Goal: Task Accomplishment & Management: Manage account settings

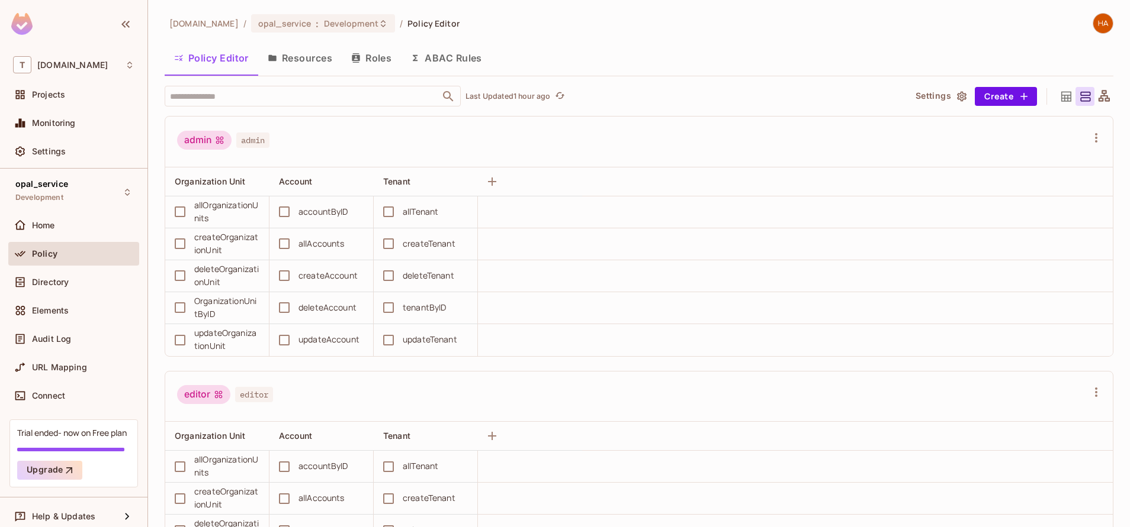
click at [313, 65] on button "Resources" at bounding box center [299, 58] width 83 height 30
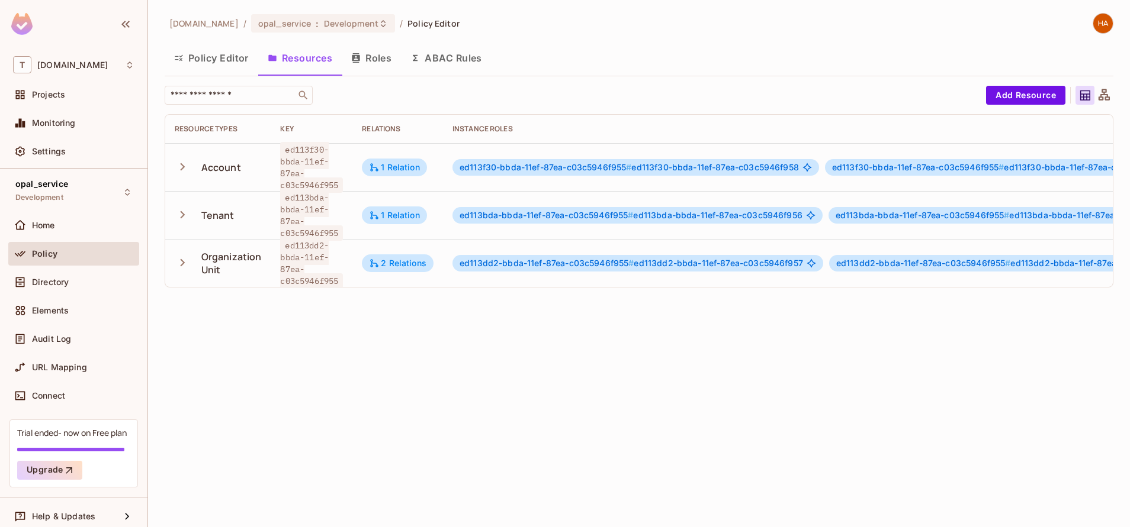
scroll to position [0, 299]
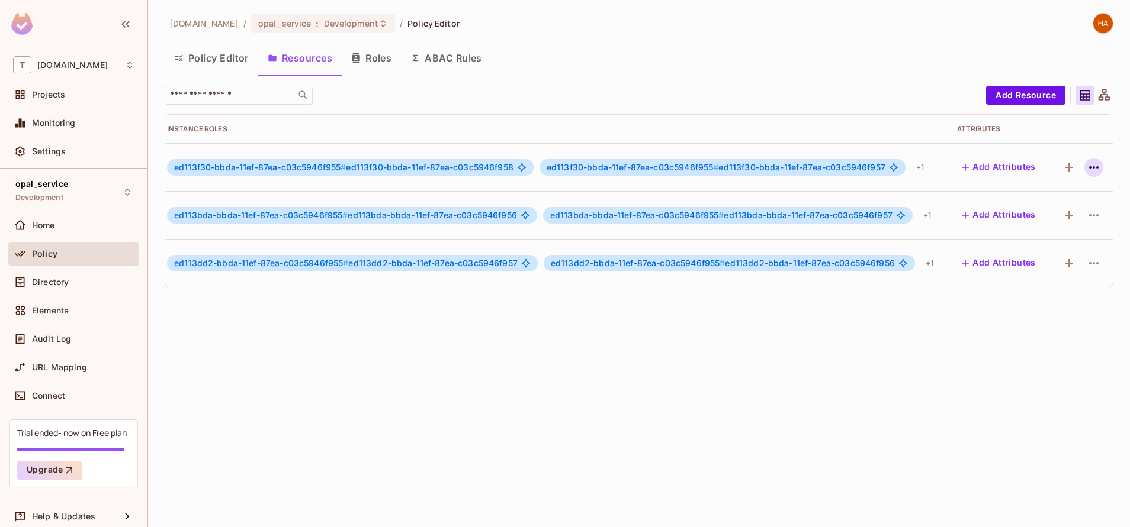
click at [1086, 169] on icon "button" at bounding box center [1093, 167] width 14 height 14
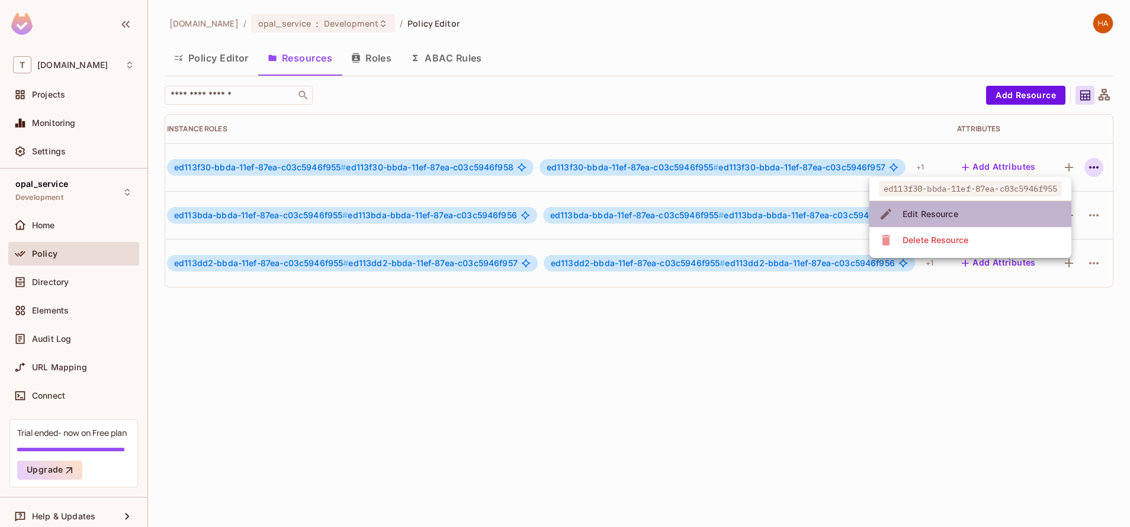
click at [999, 226] on li "Edit Resource" at bounding box center [970, 214] width 202 height 26
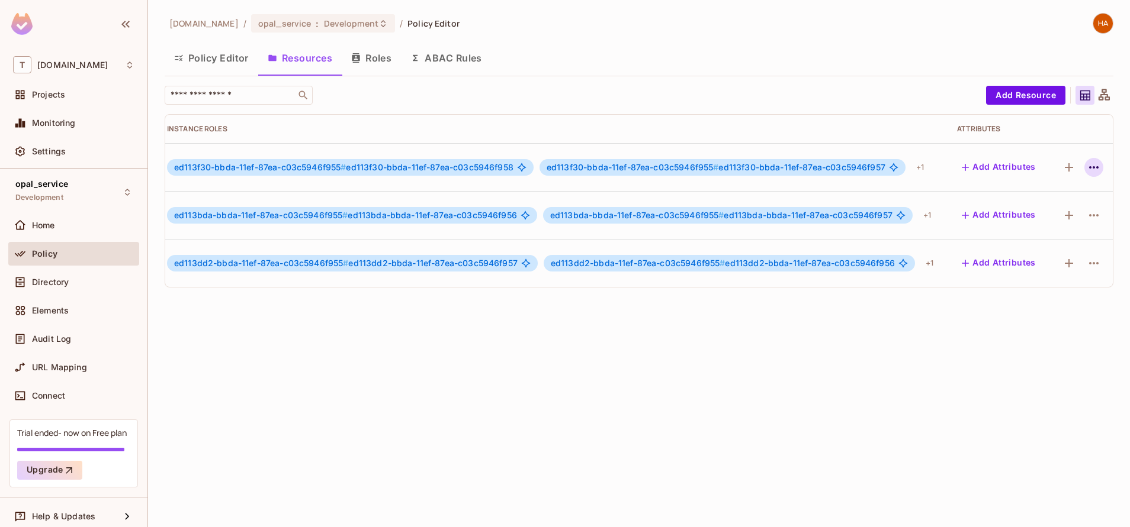
click at [1086, 162] on icon "button" at bounding box center [1093, 167] width 14 height 14
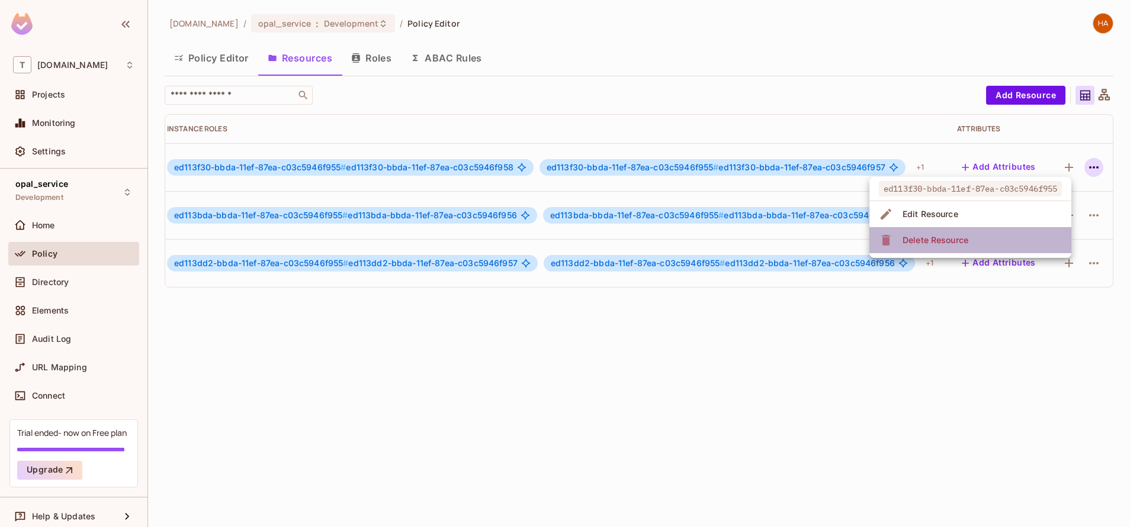
click at [1016, 245] on li "Delete Resource" at bounding box center [970, 240] width 202 height 26
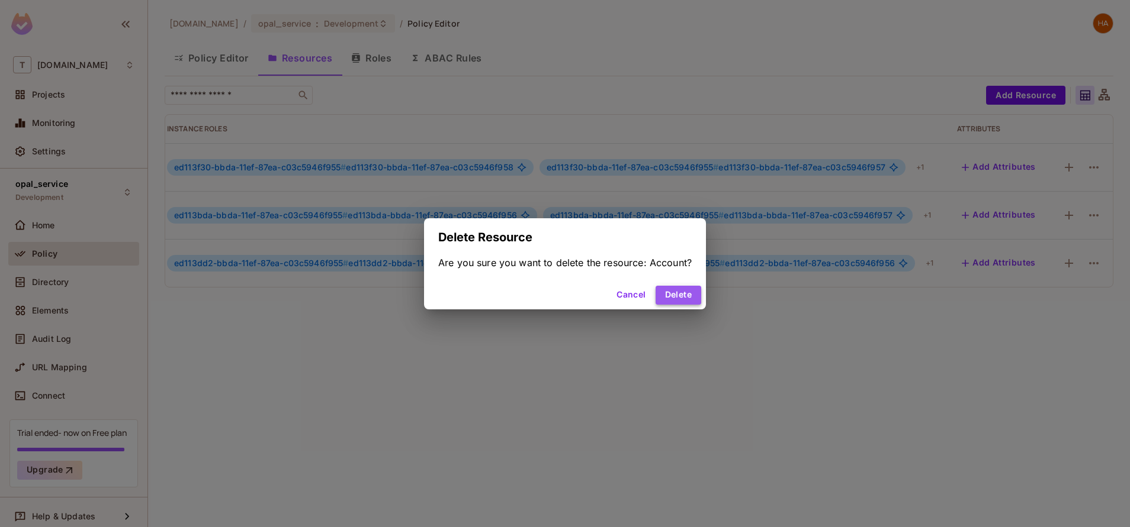
click at [661, 292] on button "Delete" at bounding box center [678, 295] width 46 height 19
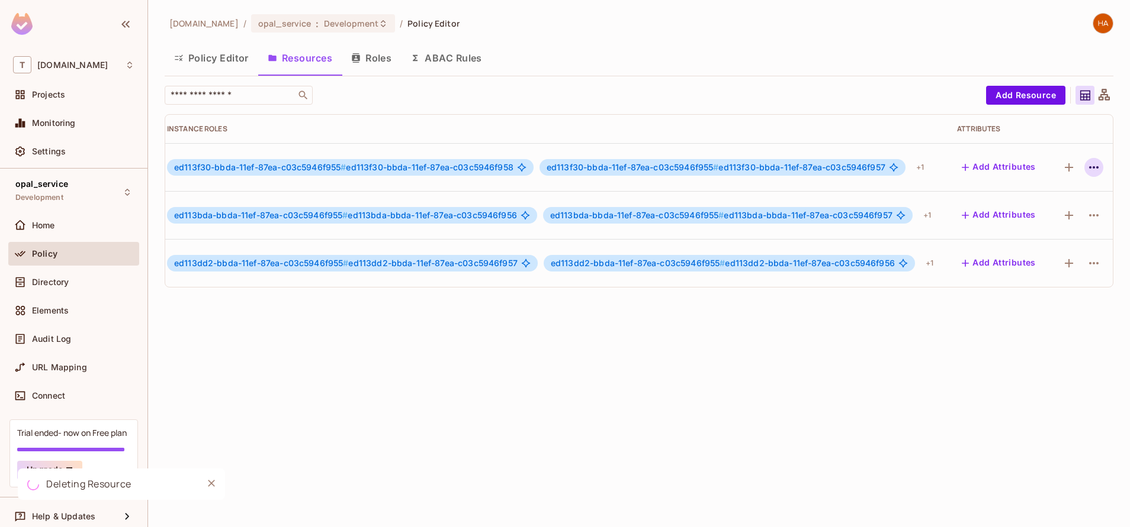
click at [1086, 164] on icon "button" at bounding box center [1093, 167] width 14 height 14
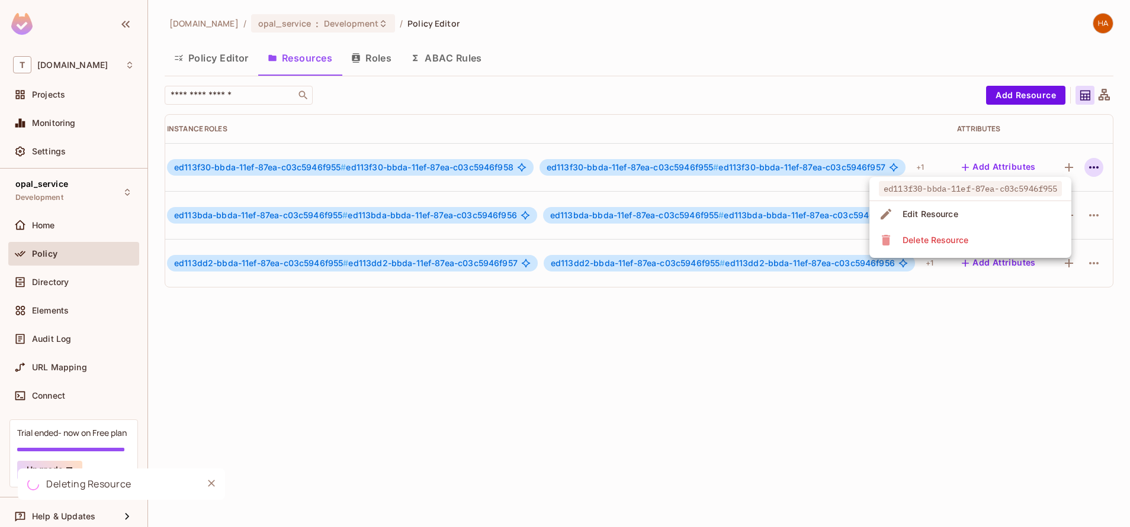
click at [1069, 311] on div at bounding box center [565, 263] width 1130 height 527
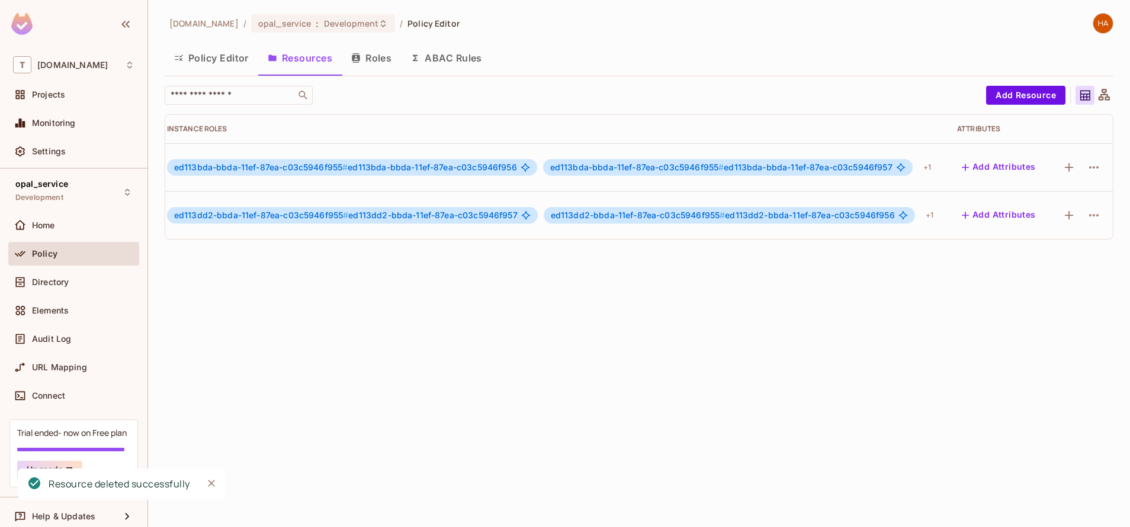
scroll to position [0, 292]
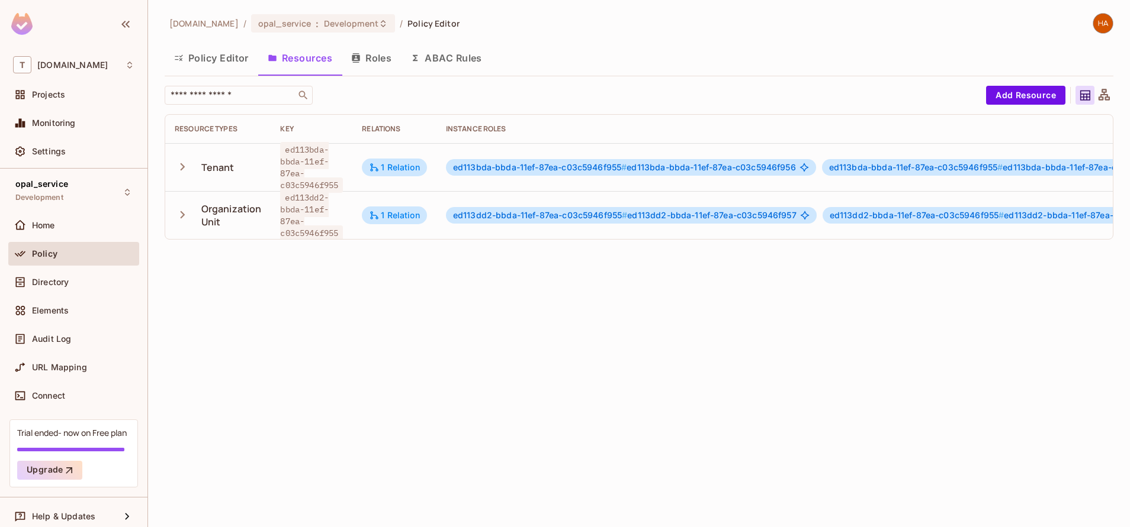
scroll to position [0, 292]
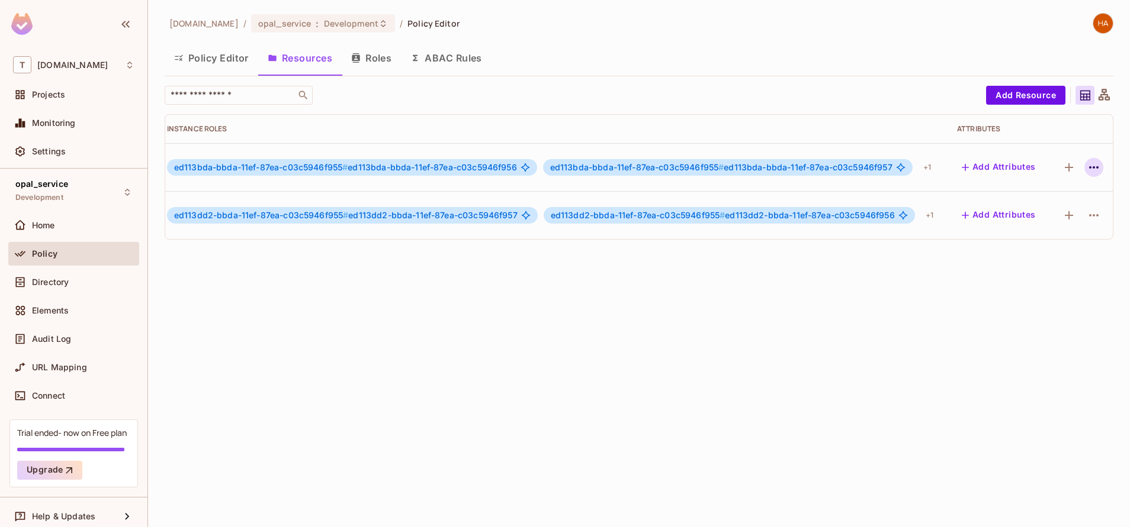
click at [1086, 168] on icon "button" at bounding box center [1093, 167] width 14 height 14
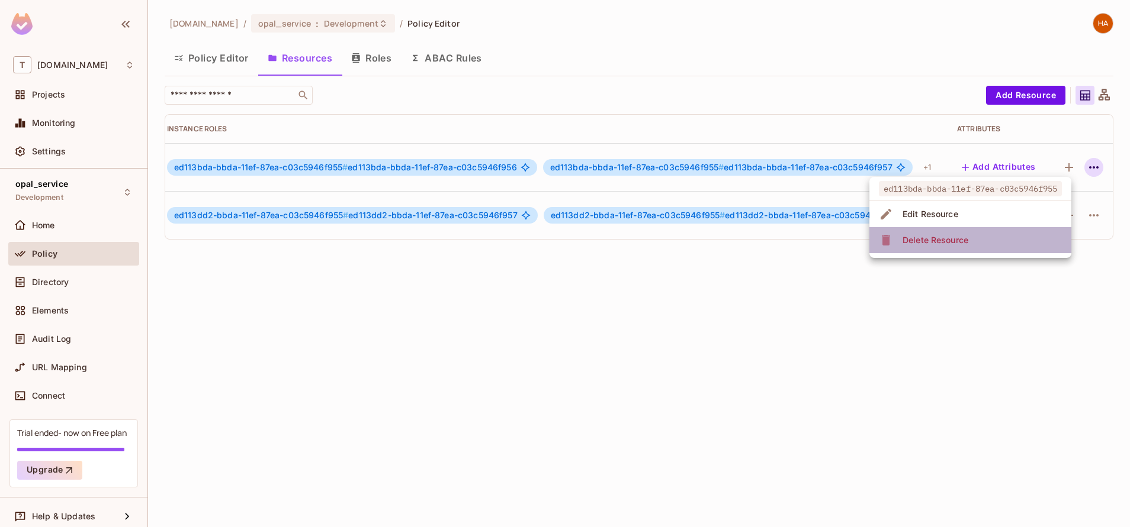
click at [1036, 246] on li "Delete Resource" at bounding box center [970, 240] width 202 height 26
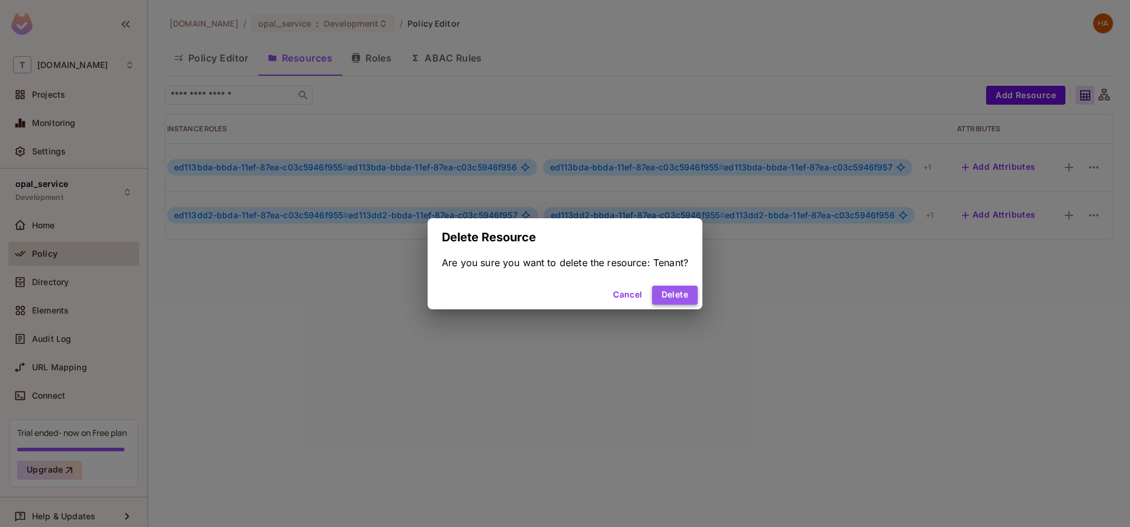
click at [690, 300] on button "Delete" at bounding box center [675, 295] width 46 height 19
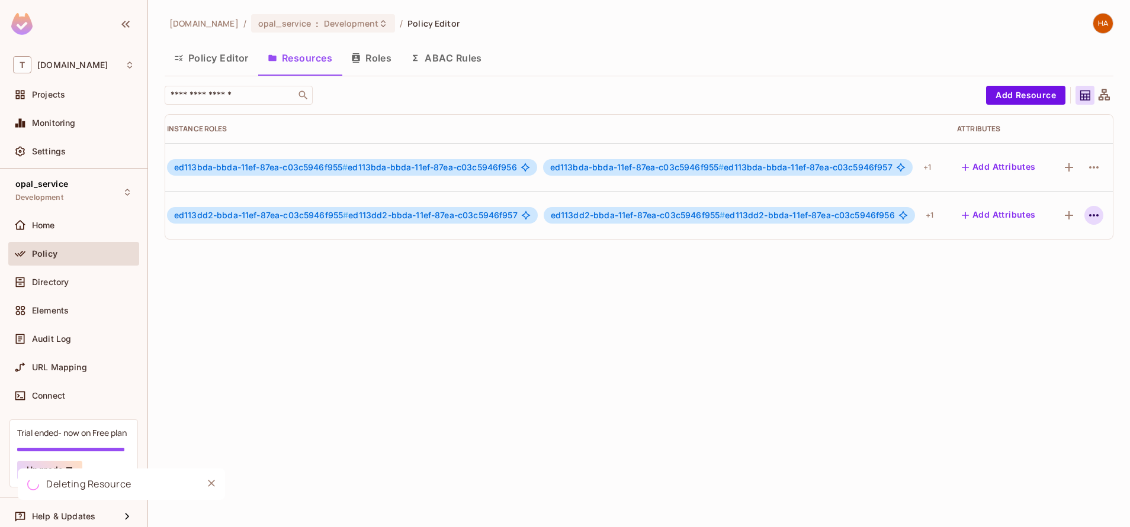
click at [1086, 213] on icon "button" at bounding box center [1093, 215] width 14 height 14
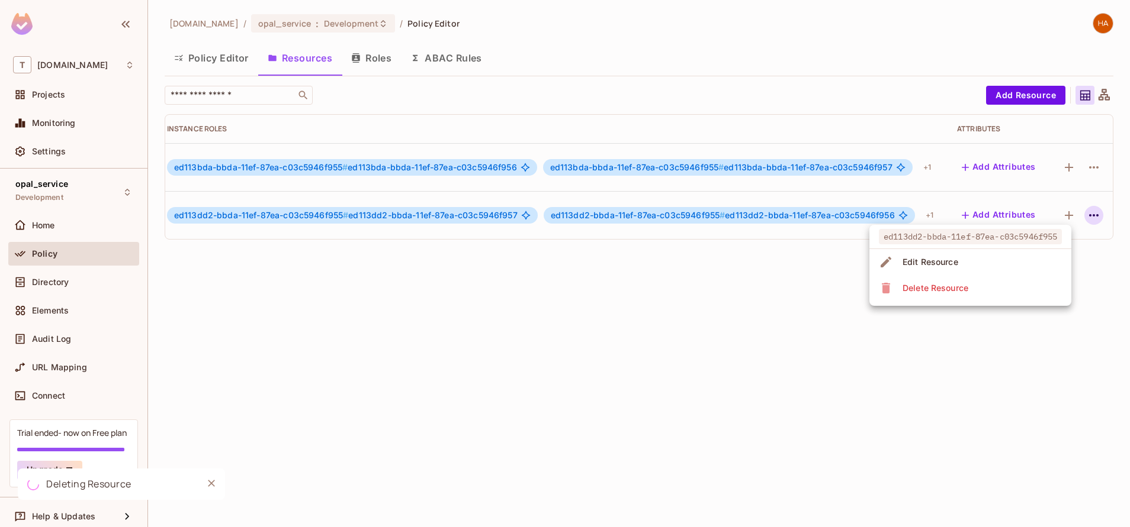
click at [976, 288] on li "Delete Resource" at bounding box center [970, 288] width 202 height 26
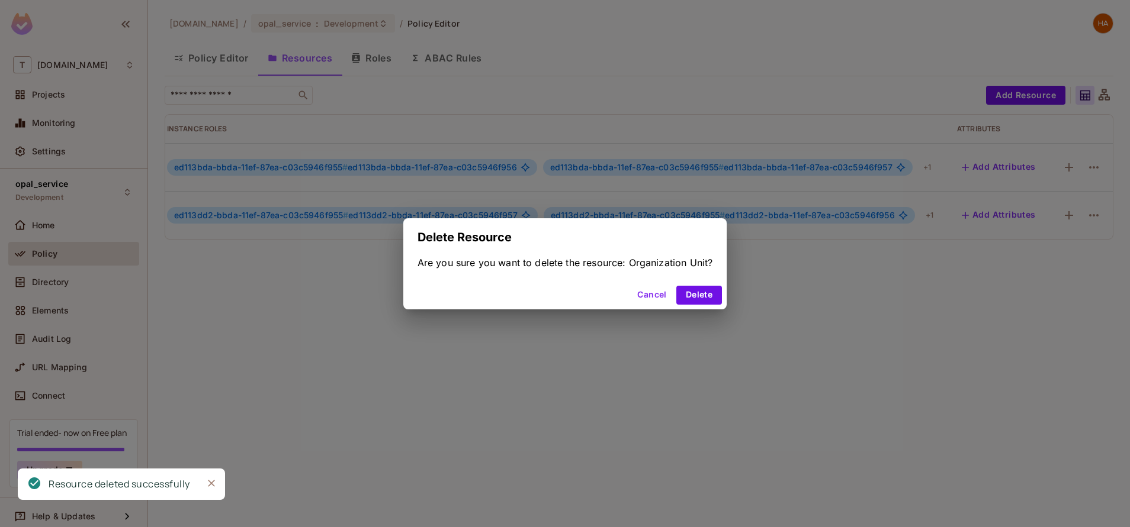
scroll to position [0, 267]
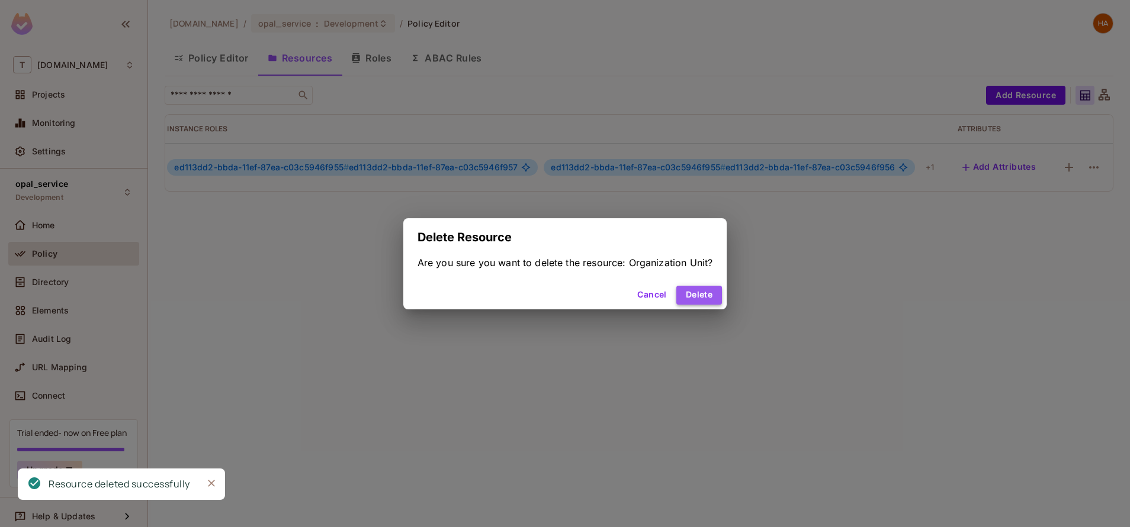
click at [706, 291] on button "Delete" at bounding box center [699, 295] width 46 height 19
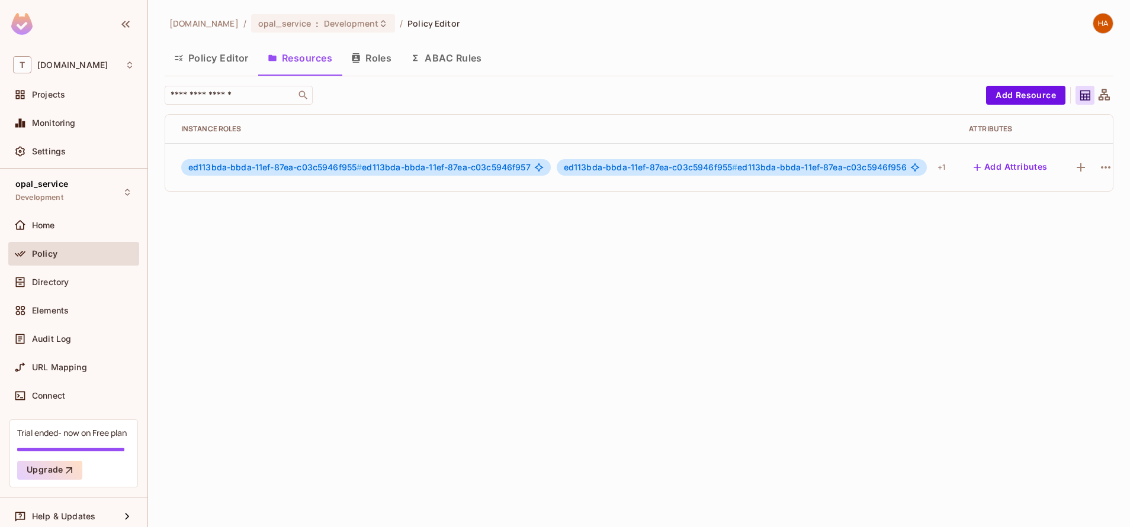
scroll to position [0, 242]
click at [1086, 169] on icon "button" at bounding box center [1093, 167] width 14 height 14
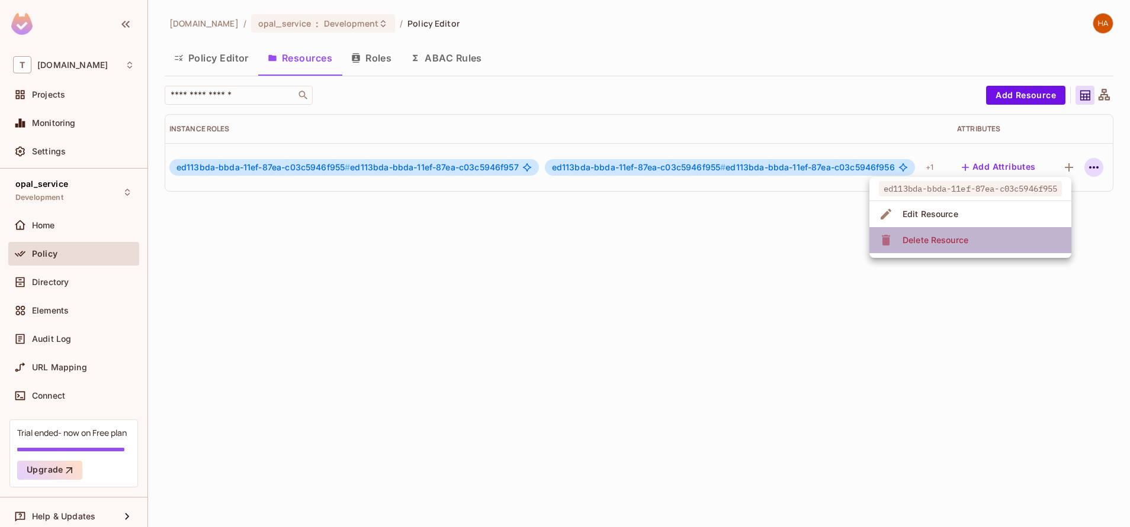
click at [1015, 238] on li "Delete Resource" at bounding box center [970, 240] width 202 height 26
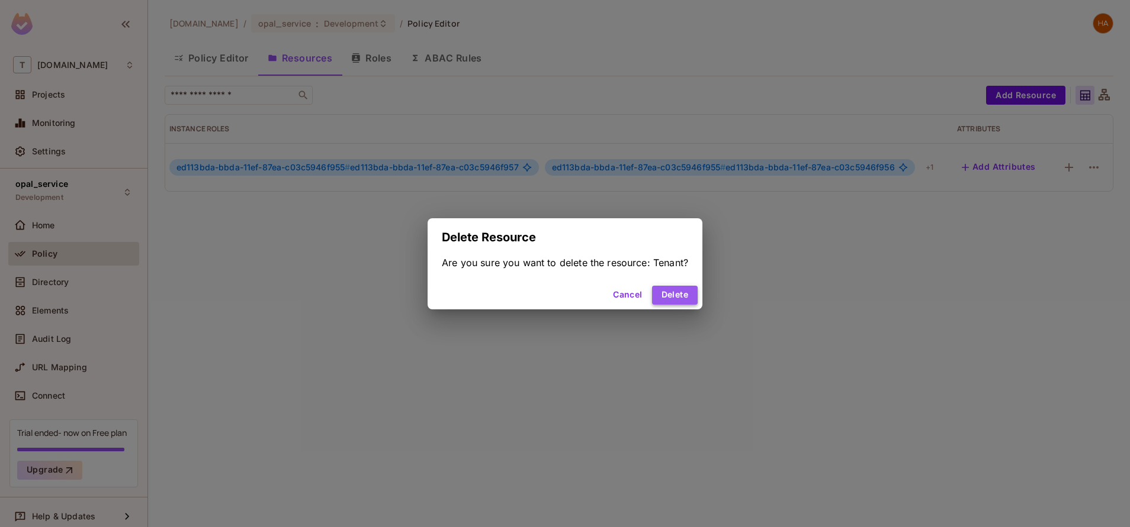
click at [672, 291] on button "Delete" at bounding box center [675, 295] width 46 height 19
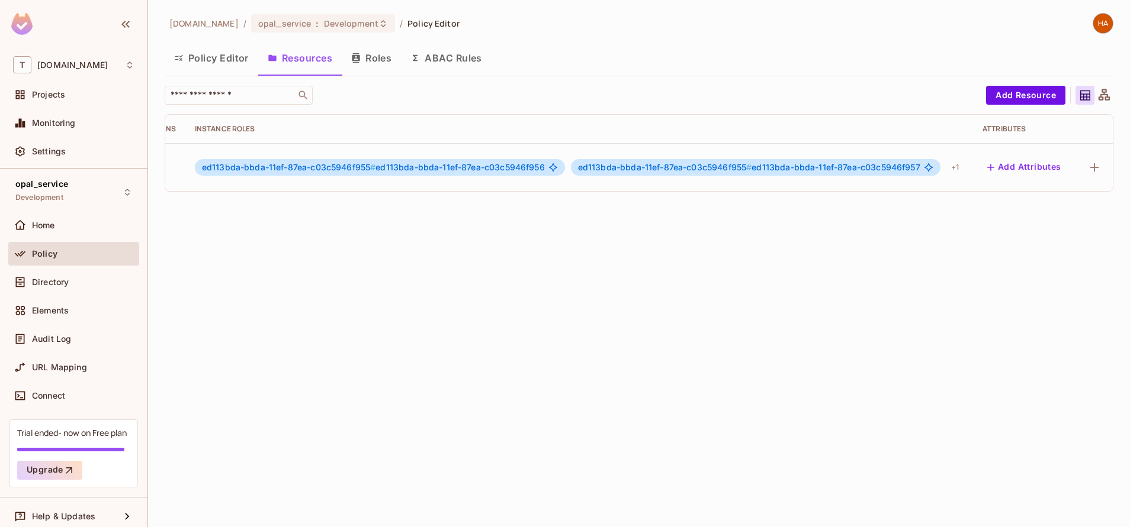
scroll to position [0, 242]
click at [1086, 171] on icon "button" at bounding box center [1093, 167] width 14 height 14
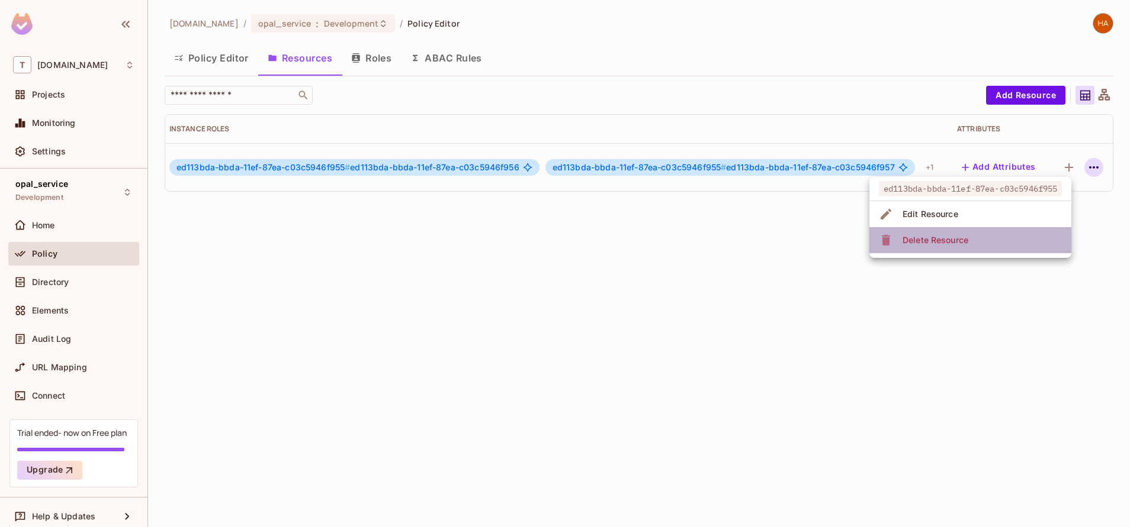
click at [1037, 245] on li "Delete Resource" at bounding box center [970, 240] width 202 height 26
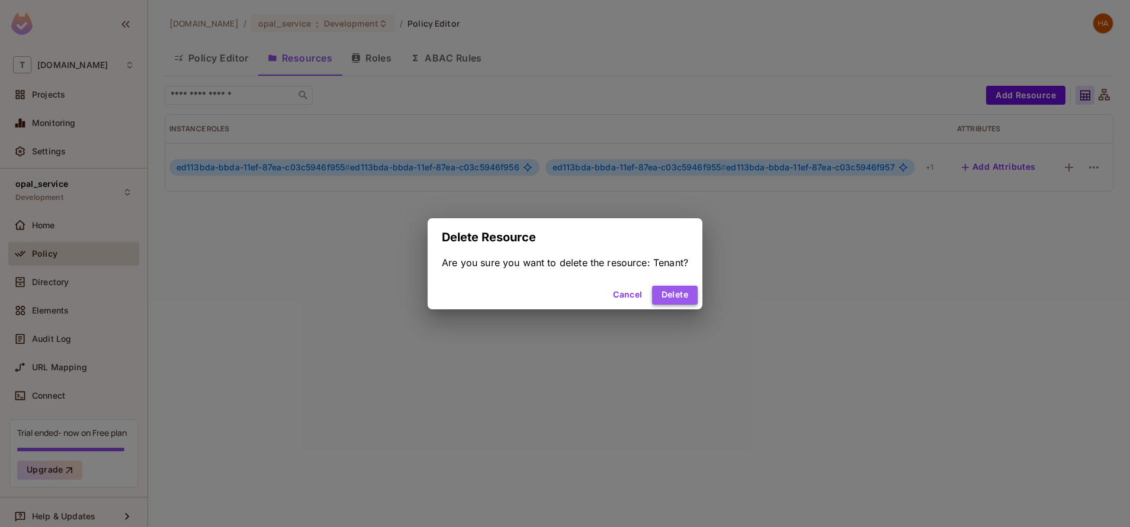
click at [688, 292] on button "Delete" at bounding box center [675, 295] width 46 height 19
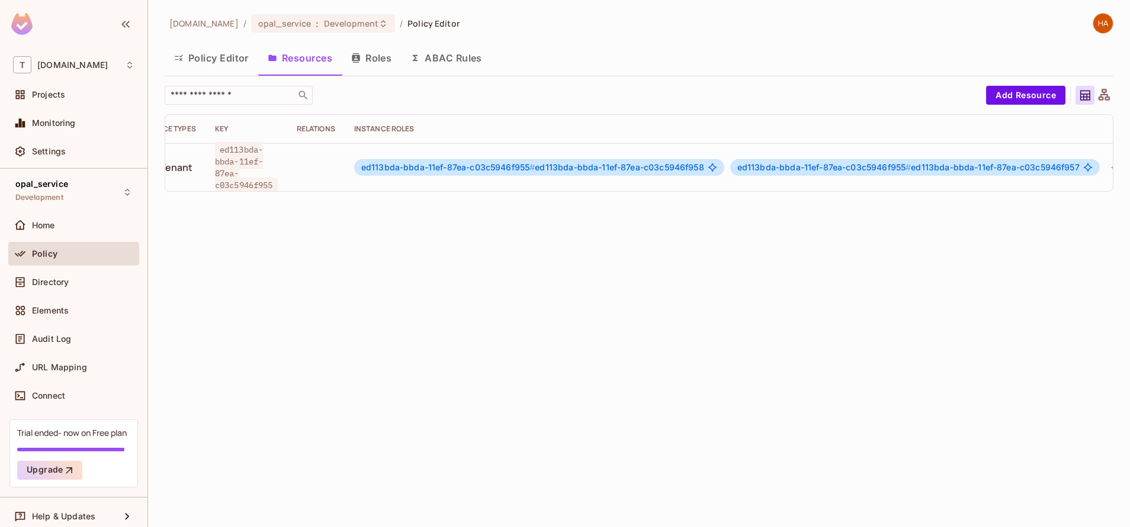
scroll to position [0, 242]
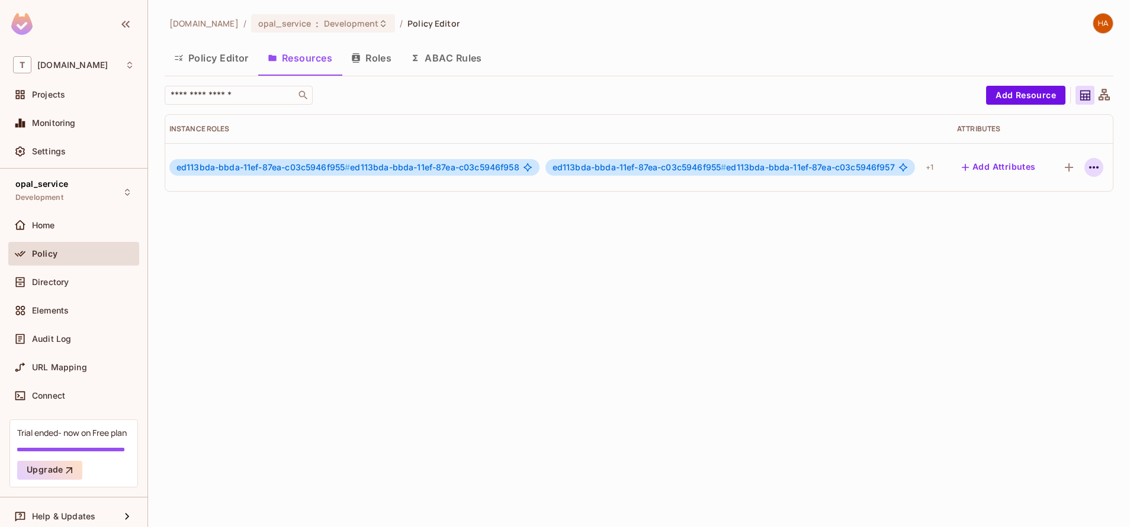
click at [1089, 167] on icon "button" at bounding box center [1093, 167] width 9 height 2
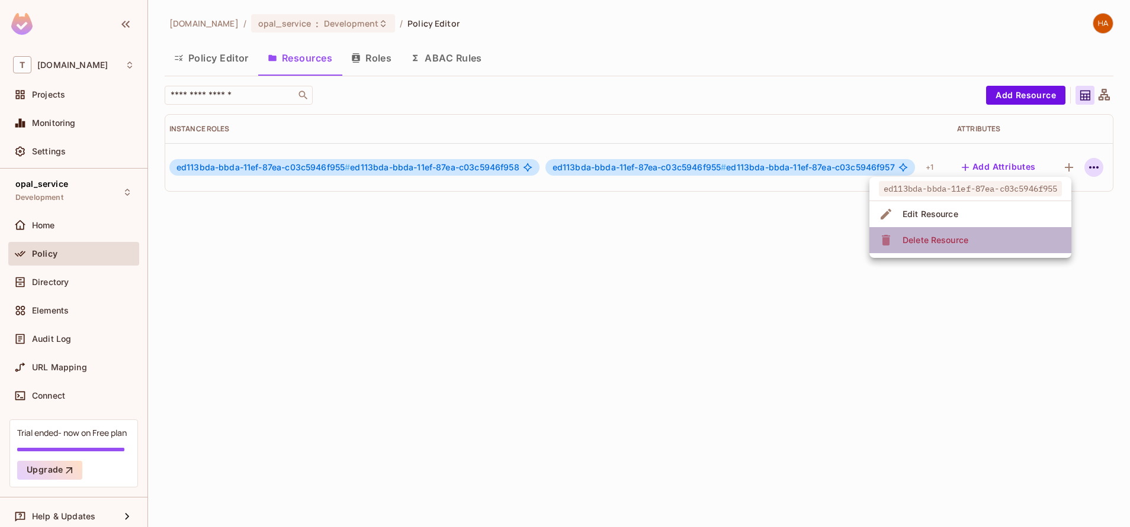
click at [1021, 240] on li "Delete Resource" at bounding box center [970, 240] width 202 height 26
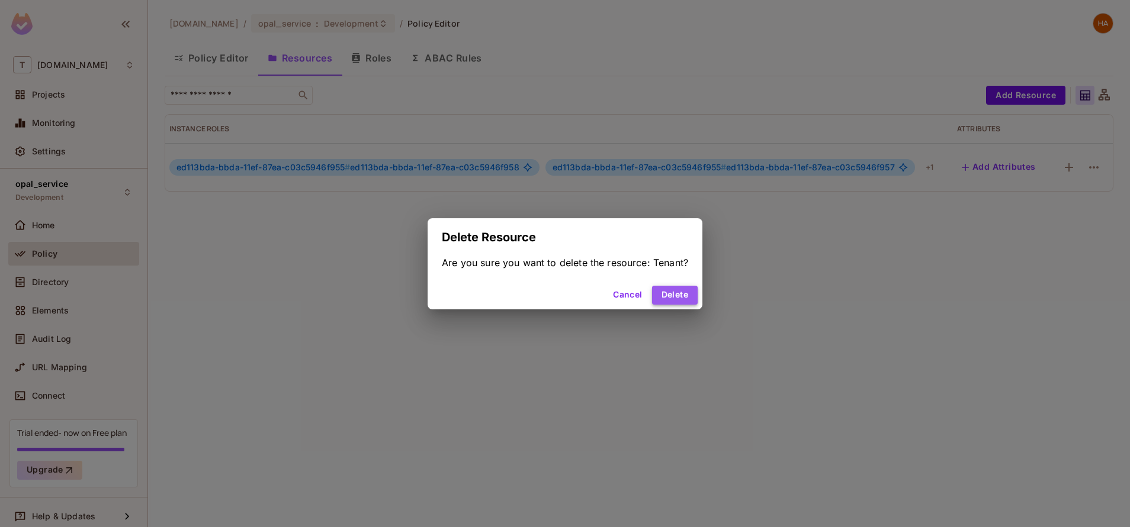
click at [690, 290] on button "Delete" at bounding box center [675, 295] width 46 height 19
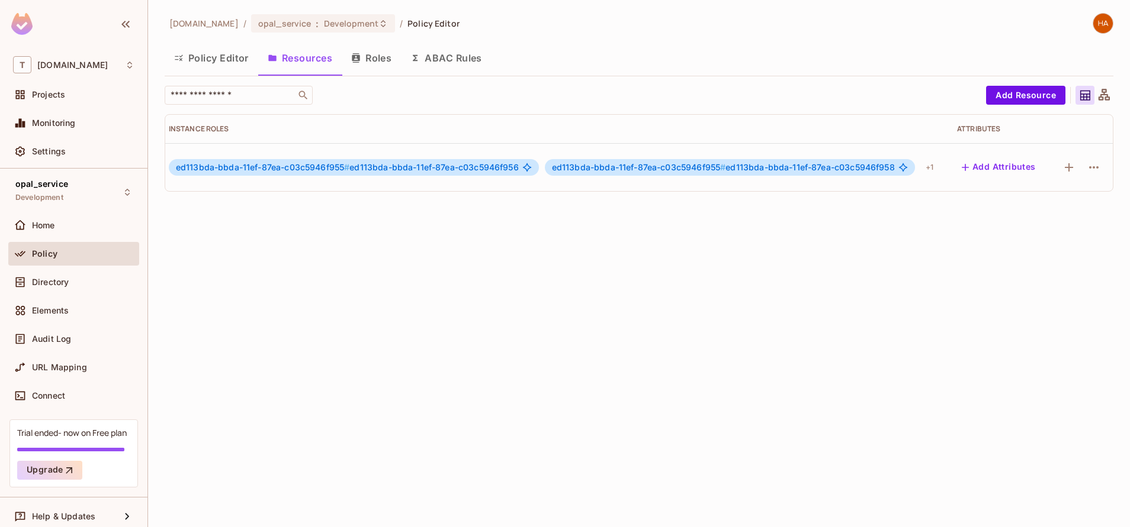
scroll to position [0, 243]
click at [1086, 165] on icon "button" at bounding box center [1093, 167] width 14 height 14
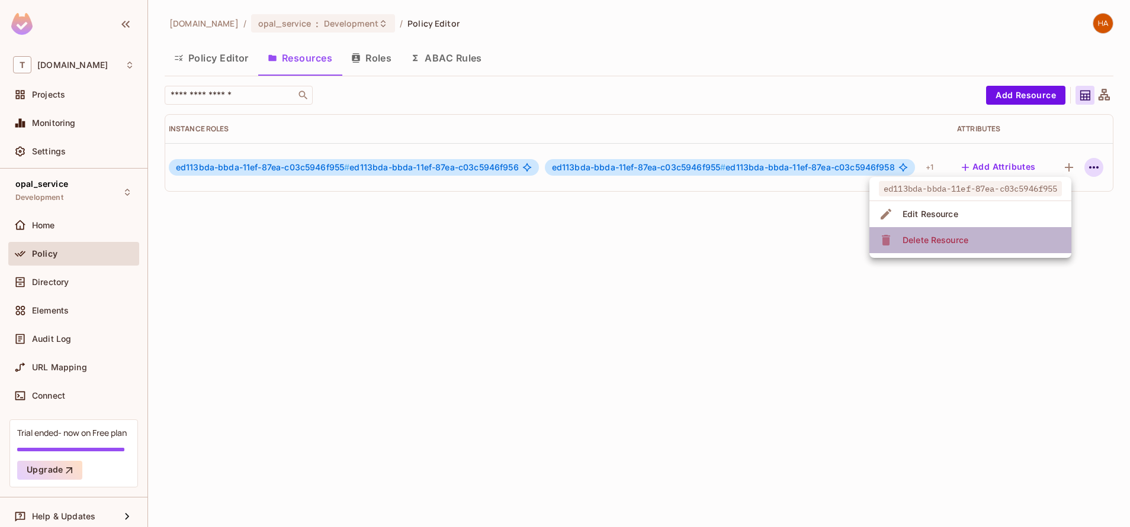
click at [1020, 244] on li "Delete Resource" at bounding box center [970, 240] width 202 height 26
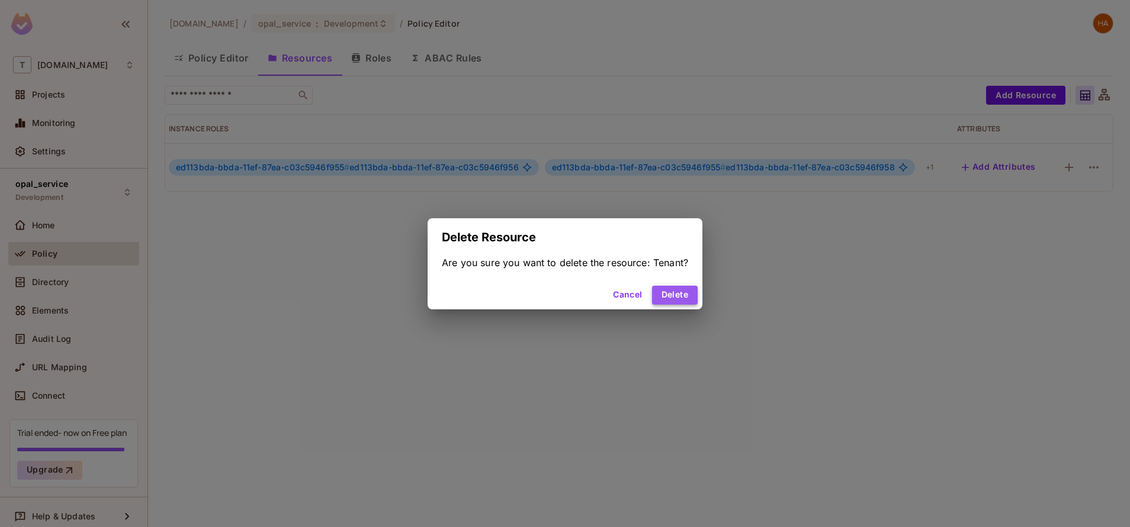
click at [686, 291] on button "Delete" at bounding box center [675, 295] width 46 height 19
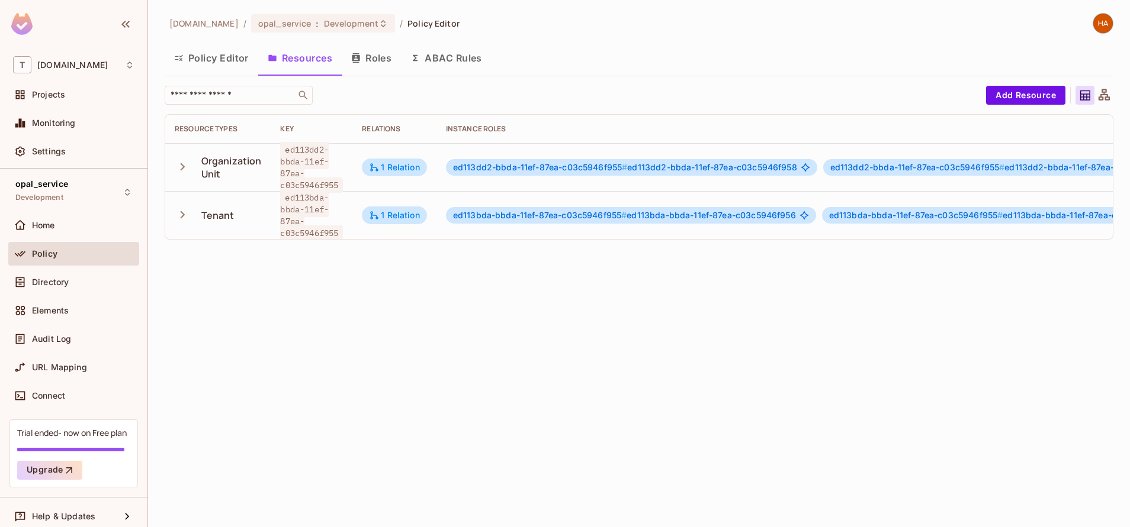
click at [226, 61] on button "Policy Editor" at bounding box center [212, 58] width 94 height 30
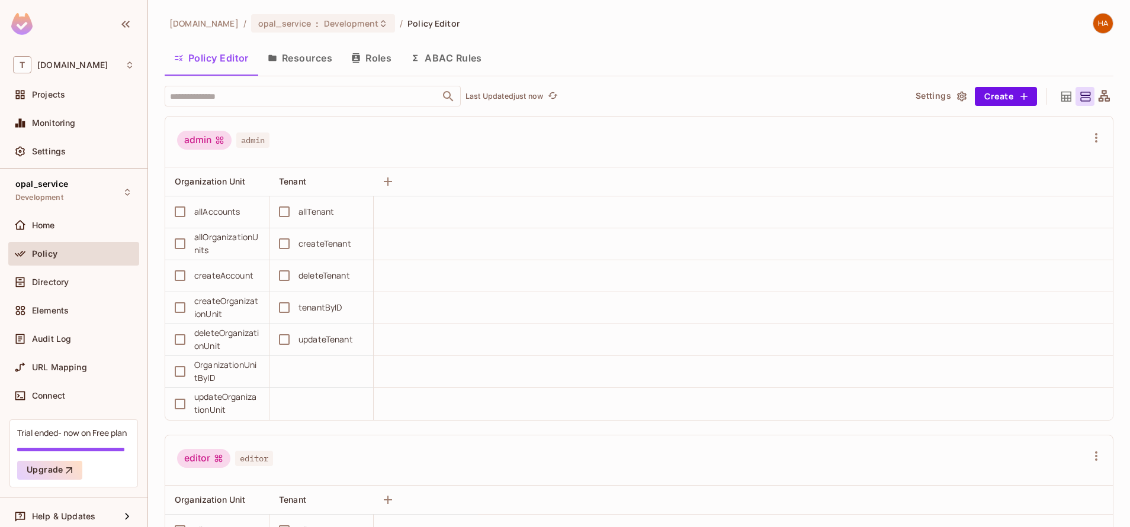
scroll to position [7, 0]
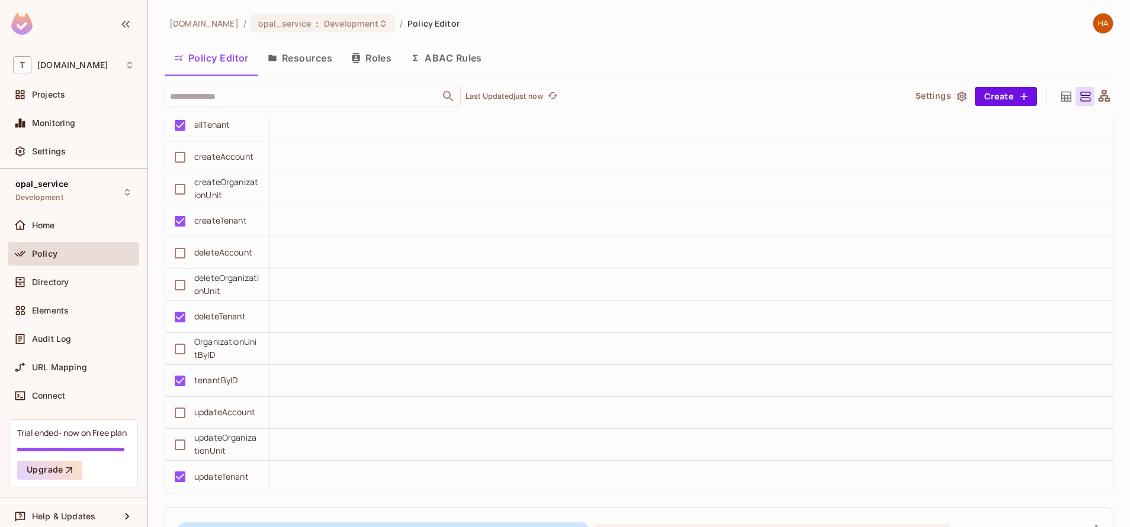
scroll to position [3749, 0]
click at [304, 65] on button "Resources" at bounding box center [299, 58] width 83 height 30
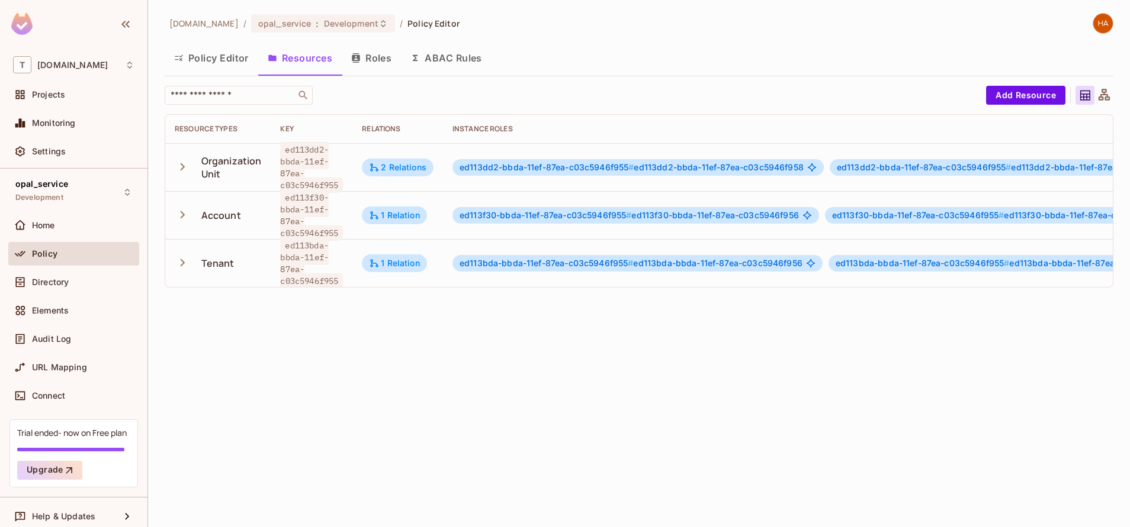
click at [181, 209] on icon "button" at bounding box center [183, 215] width 16 height 16
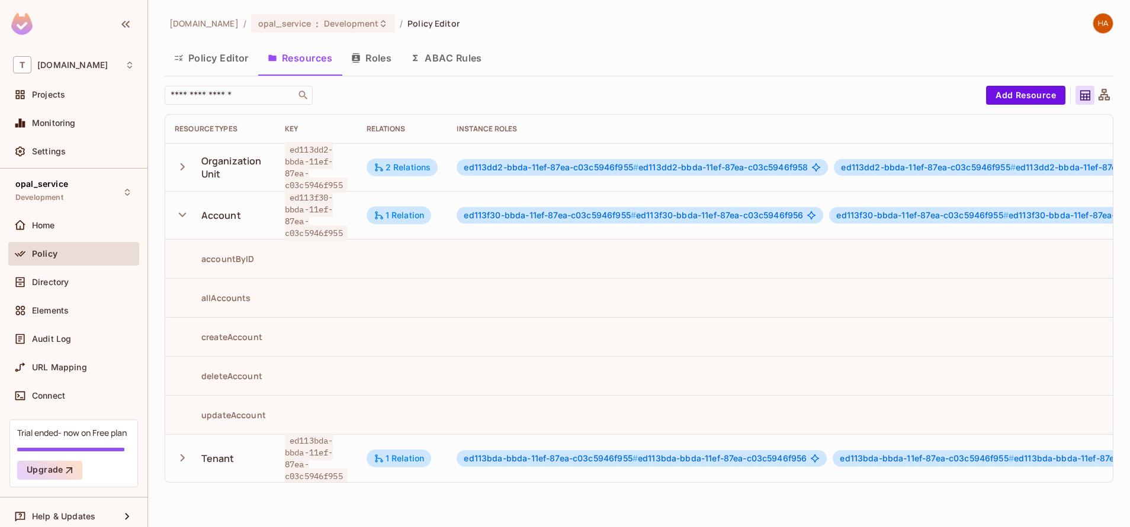
scroll to position [2, 0]
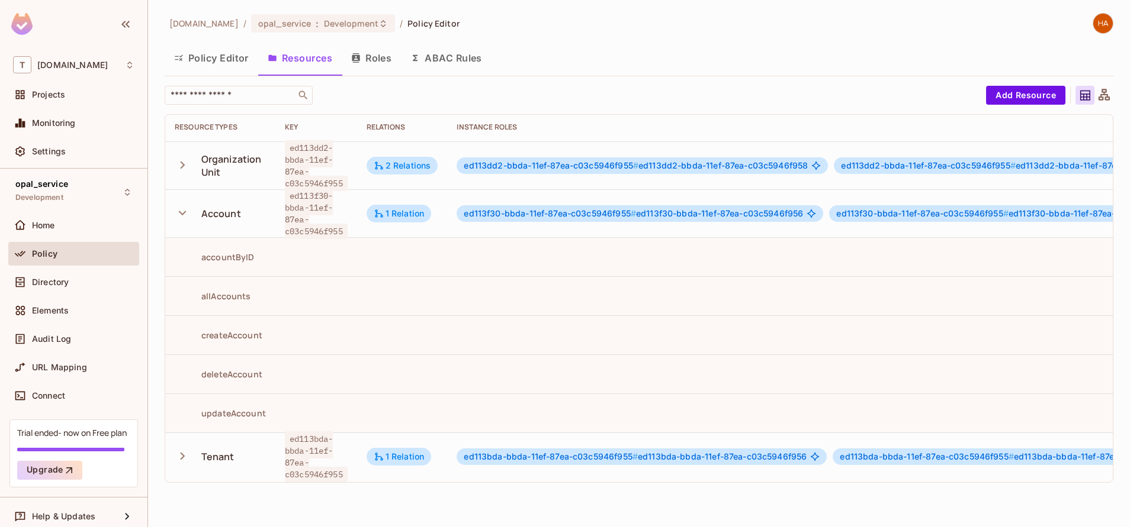
click at [178, 207] on icon "button" at bounding box center [183, 213] width 16 height 16
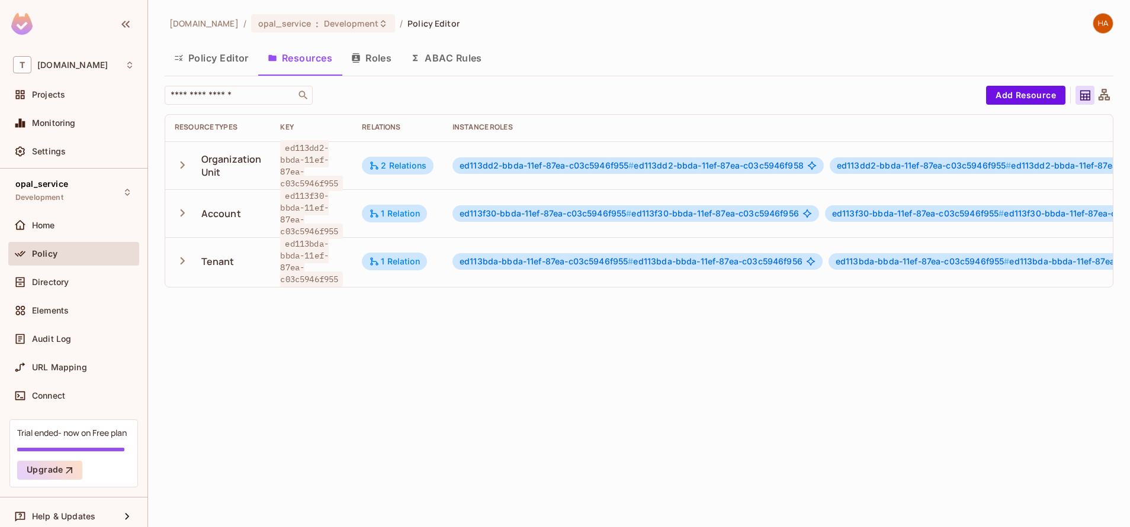
drag, startPoint x: 189, startPoint y: 78, endPoint x: 198, endPoint y: 66, distance: 14.0
click at [198, 66] on div "t-mobile.com / opal_service : Development / Policy Editor Policy Editor Resourc…" at bounding box center [639, 155] width 948 height 284
click at [198, 66] on button "Policy Editor" at bounding box center [212, 58] width 94 height 30
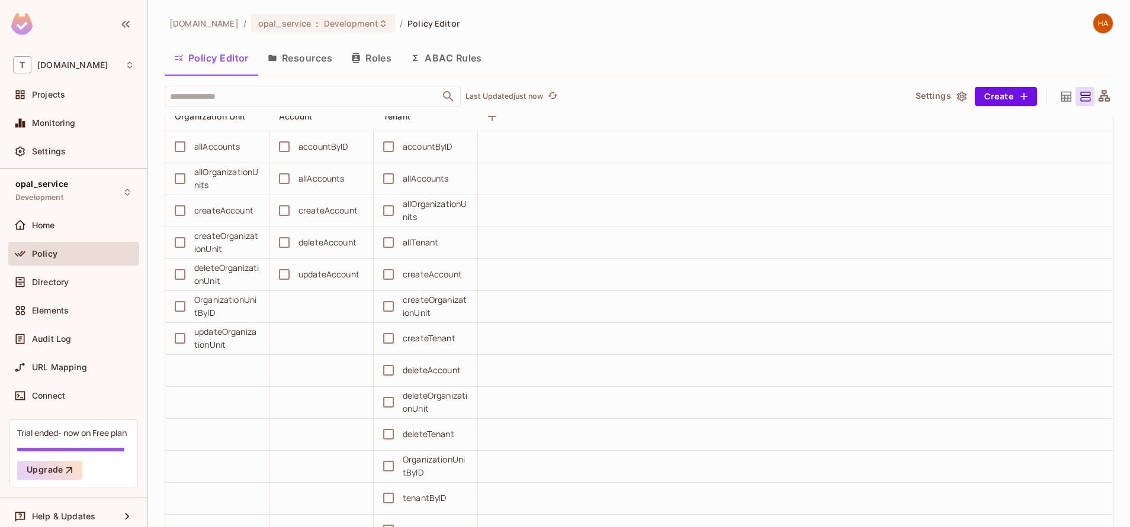
scroll to position [66, 0]
click at [287, 59] on button "Resources" at bounding box center [299, 58] width 83 height 30
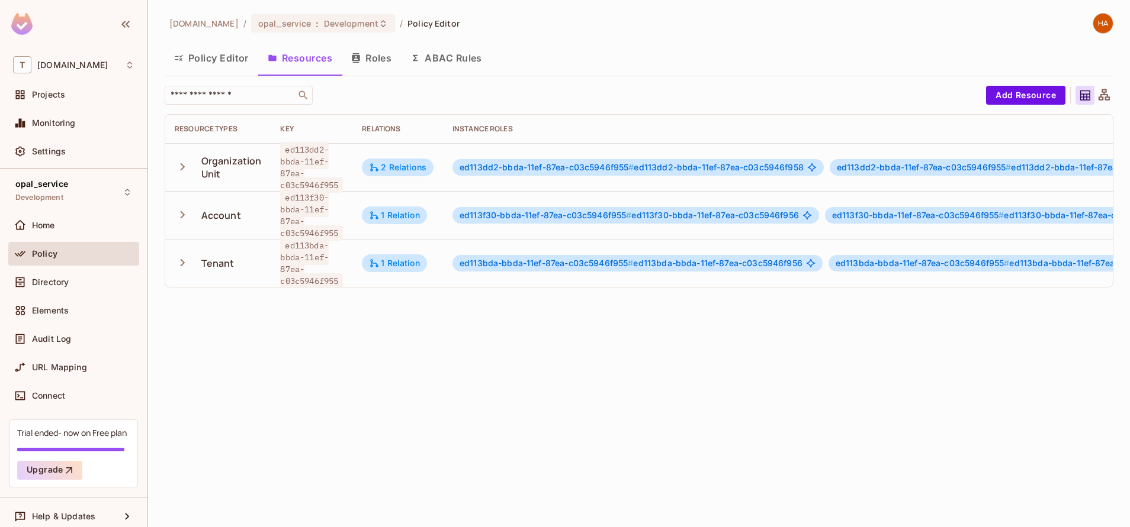
scroll to position [0, 299]
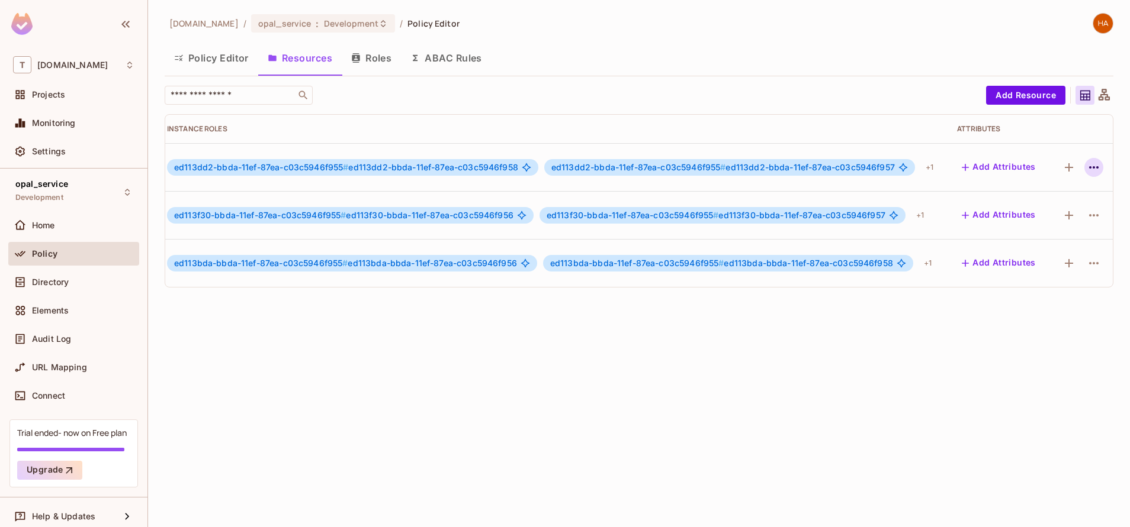
click at [1086, 171] on icon "button" at bounding box center [1093, 167] width 14 height 14
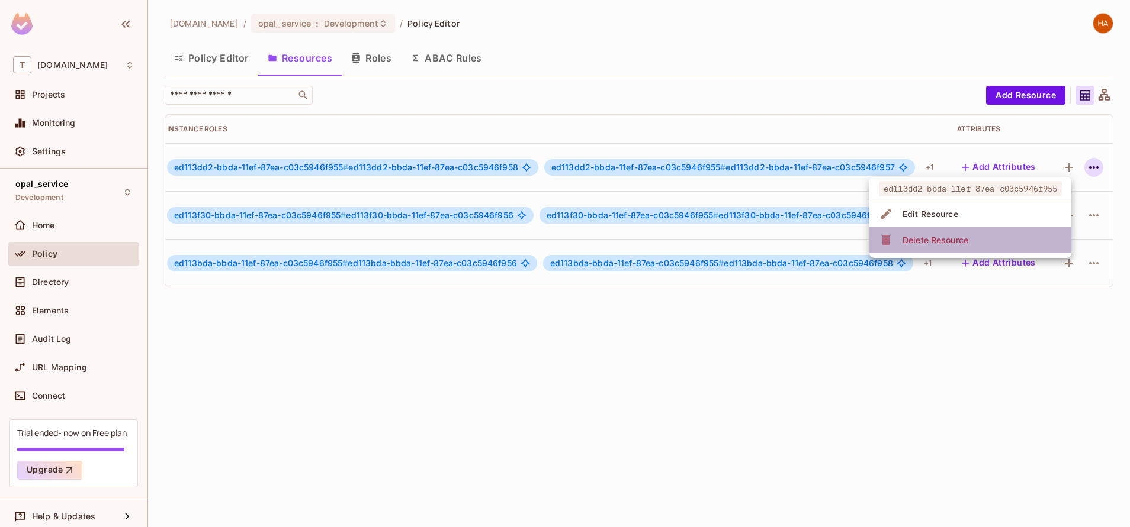
click at [1000, 243] on li "Delete Resource" at bounding box center [970, 240] width 202 height 26
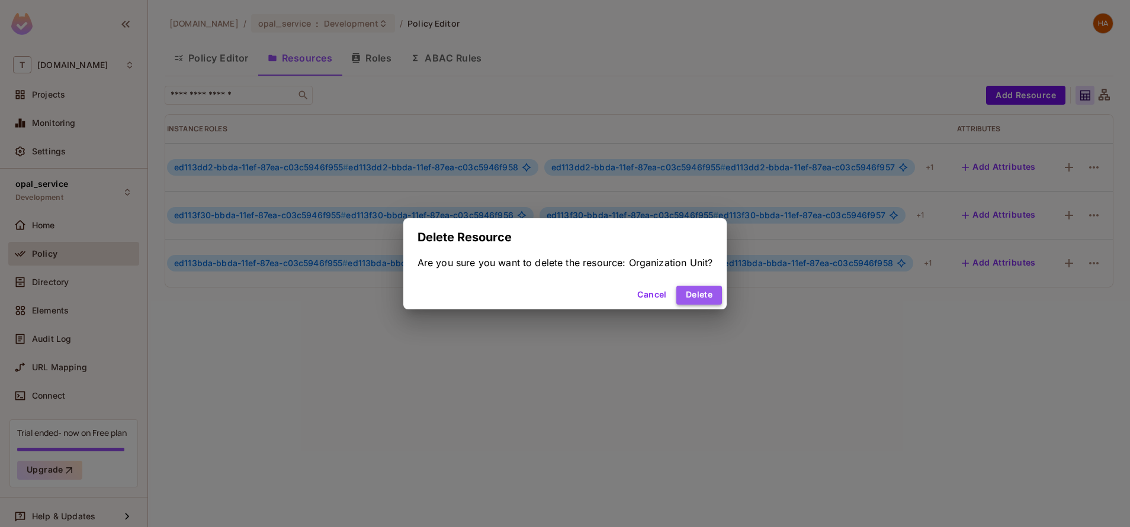
click at [713, 295] on button "Delete" at bounding box center [699, 295] width 46 height 19
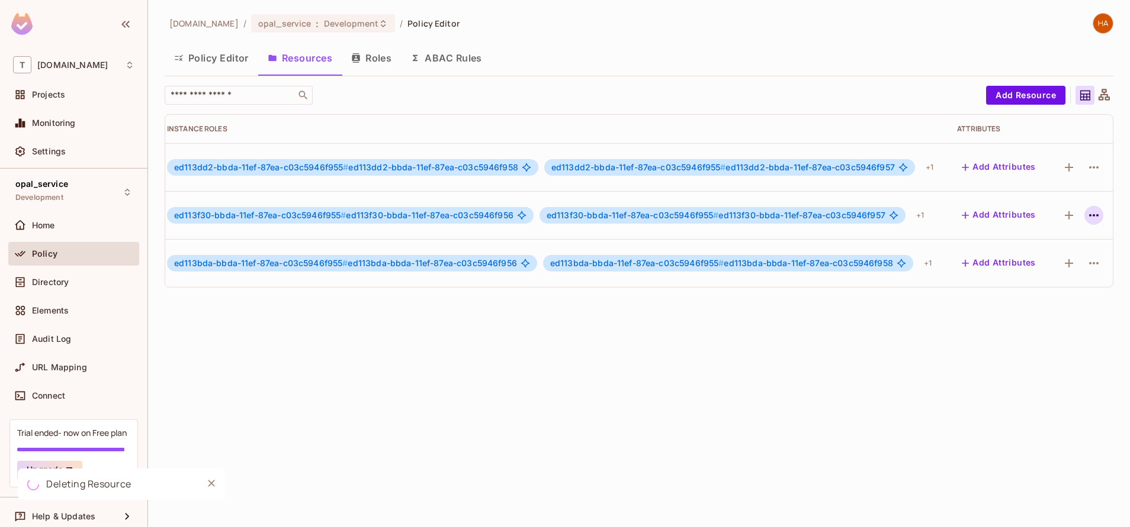
click at [1086, 216] on icon "button" at bounding box center [1093, 215] width 14 height 14
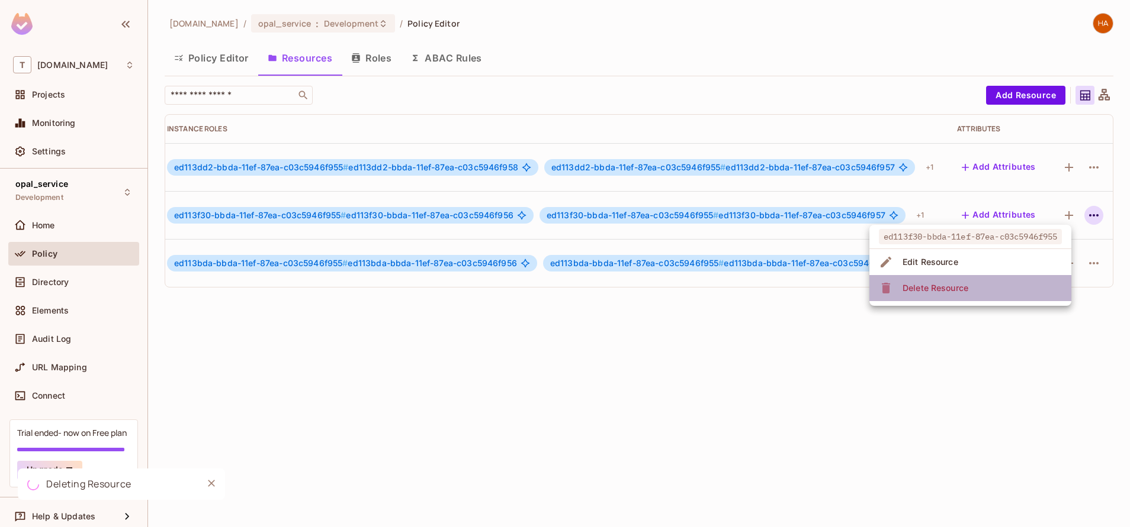
click at [992, 280] on li "Delete Resource" at bounding box center [970, 288] width 202 height 26
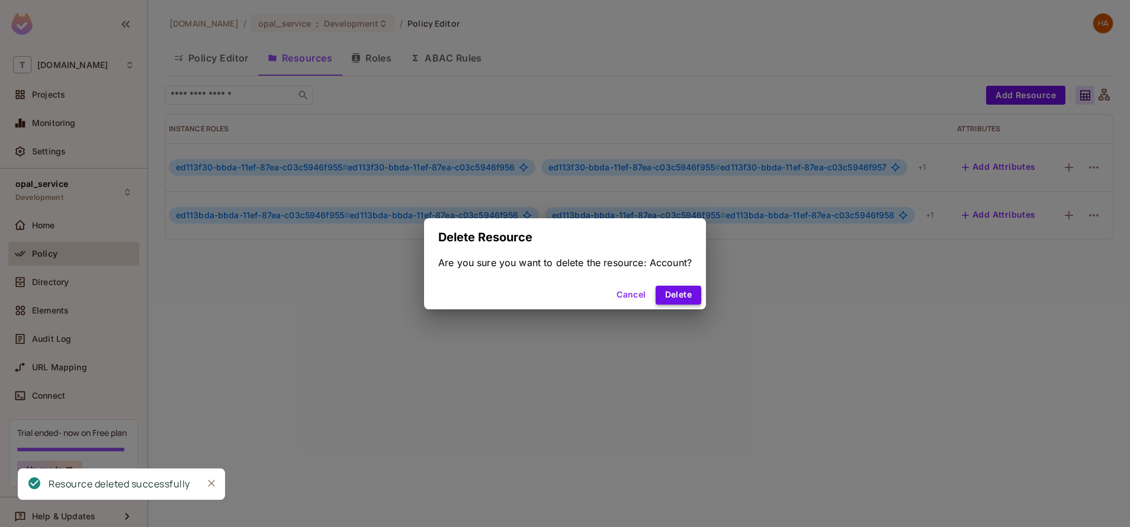
scroll to position [0, 246]
click at [690, 292] on button "Delete" at bounding box center [678, 295] width 46 height 19
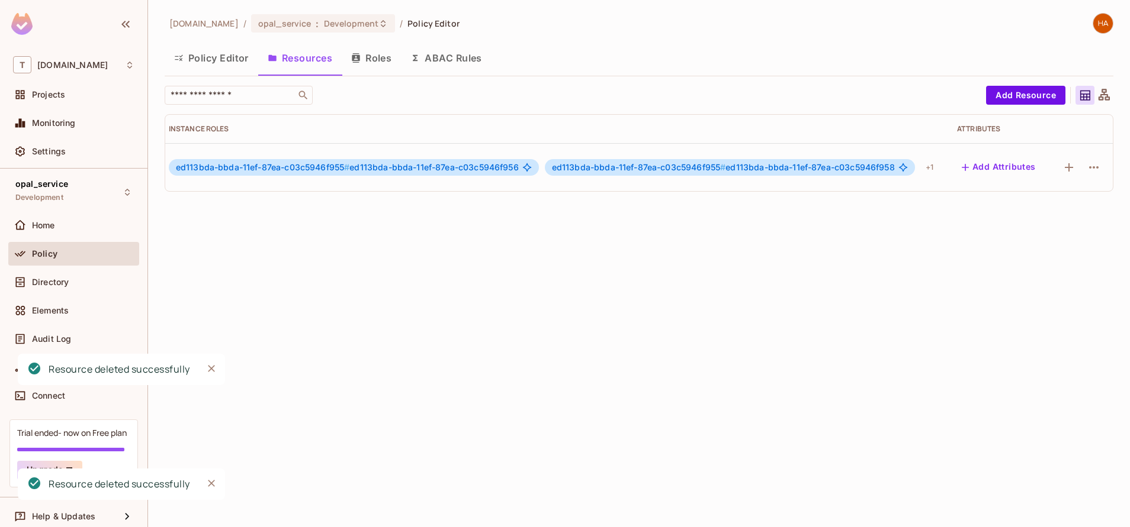
scroll to position [0, 243]
click at [1086, 173] on icon "button" at bounding box center [1093, 167] width 14 height 14
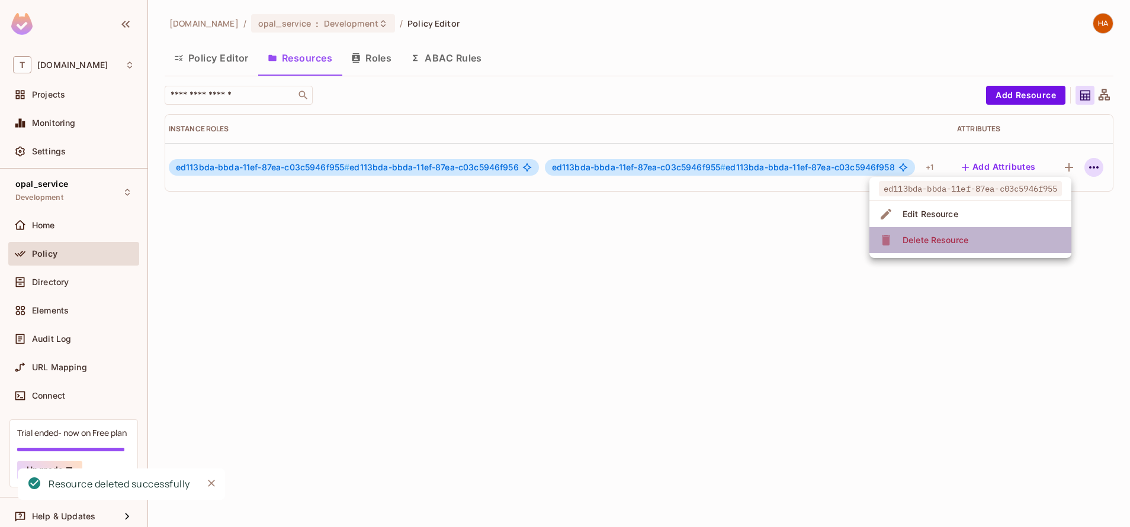
click at [990, 247] on li "Delete Resource" at bounding box center [970, 240] width 202 height 26
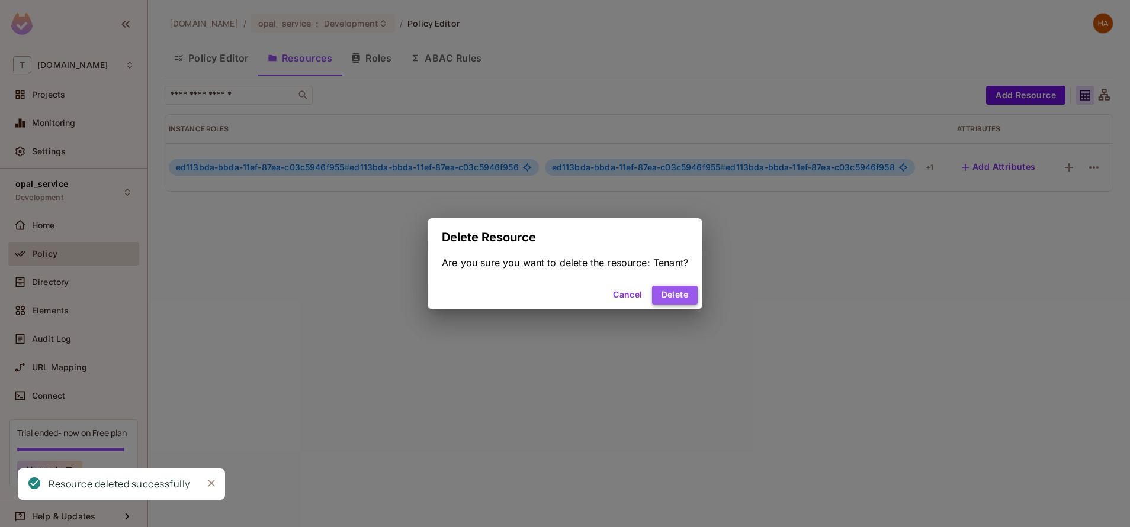
click at [675, 296] on button "Delete" at bounding box center [675, 295] width 46 height 19
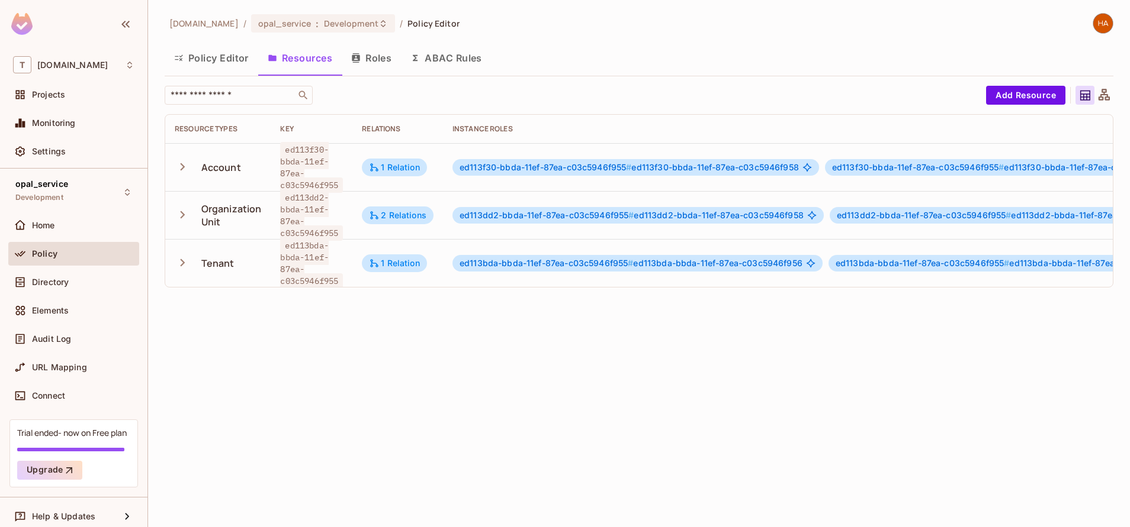
click at [214, 68] on button "Policy Editor" at bounding box center [212, 58] width 94 height 30
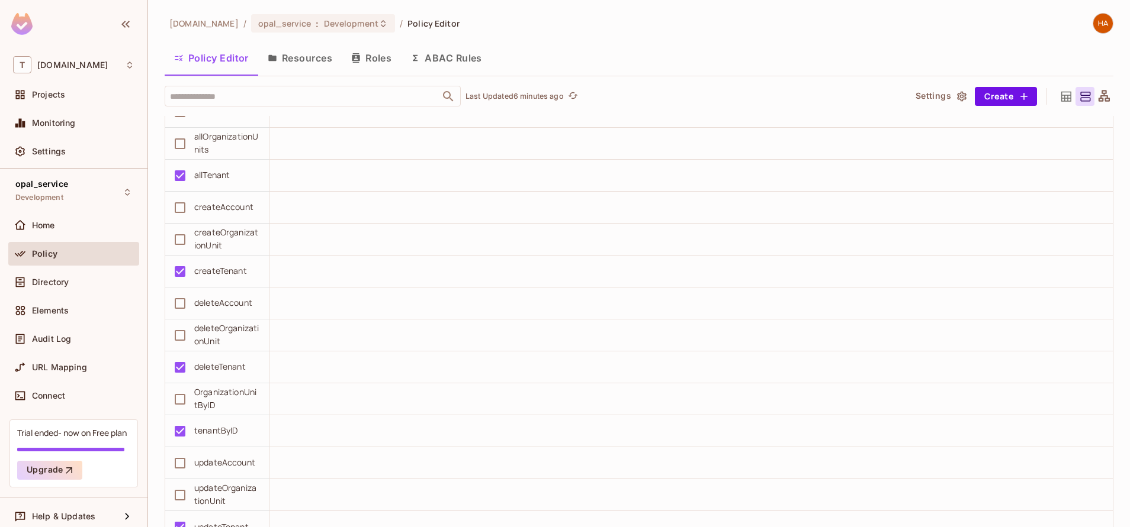
scroll to position [3697, 0]
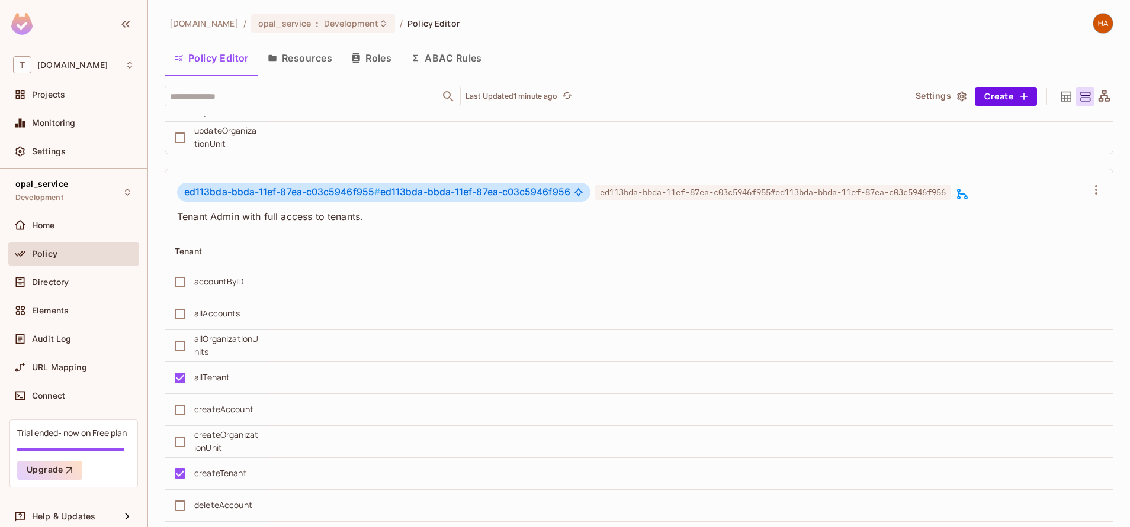
scroll to position [3498, 0]
click at [378, 54] on button "Roles" at bounding box center [371, 58] width 59 height 30
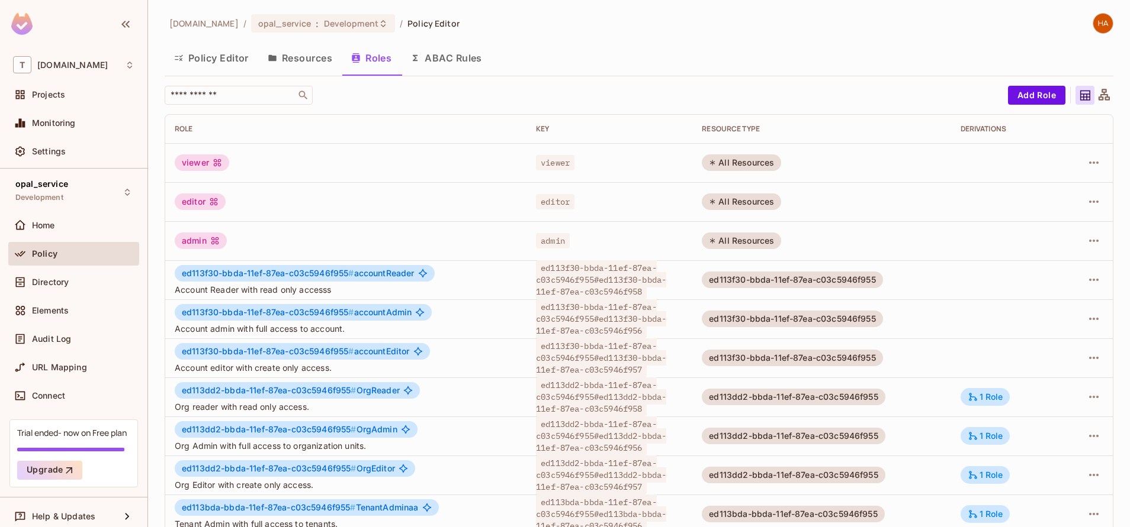
click at [214, 69] on button "Policy Editor" at bounding box center [212, 58] width 94 height 30
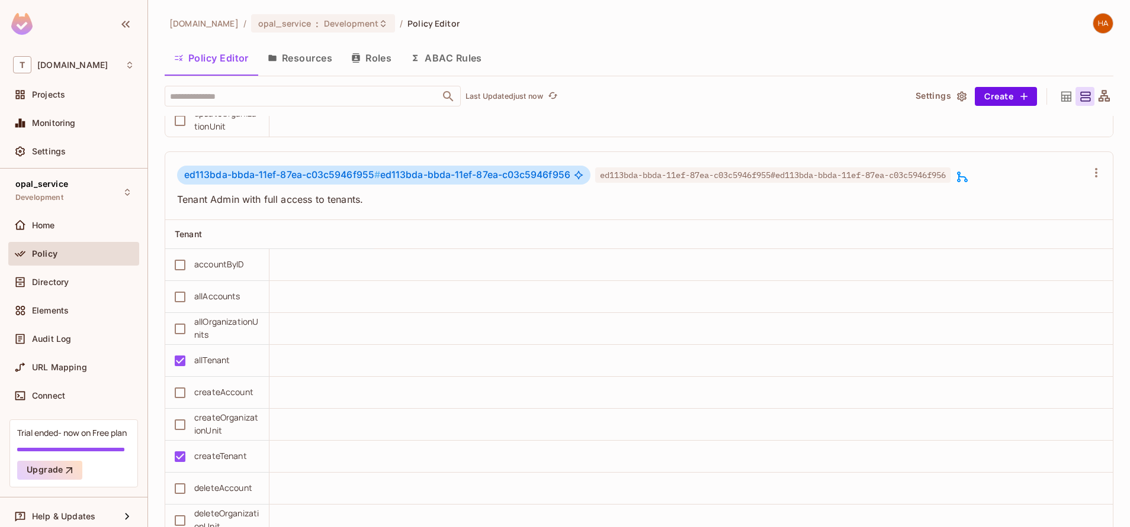
scroll to position [3516, 0]
click at [376, 46] on button "Roles" at bounding box center [371, 58] width 59 height 30
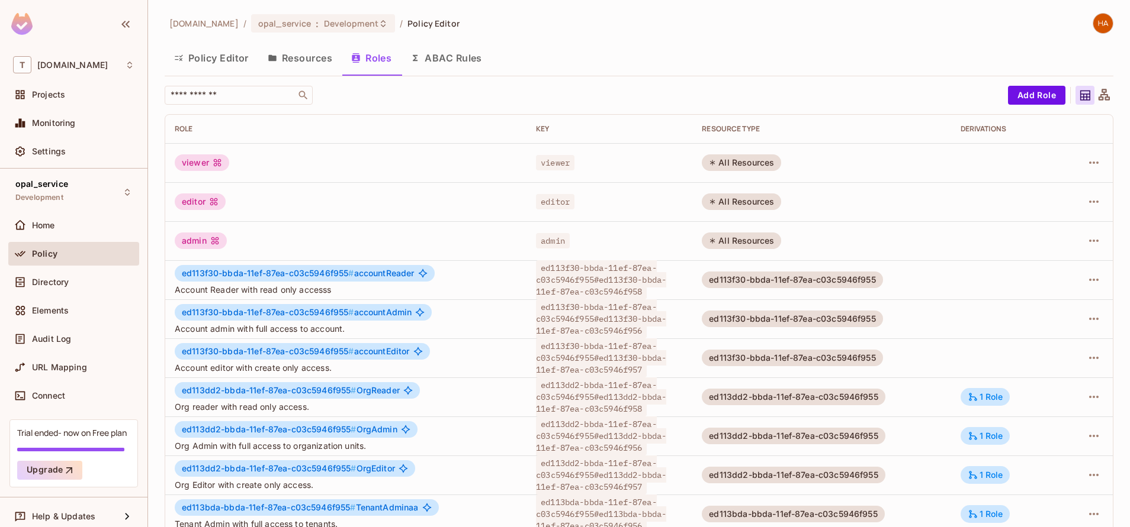
scroll to position [95, 0]
click at [296, 63] on button "Resources" at bounding box center [299, 58] width 83 height 30
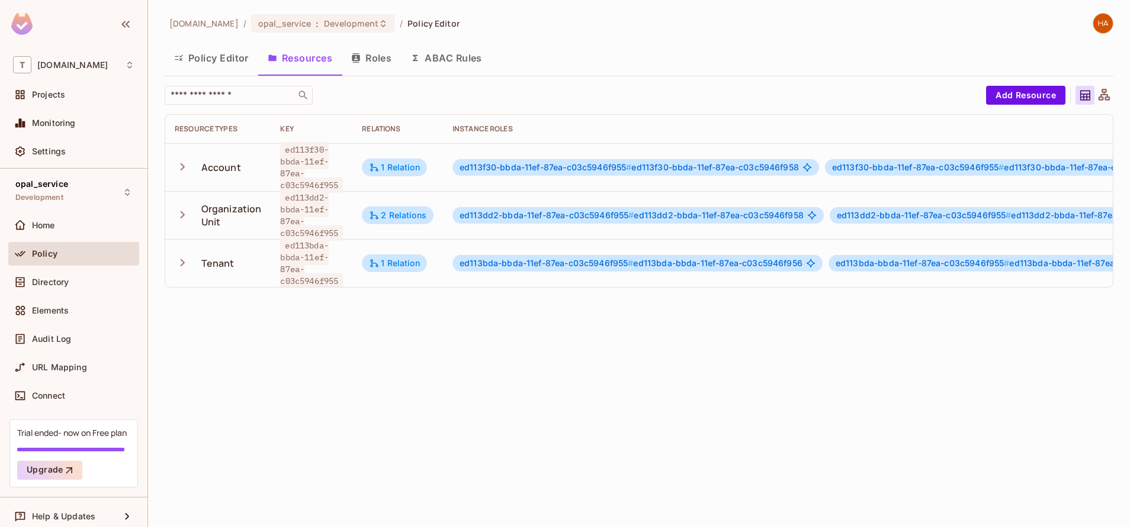
scroll to position [0, 300]
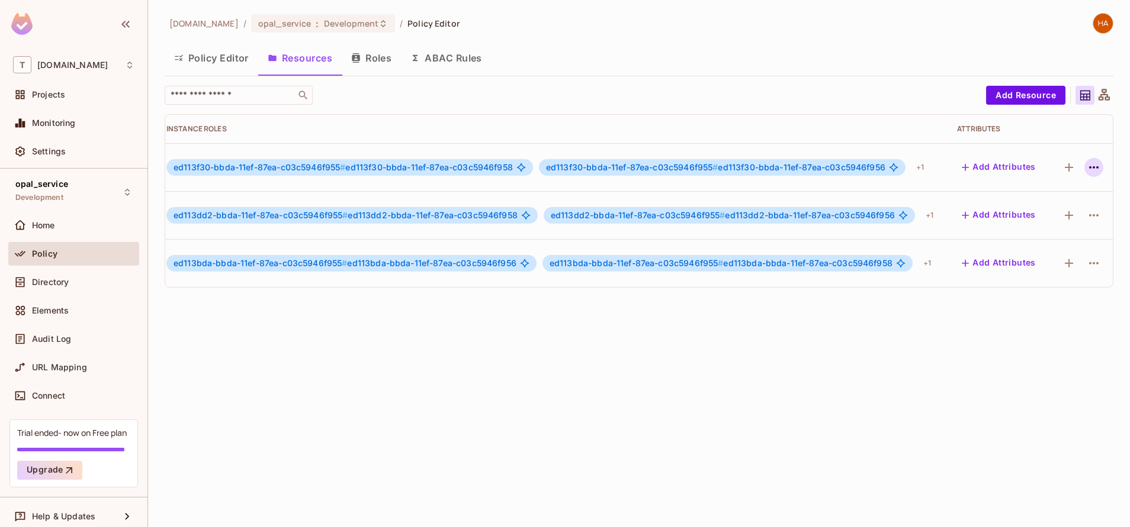
click at [1086, 165] on icon "button" at bounding box center [1093, 167] width 14 height 14
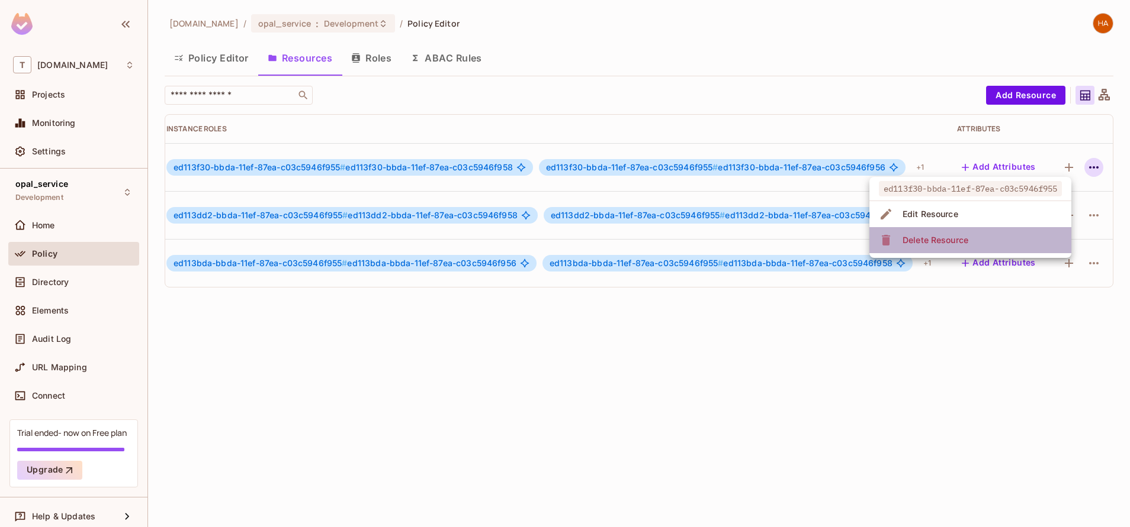
click at [1045, 242] on li "Delete Resource" at bounding box center [970, 240] width 202 height 26
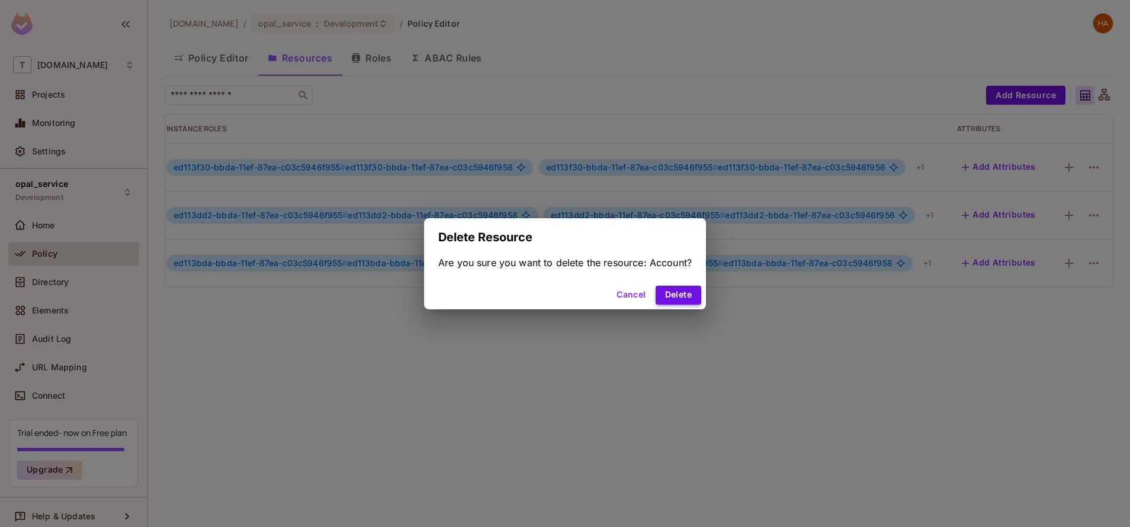
click at [678, 298] on button "Delete" at bounding box center [678, 295] width 46 height 19
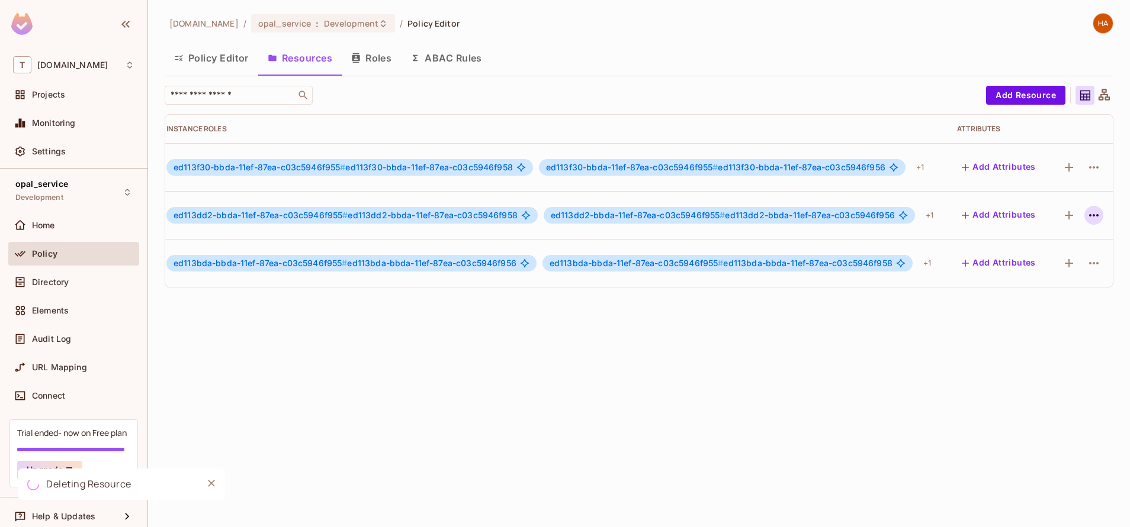
click at [1086, 216] on icon "button" at bounding box center [1093, 215] width 14 height 14
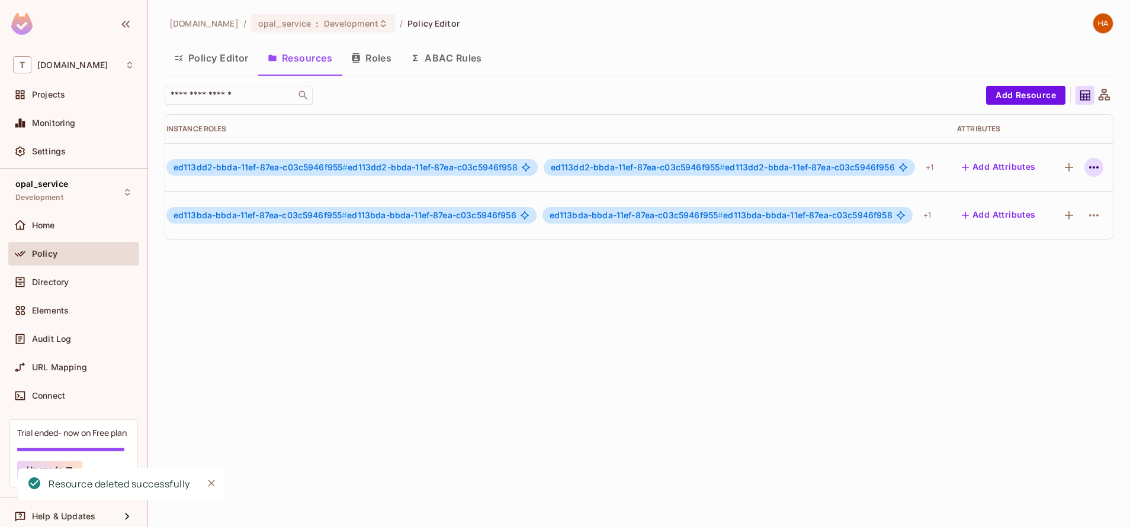
click at [1086, 172] on icon "button" at bounding box center [1093, 167] width 14 height 14
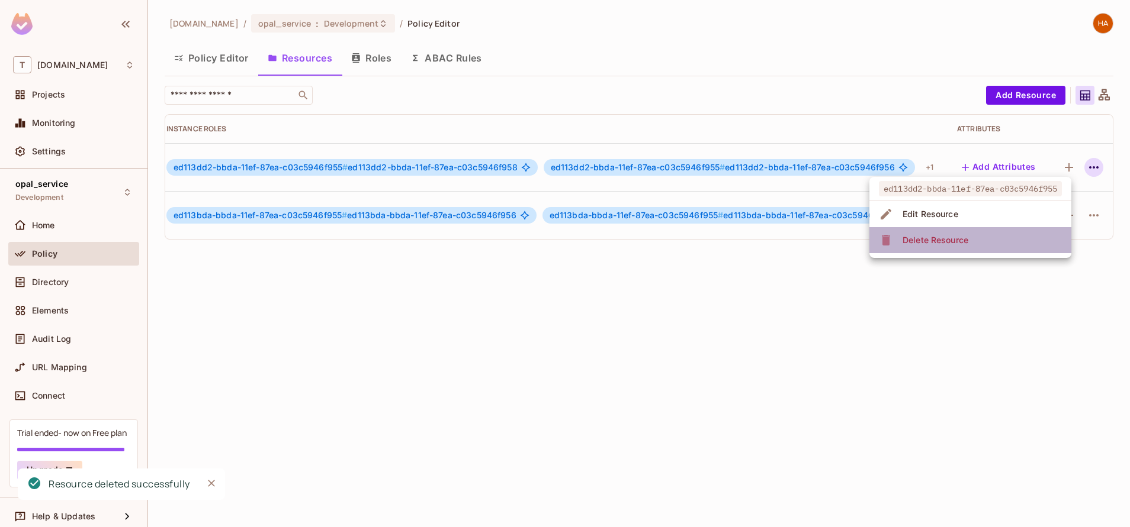
click at [991, 242] on li "Delete Resource" at bounding box center [970, 240] width 202 height 26
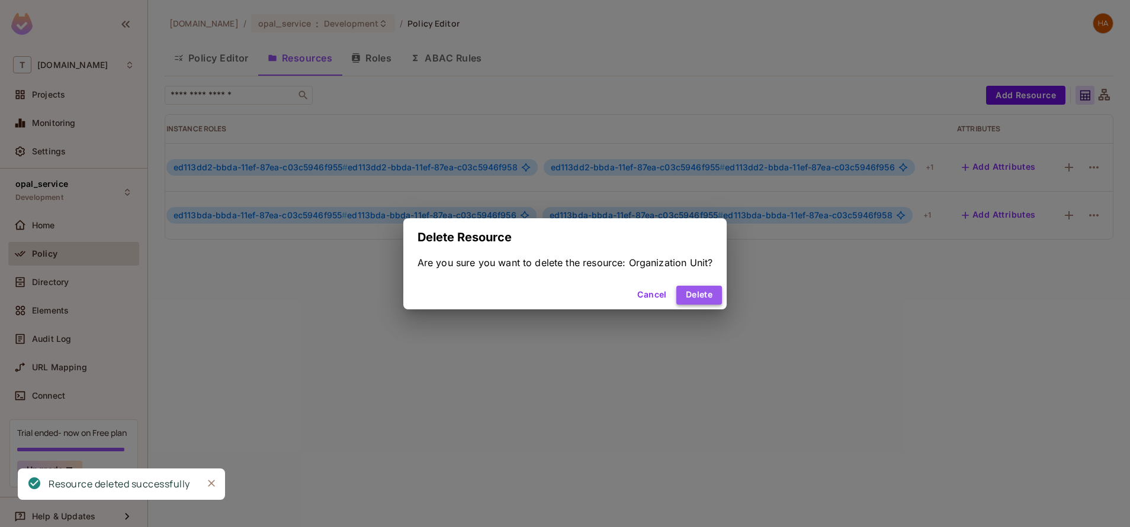
click at [714, 294] on button "Delete" at bounding box center [699, 295] width 46 height 19
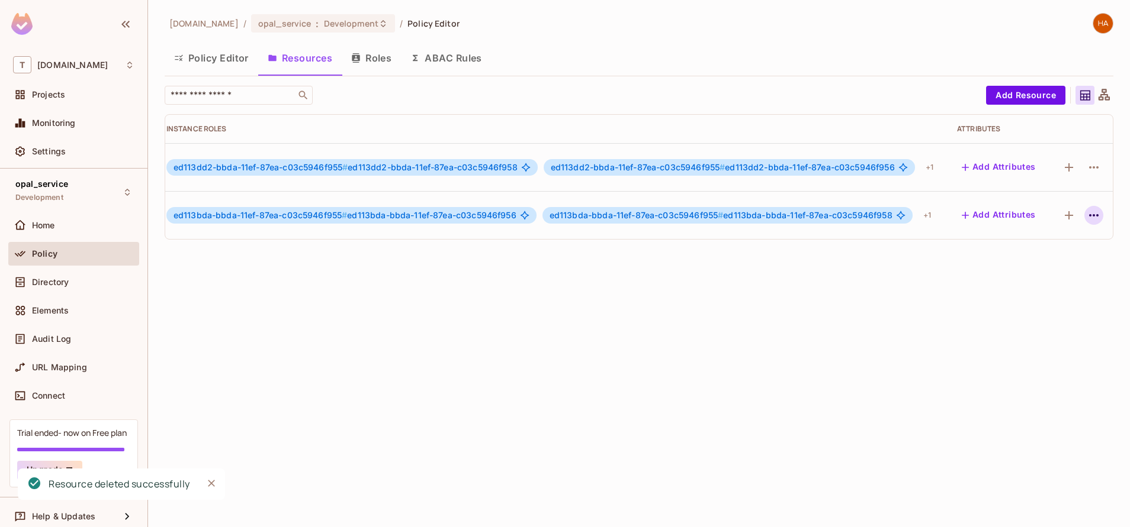
scroll to position [0, 243]
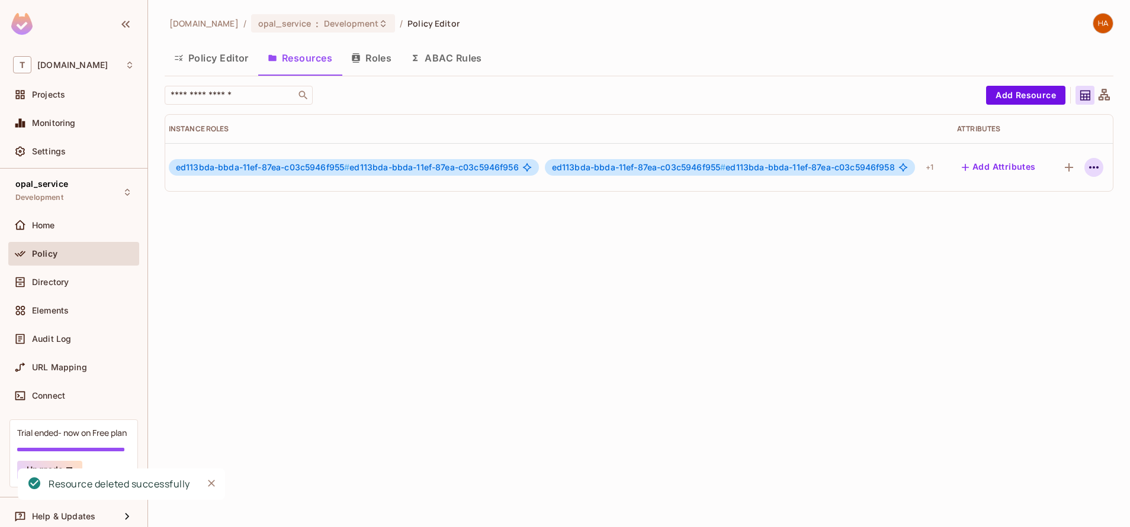
click at [1086, 170] on icon "button" at bounding box center [1093, 167] width 14 height 14
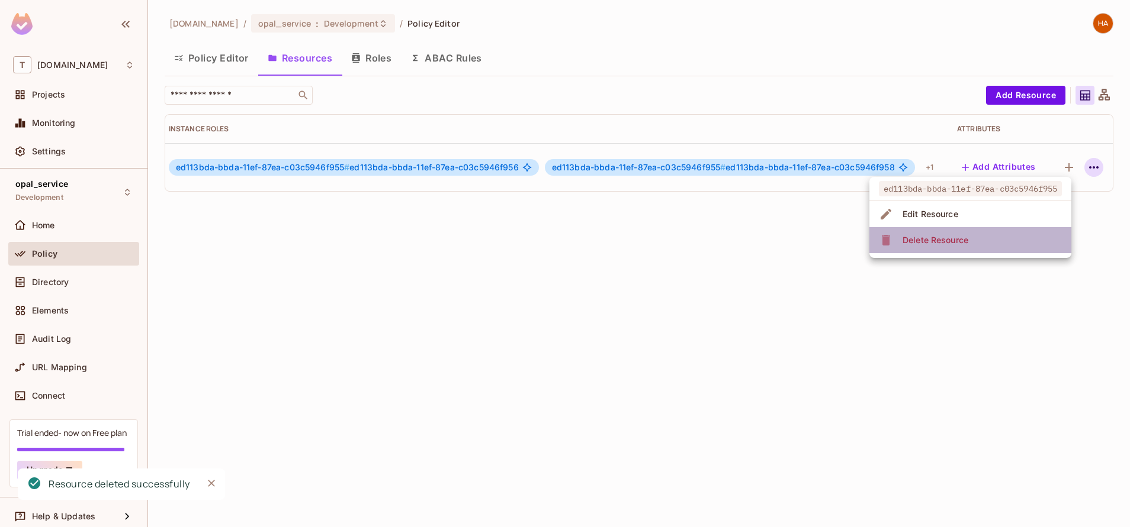
click at [1006, 246] on li "Delete Resource" at bounding box center [970, 240] width 202 height 26
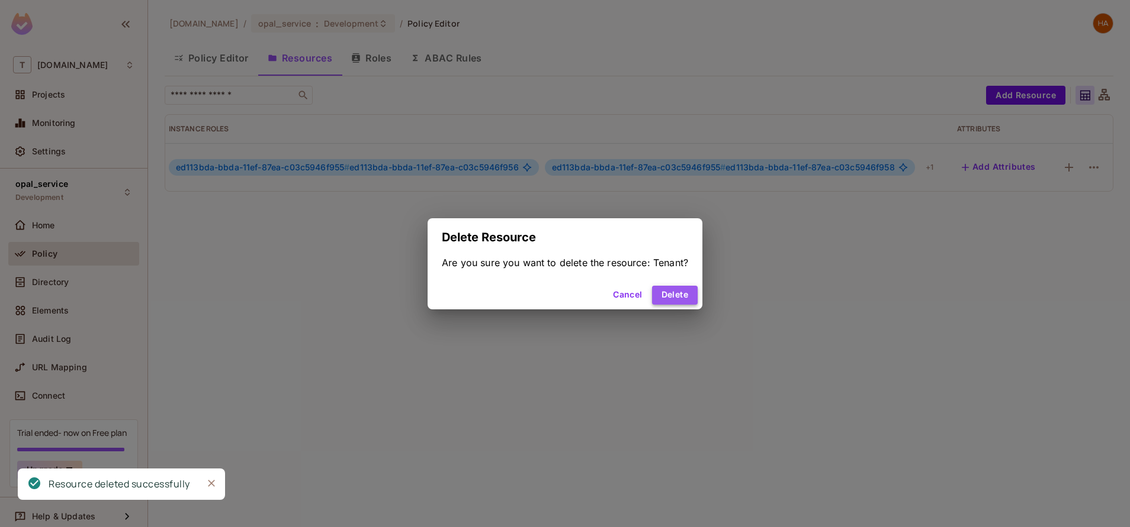
click at [683, 294] on button "Delete" at bounding box center [675, 295] width 46 height 19
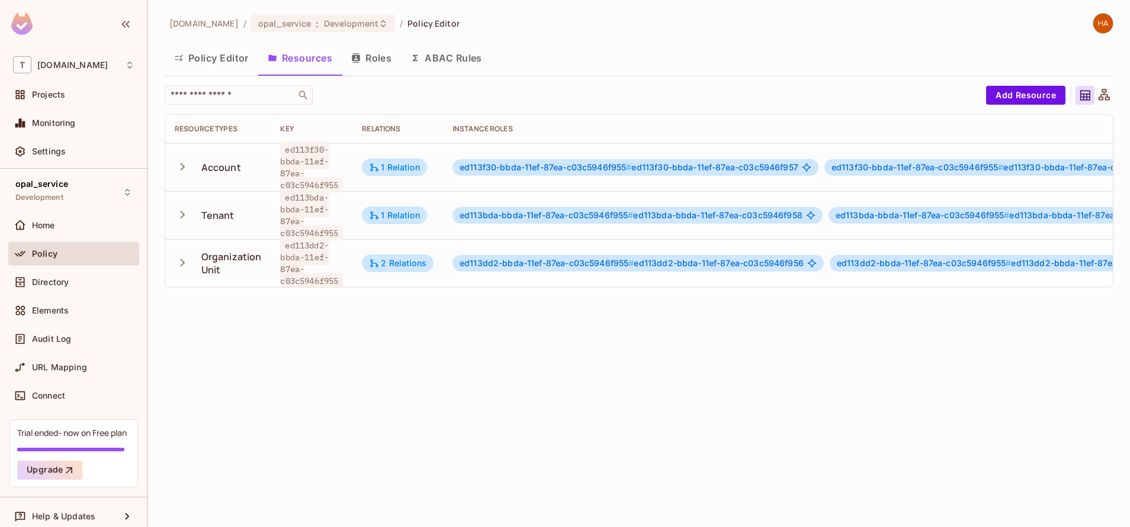
click at [196, 69] on button "Policy Editor" at bounding box center [212, 58] width 94 height 30
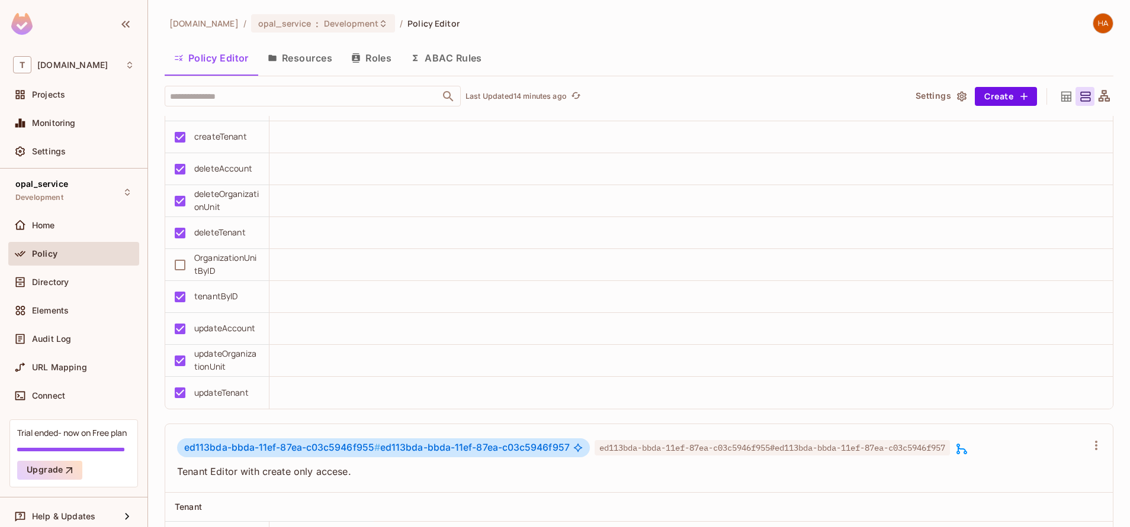
scroll to position [3836, 0]
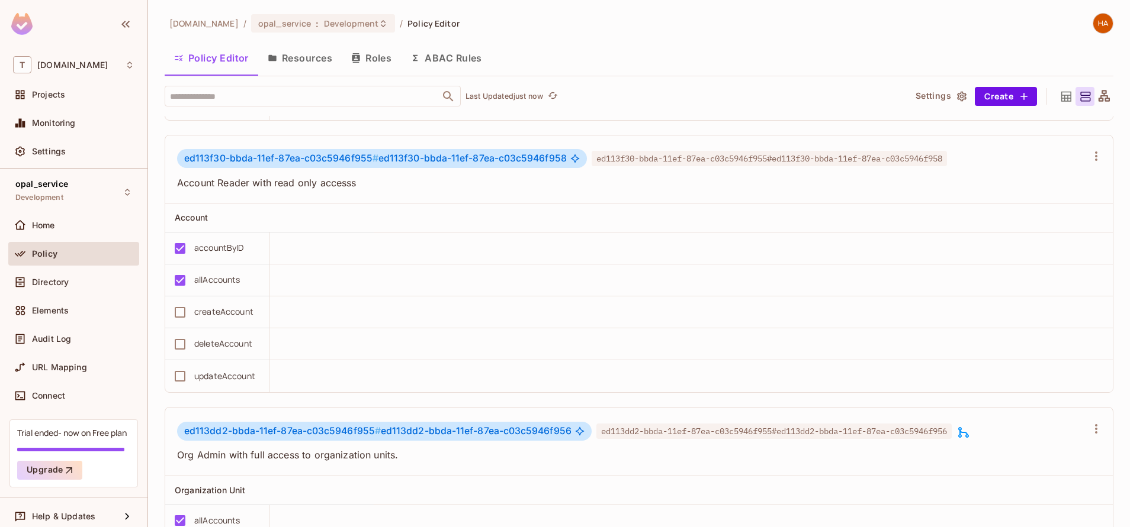
scroll to position [2549, 0]
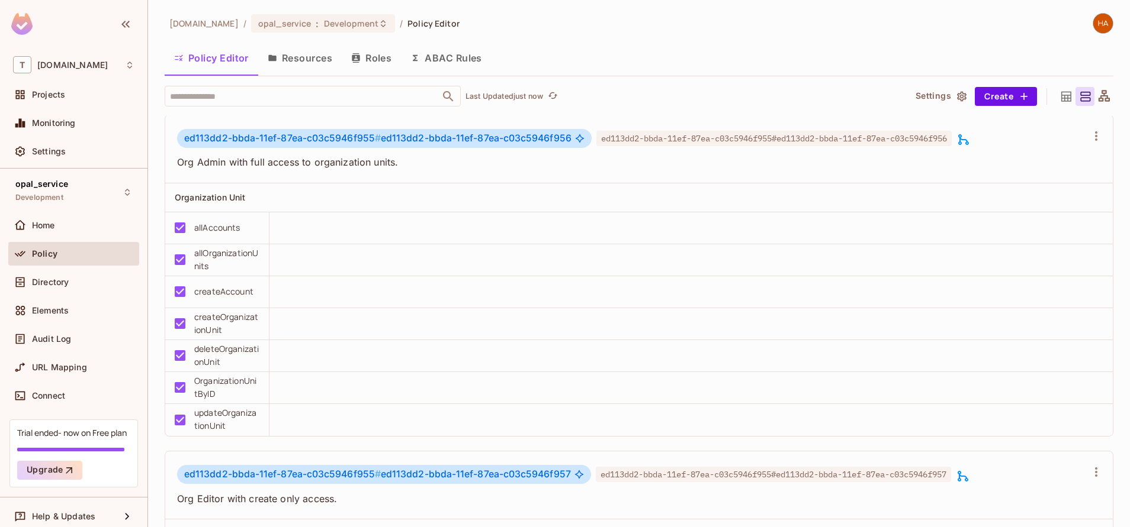
scroll to position [2544, 0]
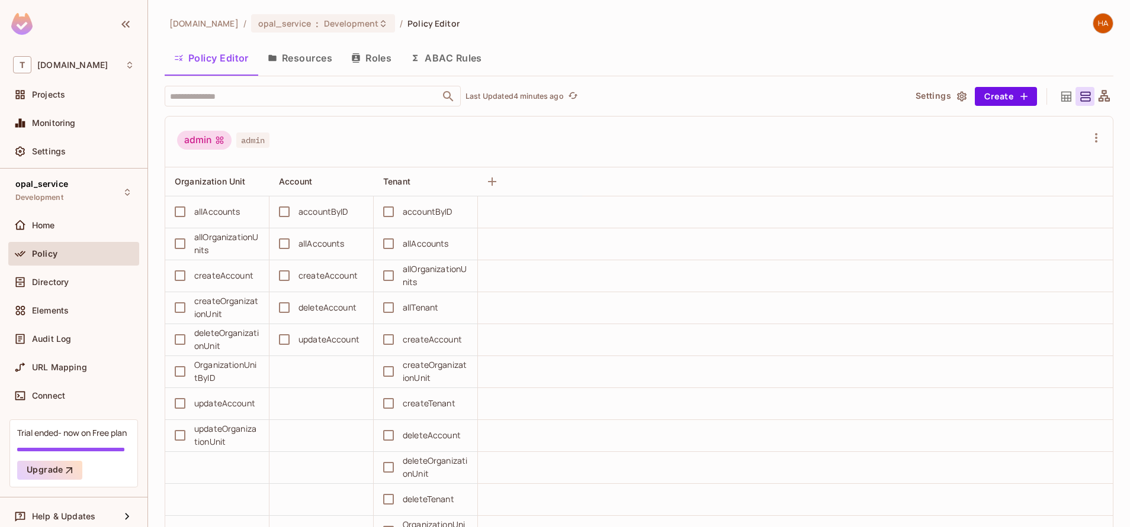
click at [317, 57] on button "Resources" at bounding box center [299, 58] width 83 height 30
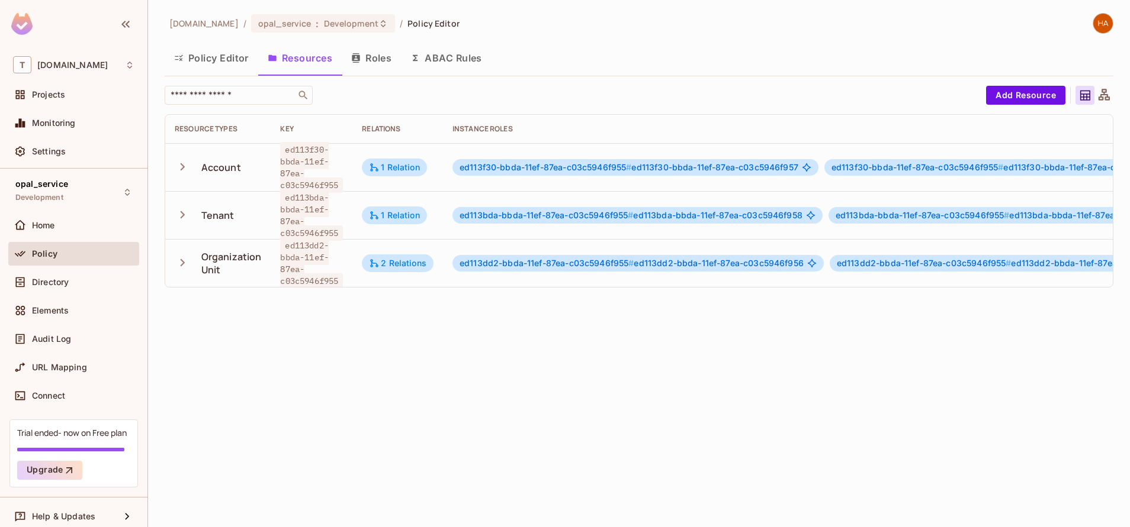
click at [179, 166] on icon "button" at bounding box center [183, 167] width 16 height 16
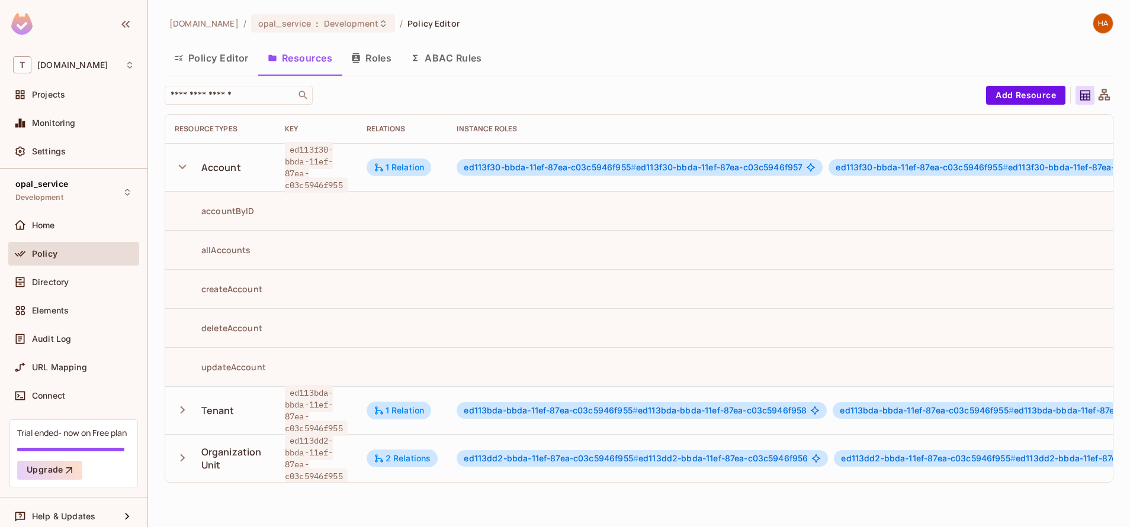
click at [185, 166] on icon "button" at bounding box center [183, 167] width 8 height 5
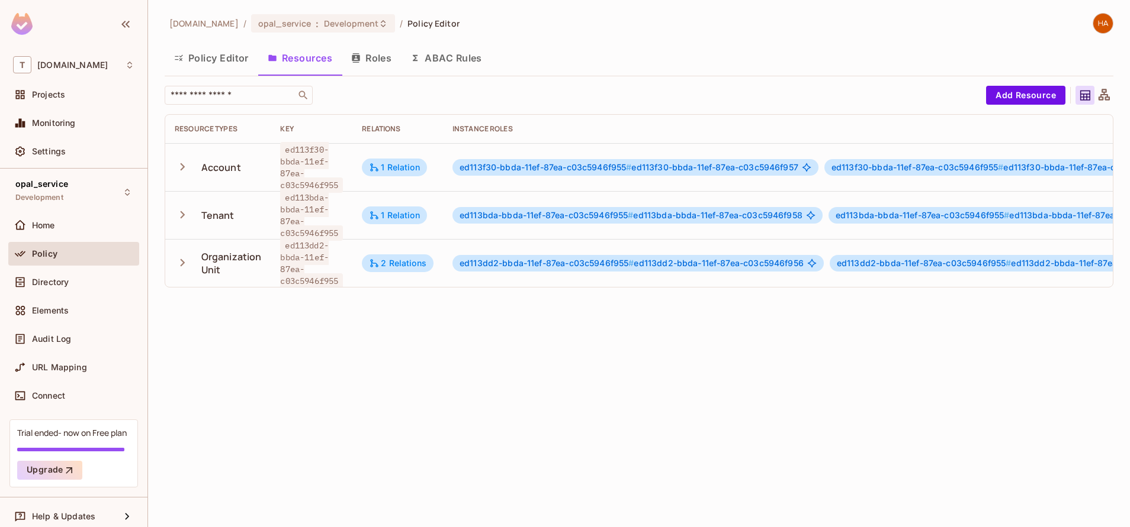
click at [183, 209] on icon "button" at bounding box center [183, 215] width 16 height 16
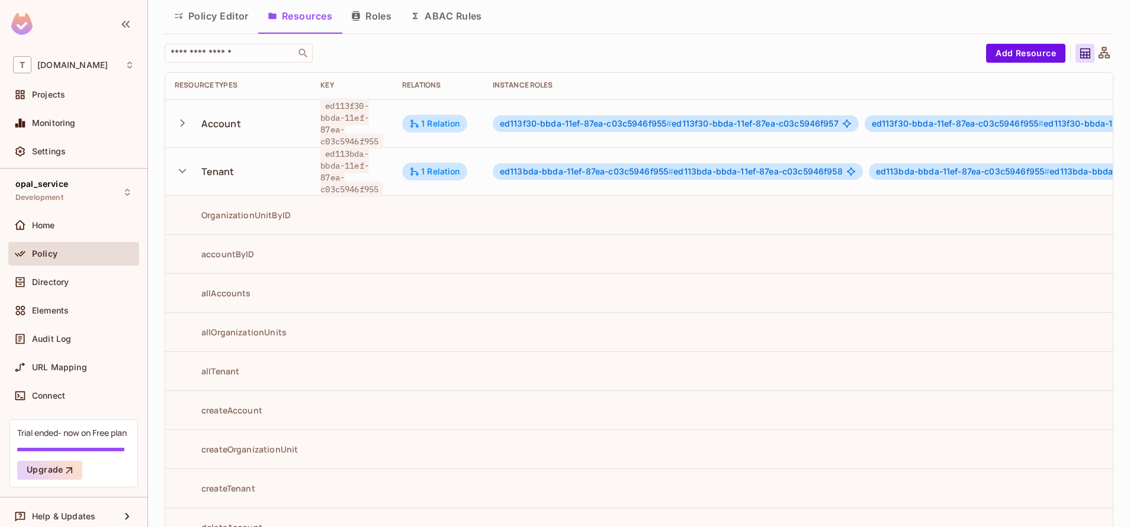
scroll to position [39, 0]
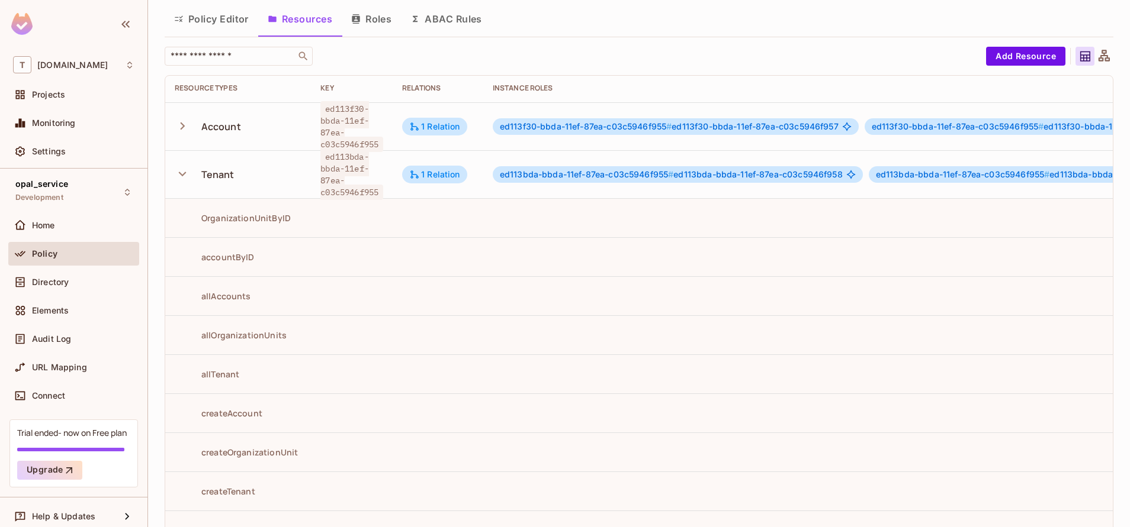
click at [185, 174] on icon "button" at bounding box center [183, 174] width 8 height 5
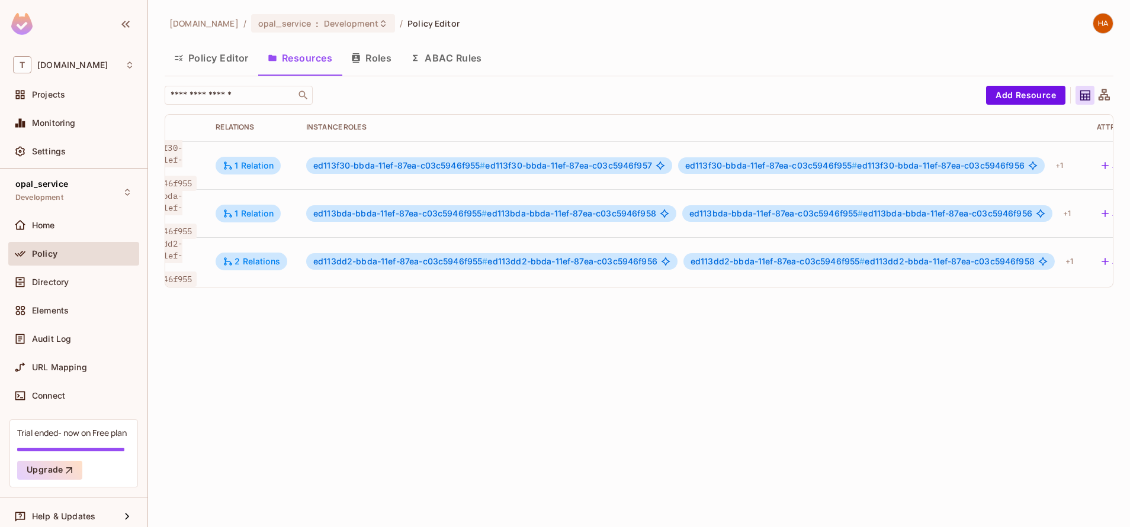
scroll to position [2, 0]
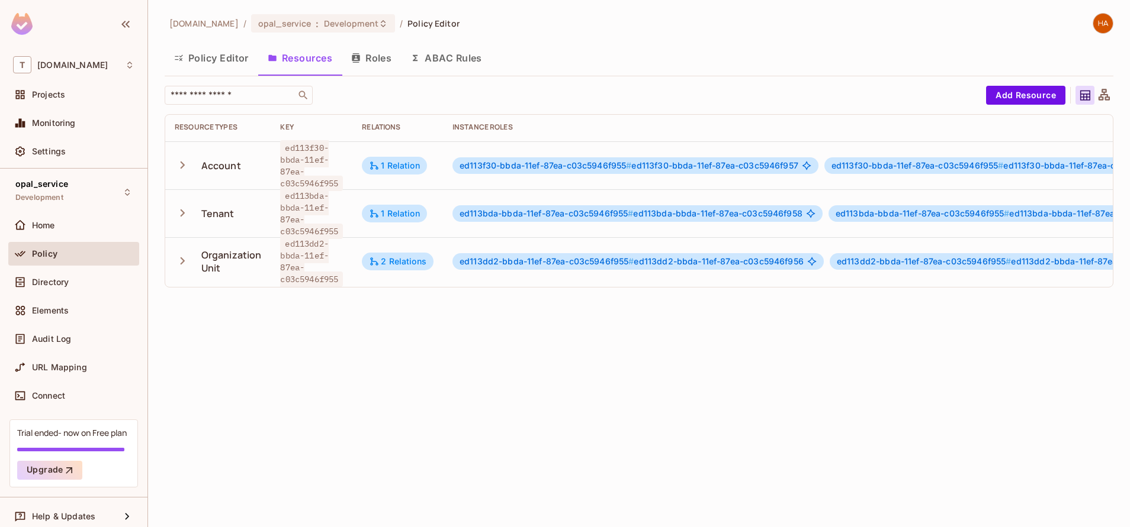
click at [182, 211] on icon "button" at bounding box center [183, 213] width 5 height 8
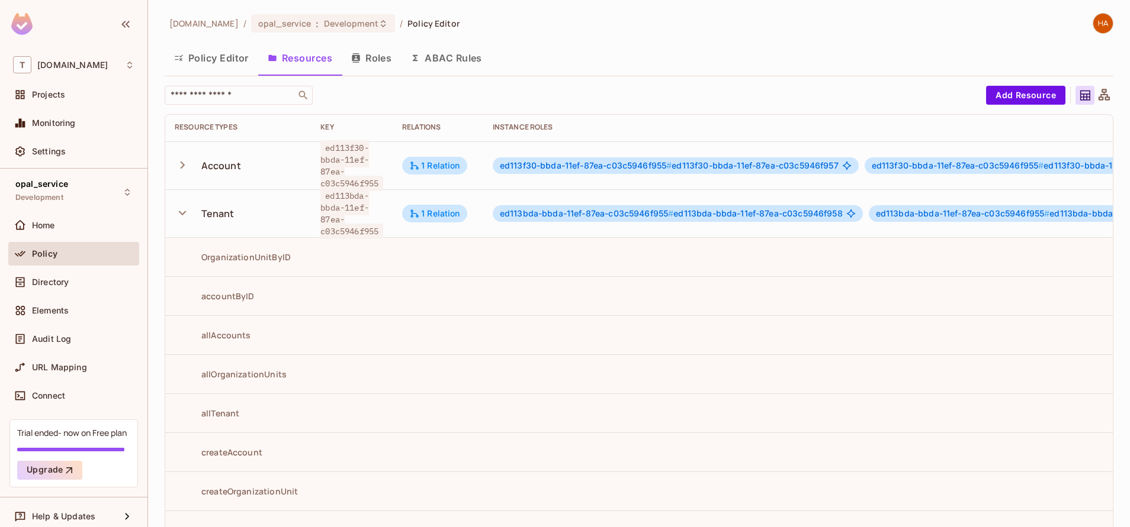
click at [182, 211] on icon "button" at bounding box center [183, 213] width 16 height 16
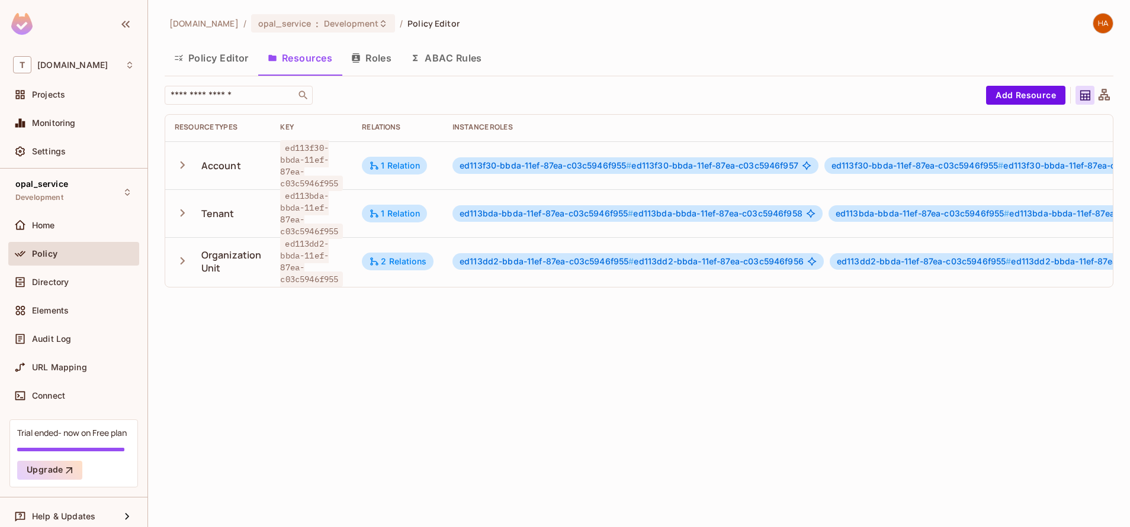
click at [130, 270] on div "opal_service Development Home Policy Directory Elements Audit Log URL Mapping C…" at bounding box center [73, 294] width 147 height 250
click at [180, 210] on icon "button" at bounding box center [183, 213] width 16 height 16
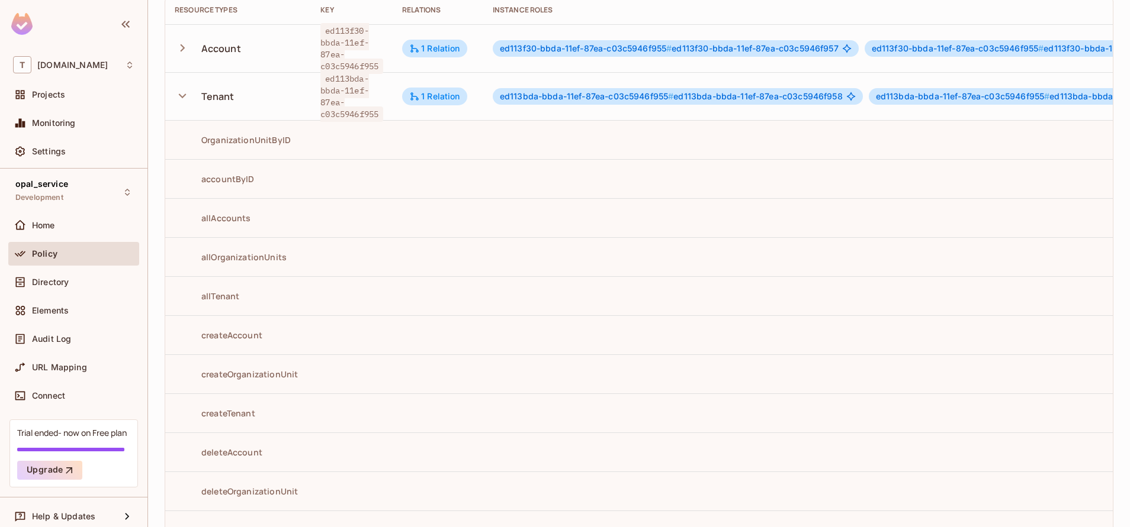
scroll to position [0, 0]
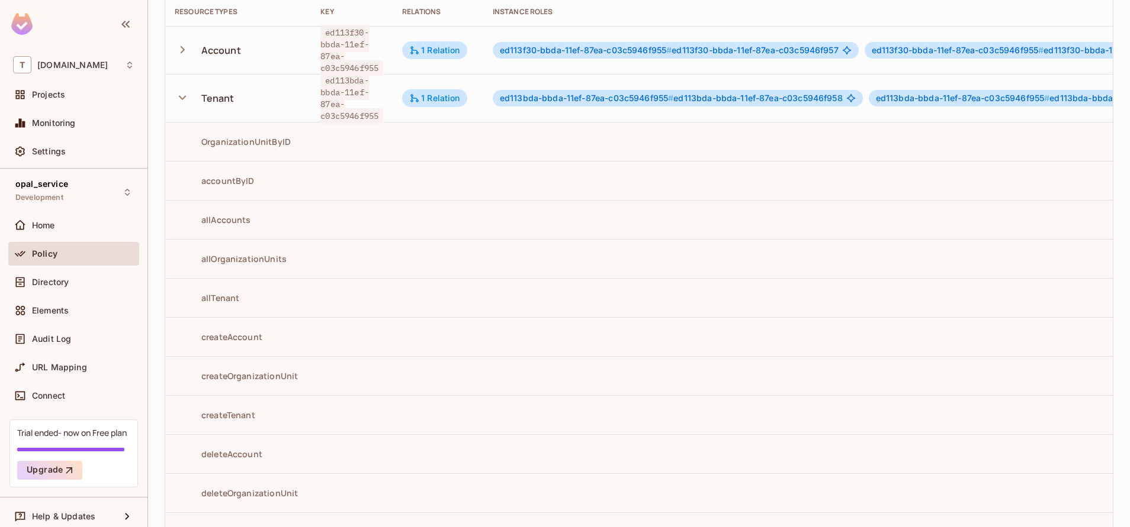
click at [182, 96] on icon "button" at bounding box center [183, 98] width 16 height 16
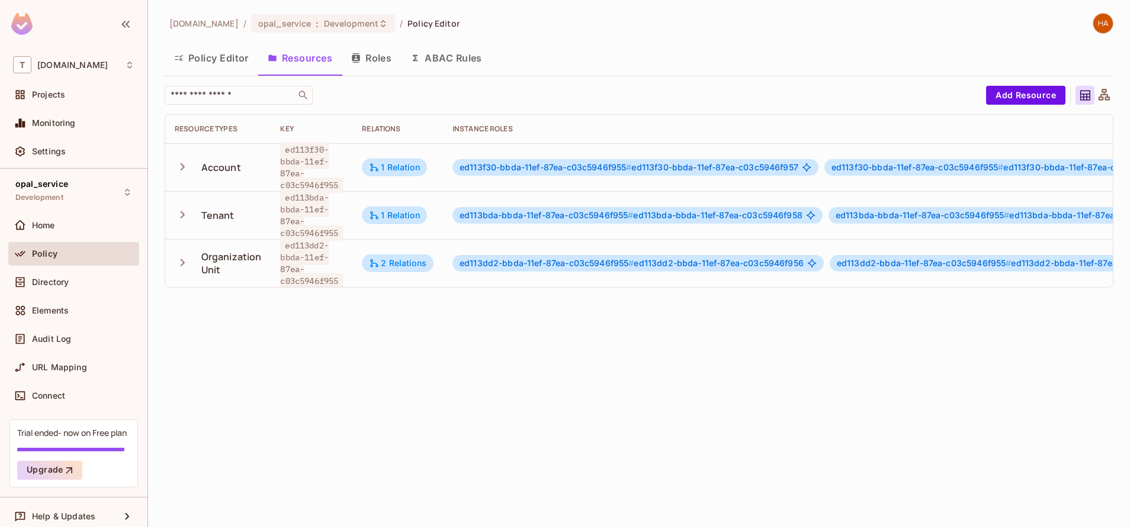
click at [184, 163] on icon "button" at bounding box center [183, 167] width 16 height 16
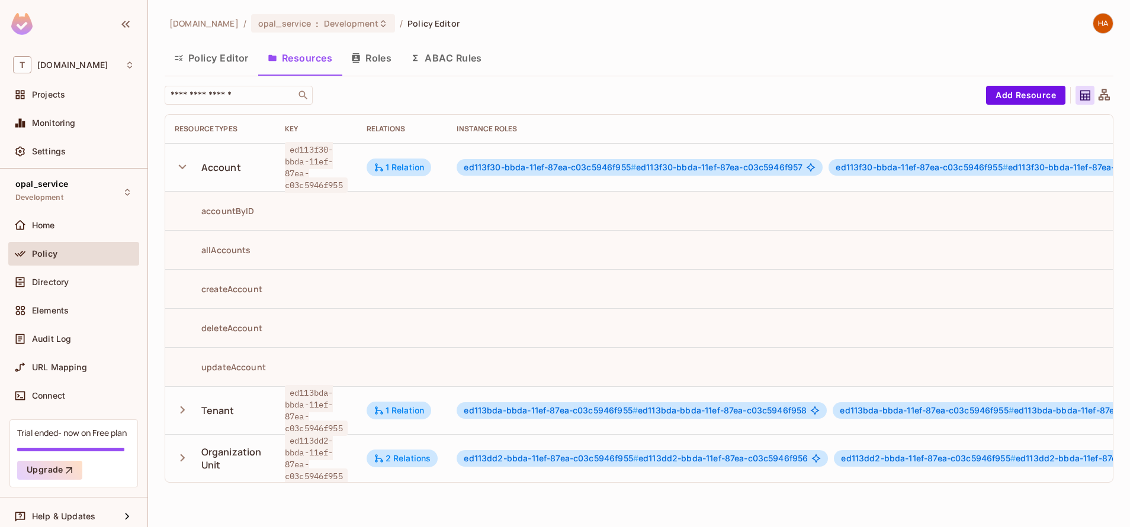
click at [178, 163] on icon "button" at bounding box center [183, 167] width 16 height 16
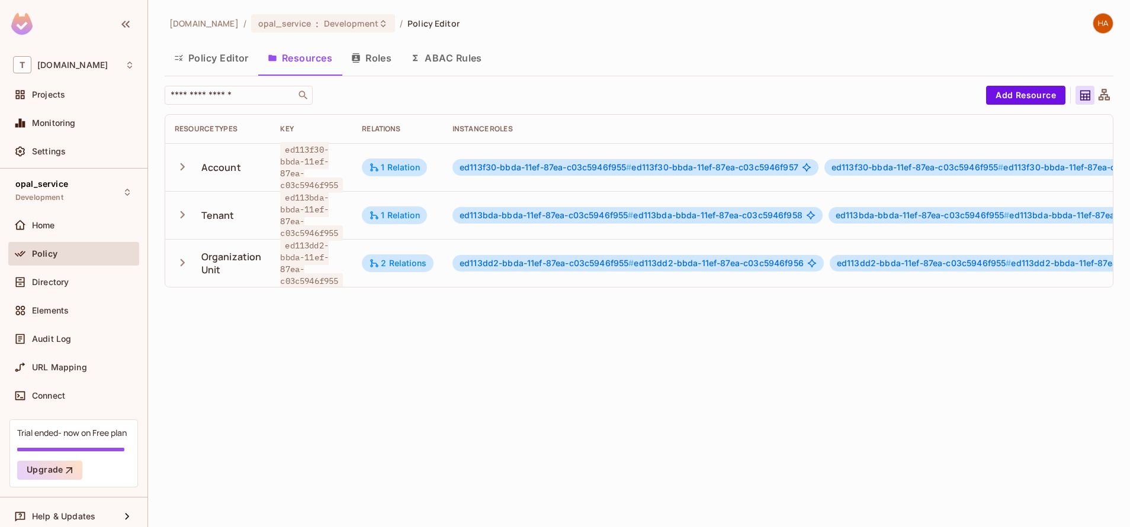
click at [173, 222] on td "Tenant" at bounding box center [217, 215] width 105 height 48
click at [182, 215] on icon "button" at bounding box center [183, 215] width 16 height 16
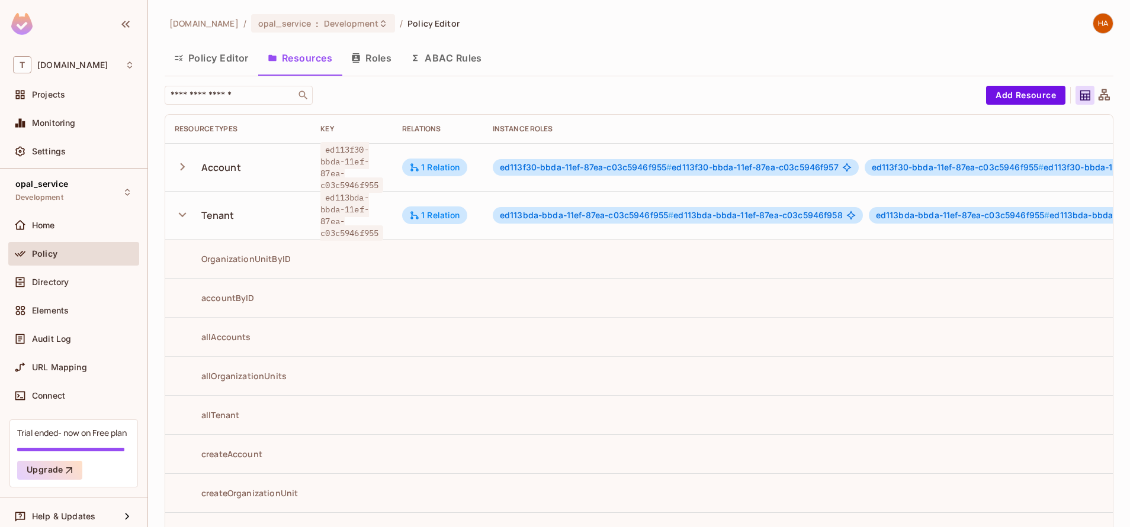
click at [185, 214] on icon "button" at bounding box center [183, 215] width 8 height 5
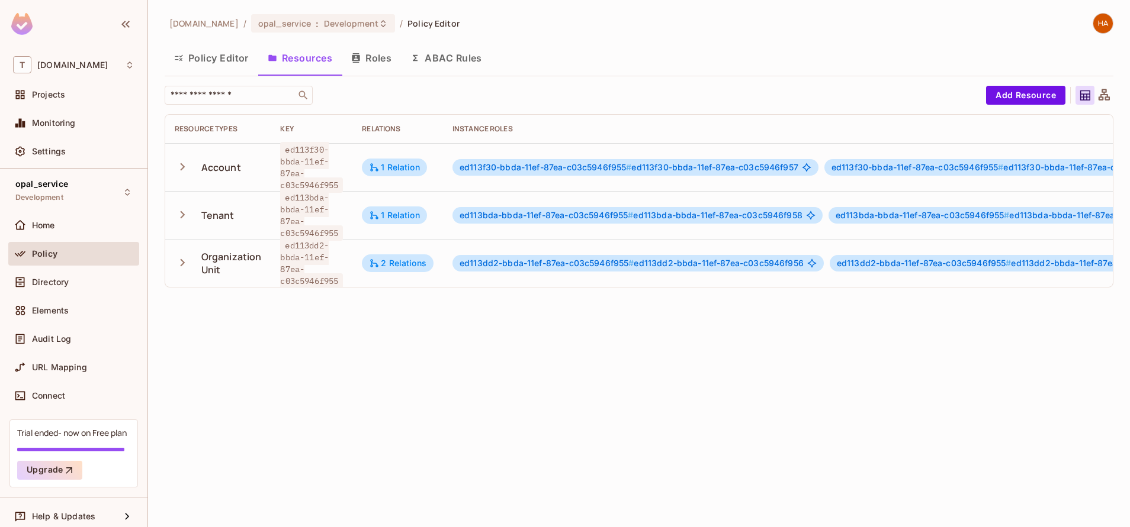
click at [217, 65] on button "Policy Editor" at bounding box center [212, 58] width 94 height 30
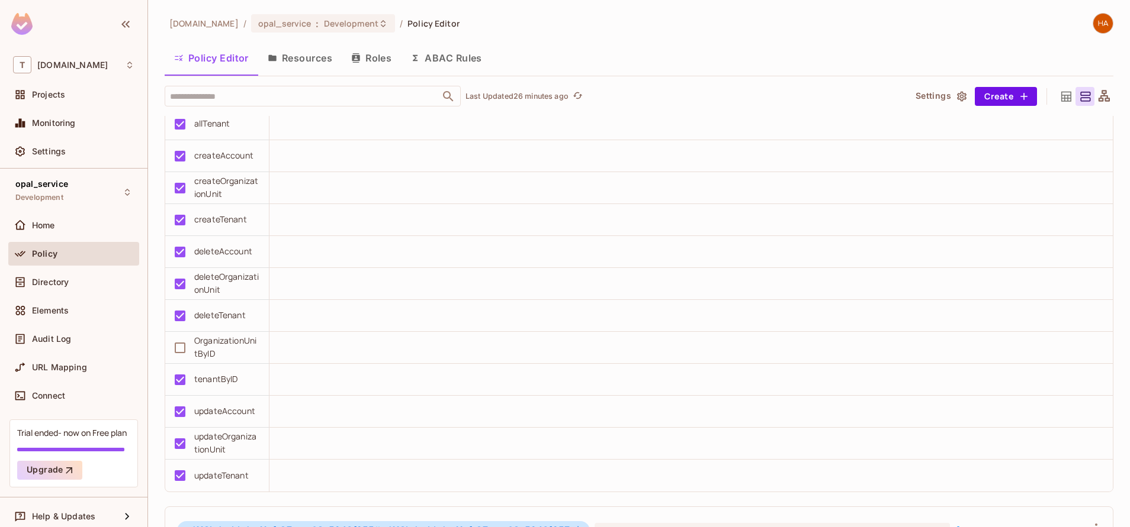
scroll to position [3848, 0]
click at [245, 342] on div "OrganizationUnitByID" at bounding box center [214, 348] width 92 height 25
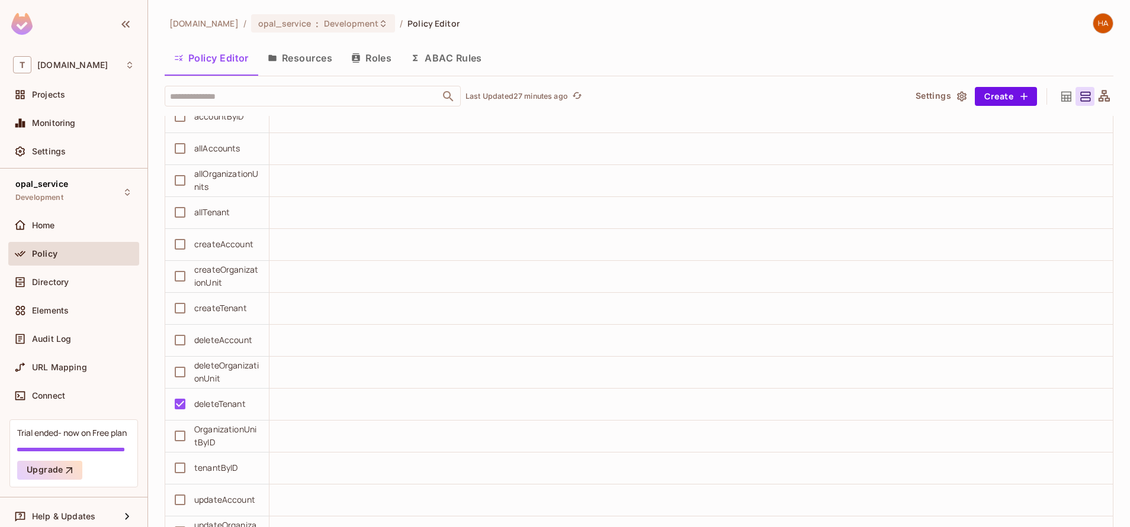
scroll to position [4353, 0]
drag, startPoint x: 245, startPoint y: 342, endPoint x: 308, endPoint y: 289, distance: 82.0
click at [308, 289] on tbody "accountByID allAccounts allOrganizationUnits allTenant createAccount createOrga…" at bounding box center [638, 341] width 947 height 480
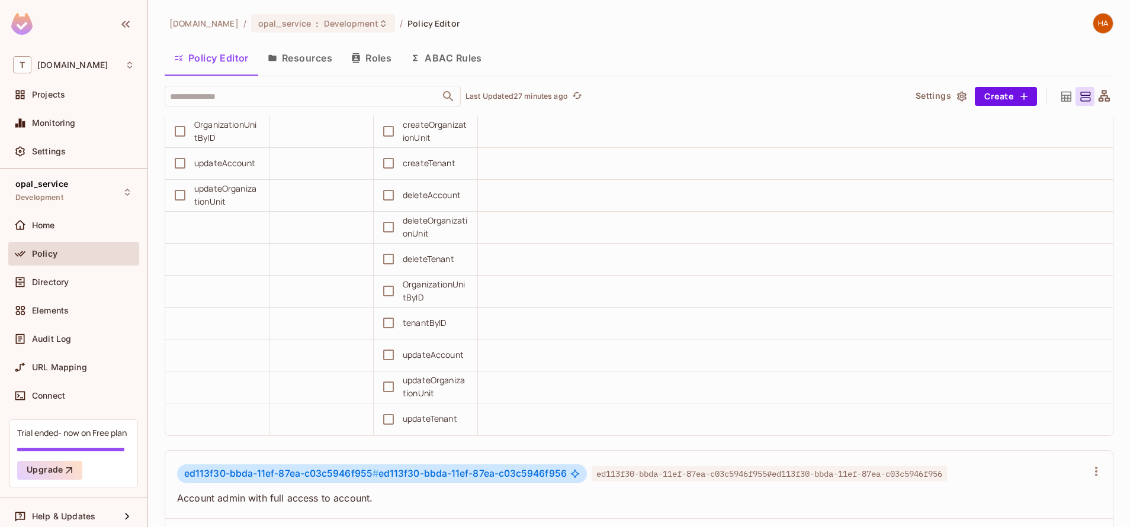
scroll to position [0, 0]
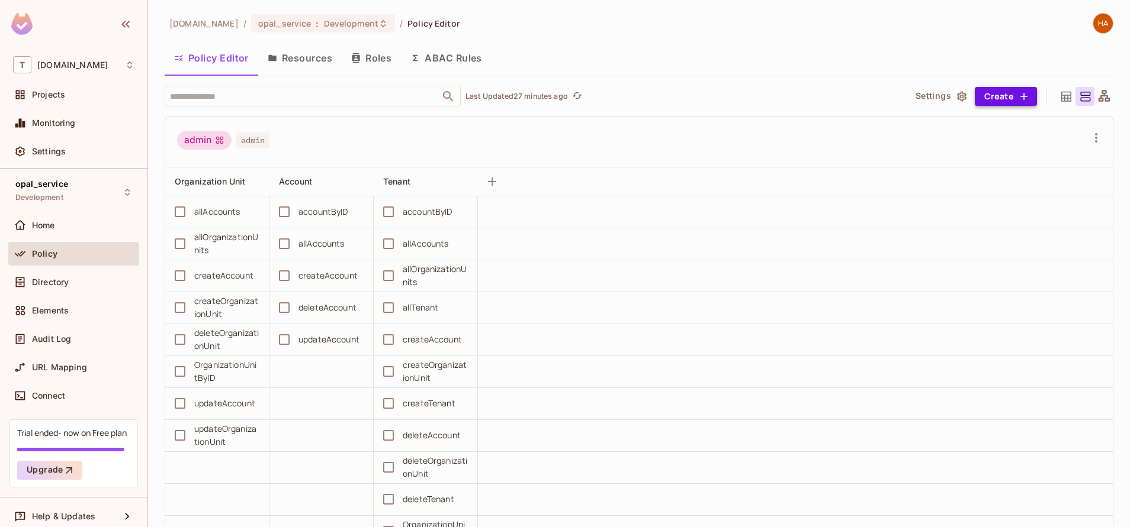
click at [1018, 95] on icon "button" at bounding box center [1024, 97] width 12 height 12
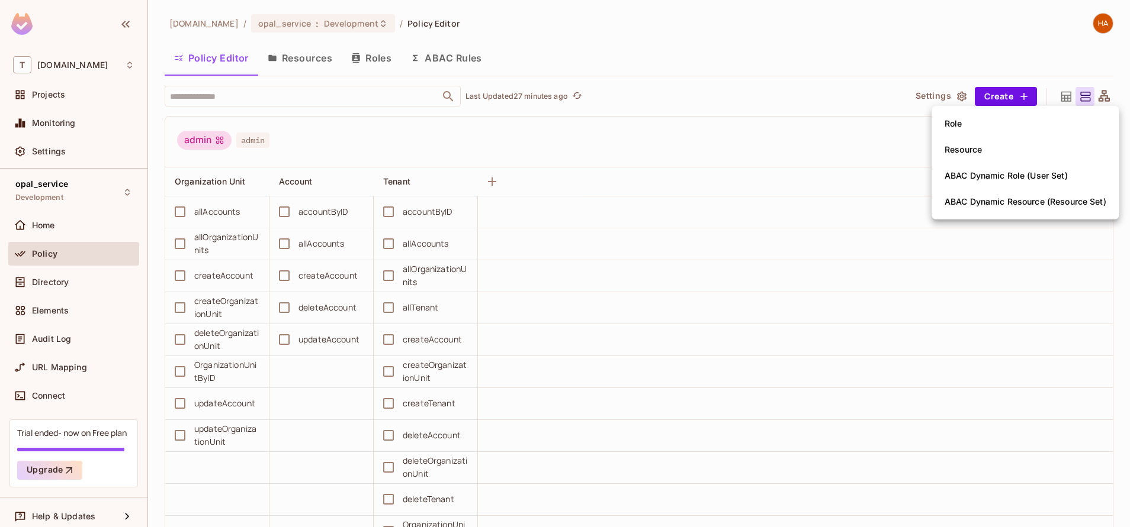
click at [398, 133] on div at bounding box center [565, 263] width 1130 height 527
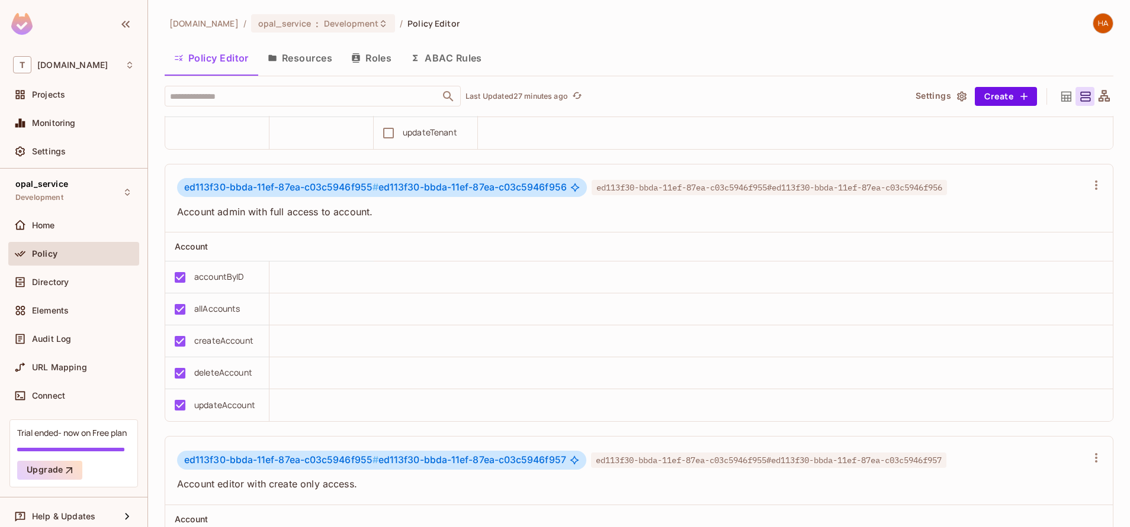
scroll to position [1677, 0]
click at [1086, 192] on button "button" at bounding box center [1095, 184] width 19 height 19
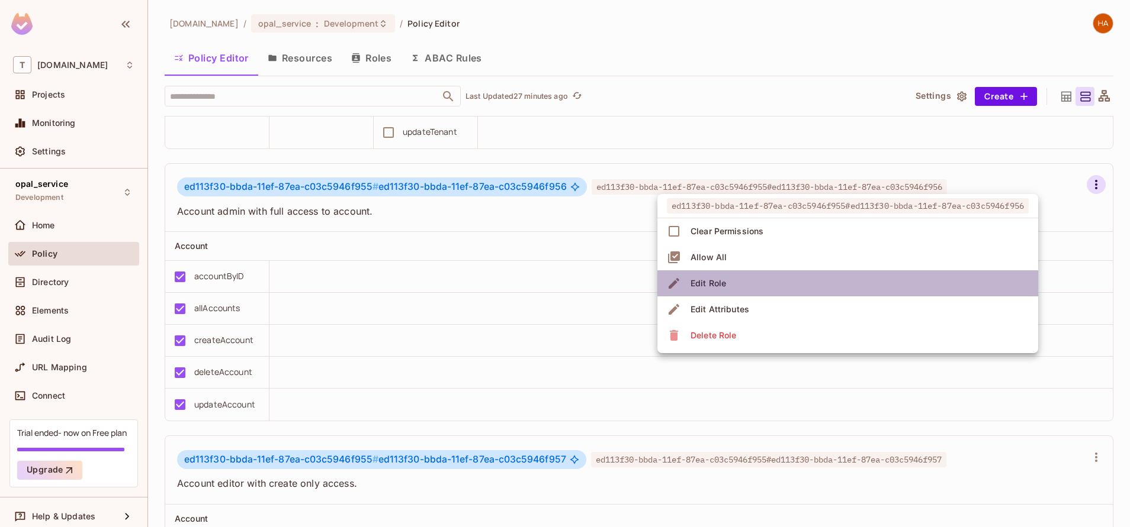
click at [765, 287] on li "Edit Role" at bounding box center [847, 284] width 381 height 26
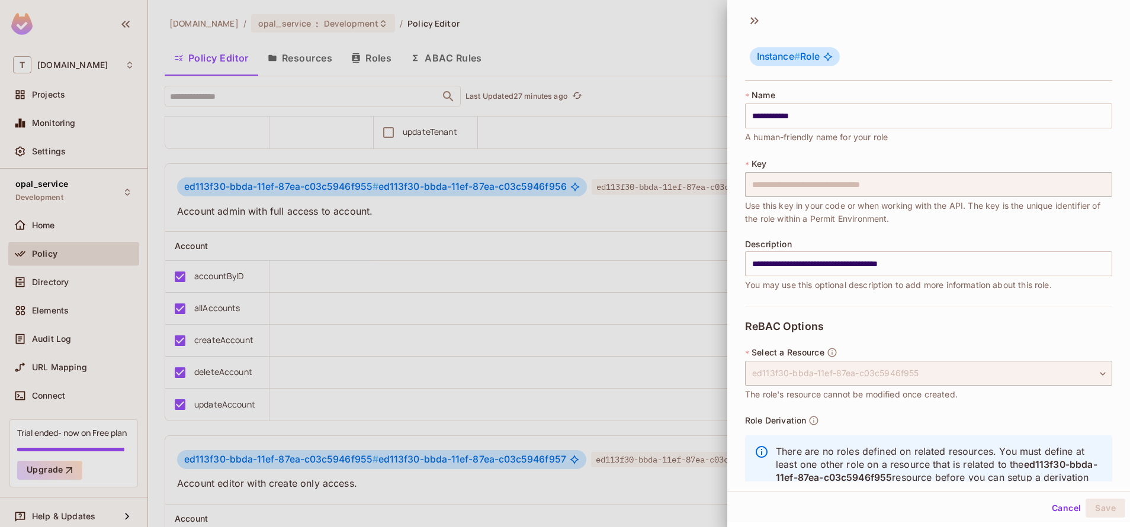
scroll to position [0, 0]
click at [395, 61] on div at bounding box center [565, 263] width 1130 height 527
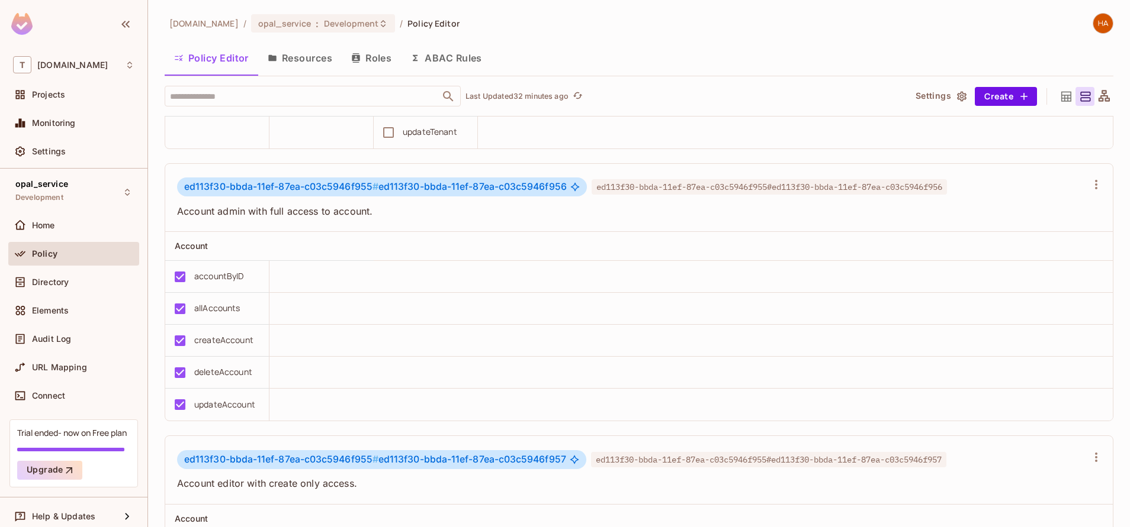
click at [381, 54] on button "Roles" at bounding box center [371, 58] width 59 height 30
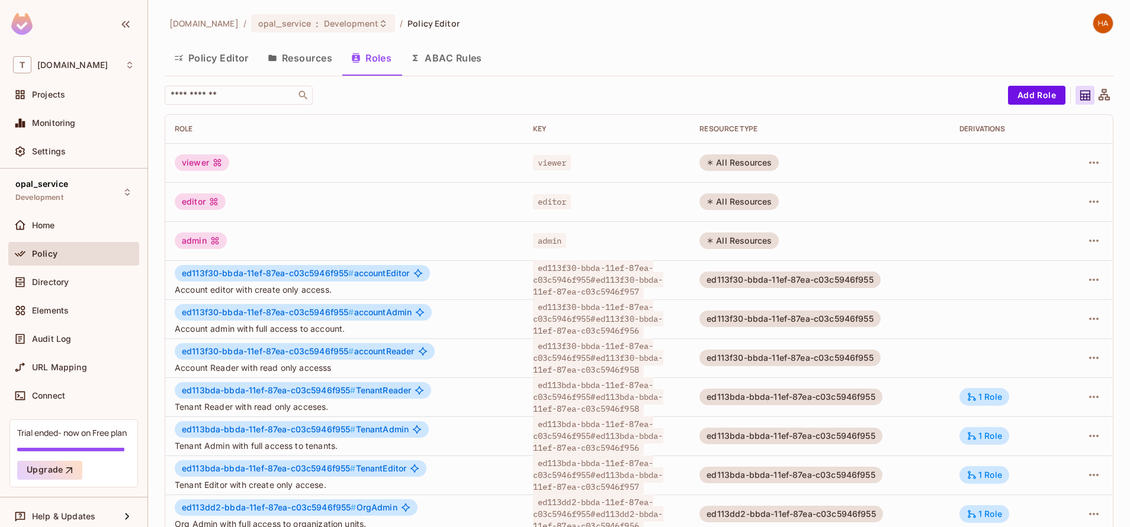
click at [286, 49] on button "Resources" at bounding box center [299, 58] width 83 height 30
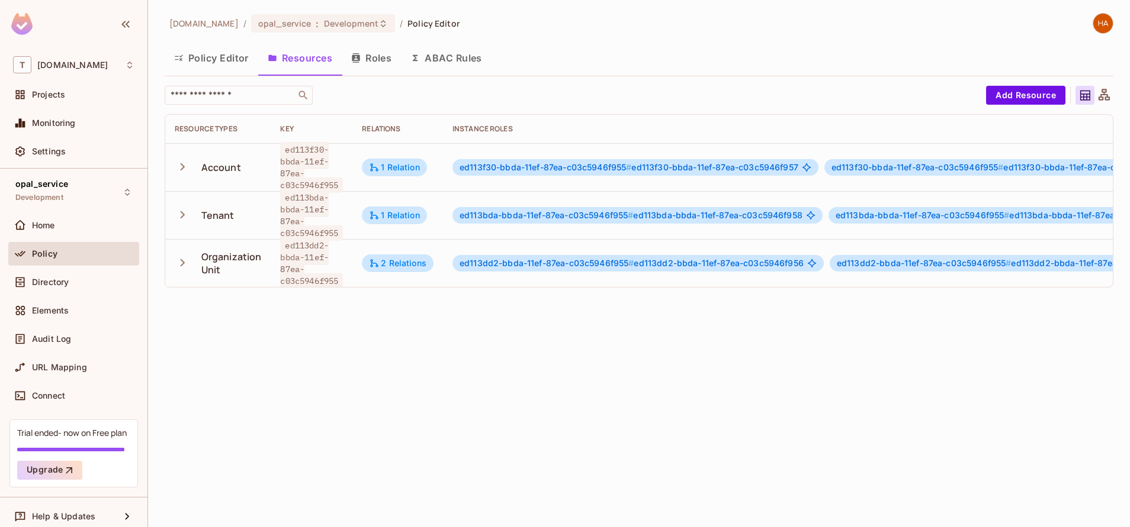
click at [198, 60] on button "Policy Editor" at bounding box center [212, 58] width 94 height 30
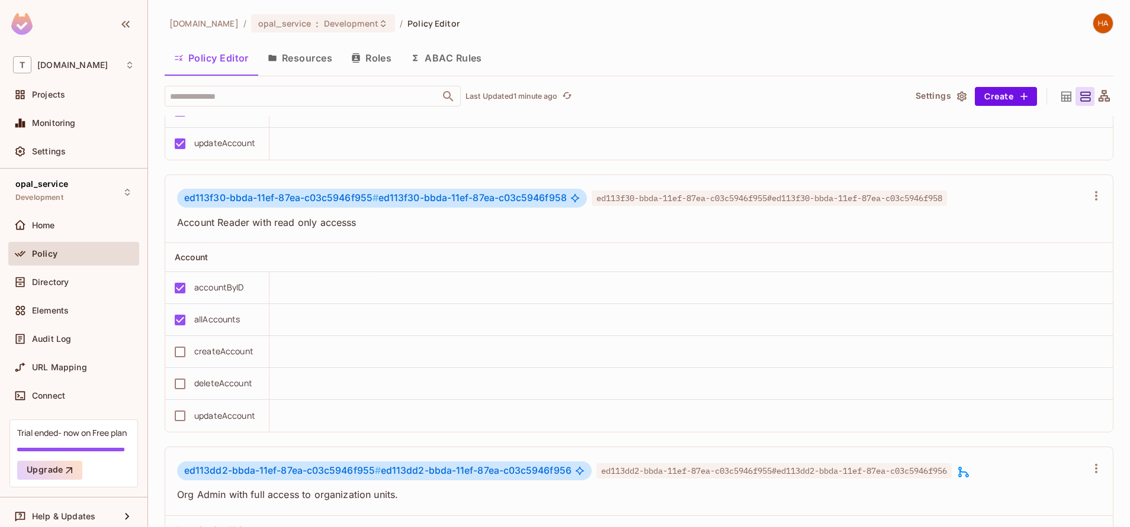
scroll to position [2179, 0]
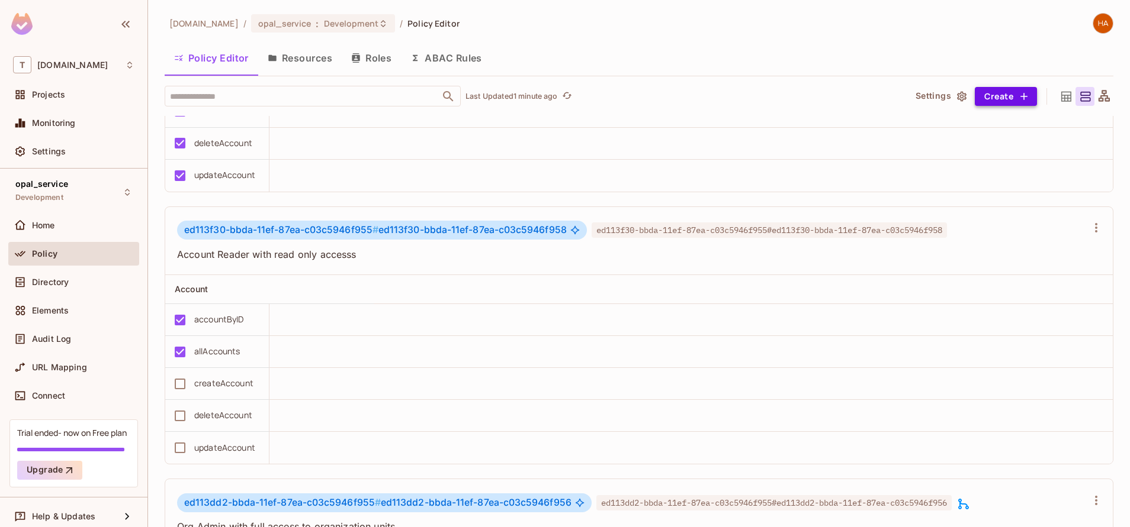
click at [992, 89] on button "Create" at bounding box center [1005, 96] width 62 height 19
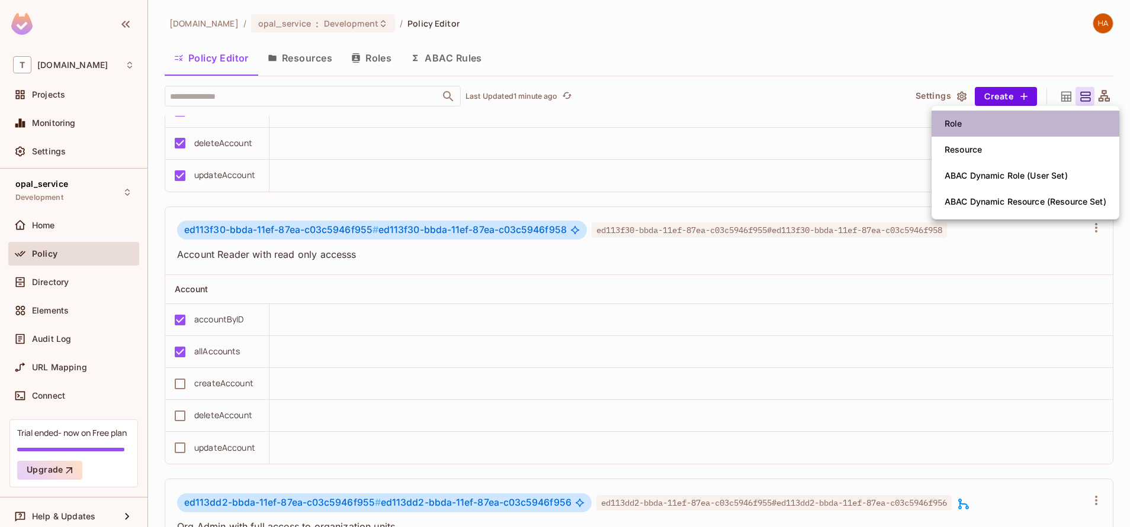
click at [974, 130] on li "Role" at bounding box center [1025, 124] width 188 height 26
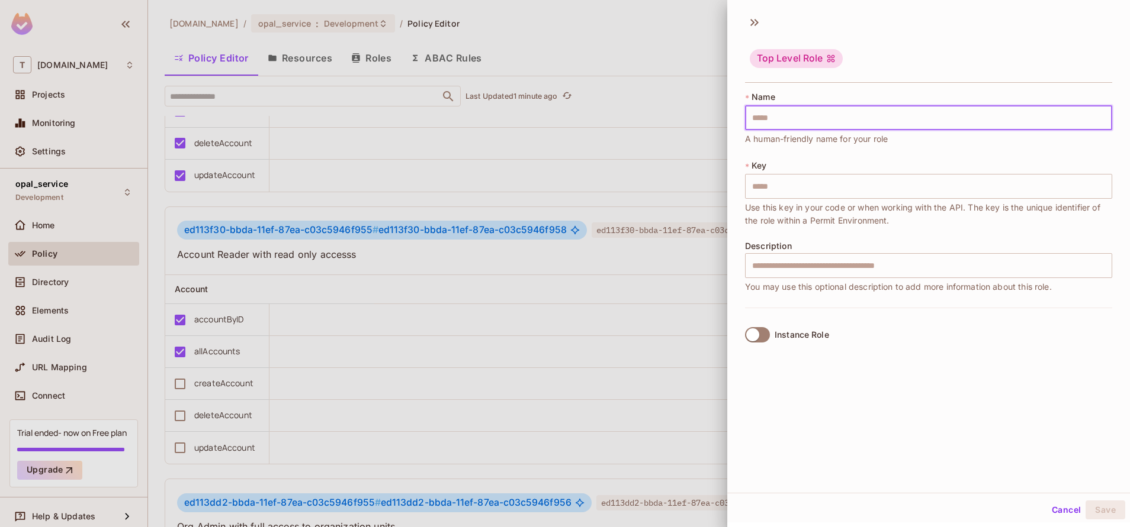
click at [903, 115] on input "text" at bounding box center [928, 117] width 367 height 25
type input "*"
type input "**"
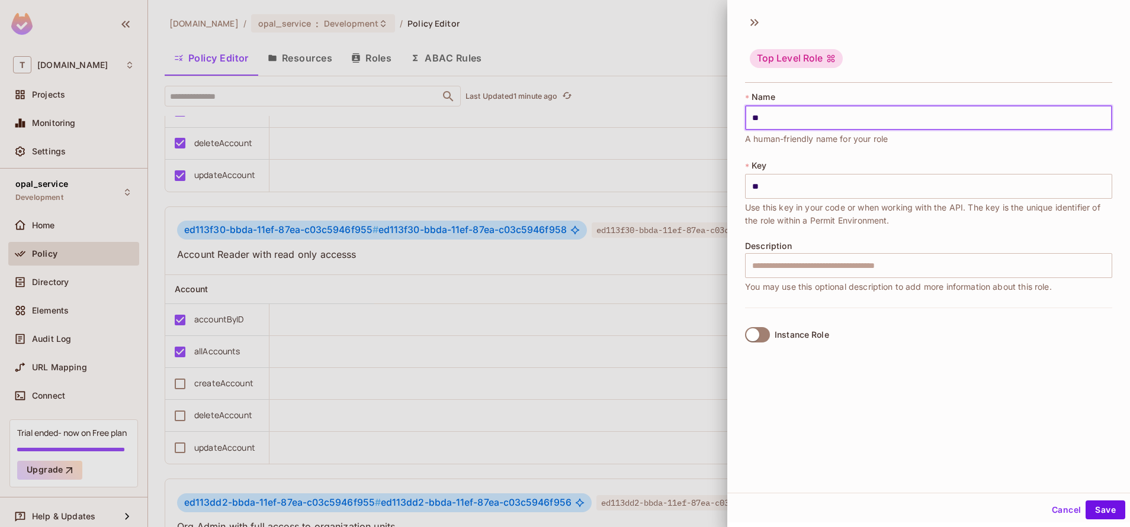
type input "***"
type input "****"
type input "*****"
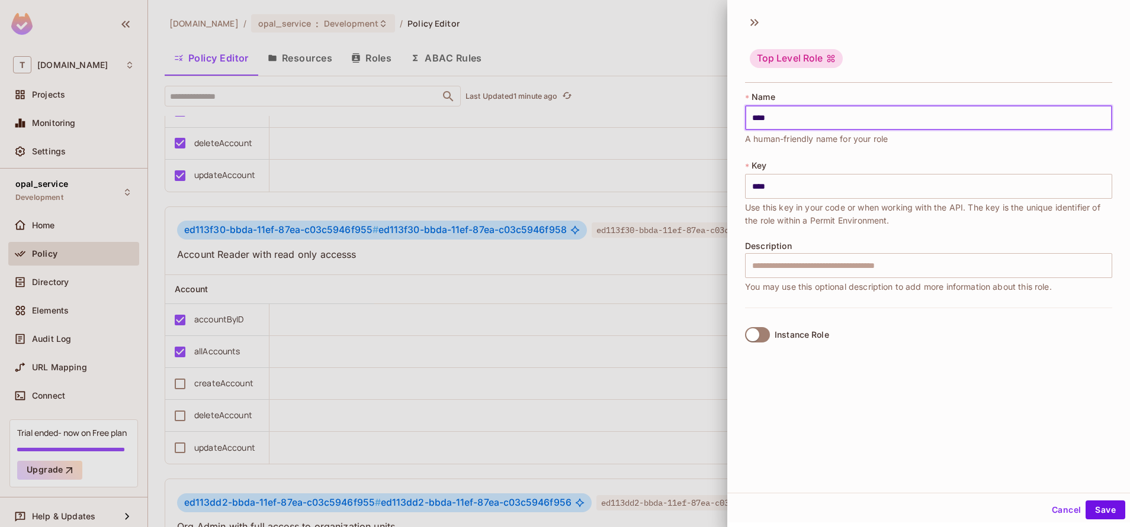
type input "*****"
type input "******"
type input "*******"
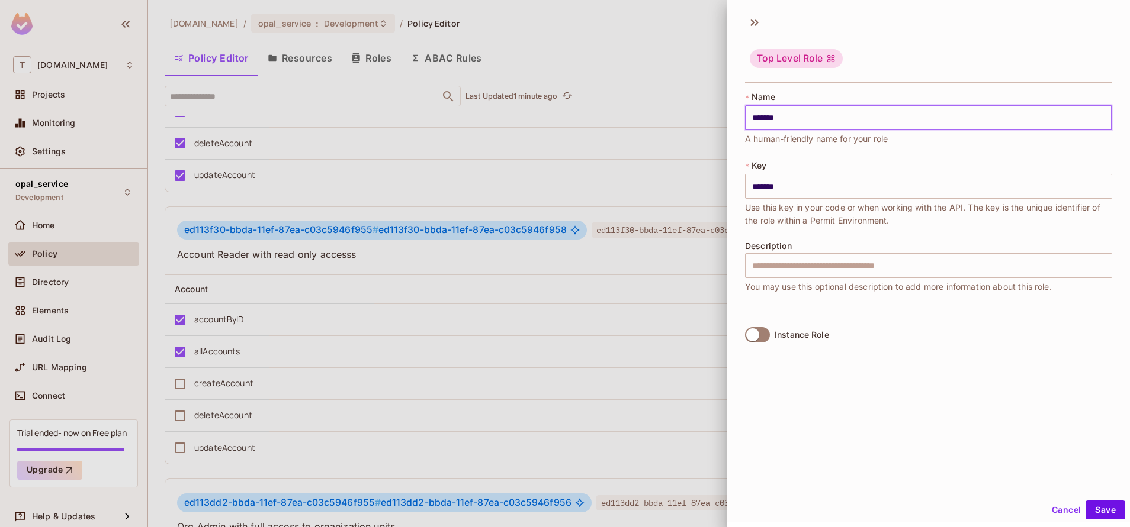
type input "********"
type input "*********"
type input "**********"
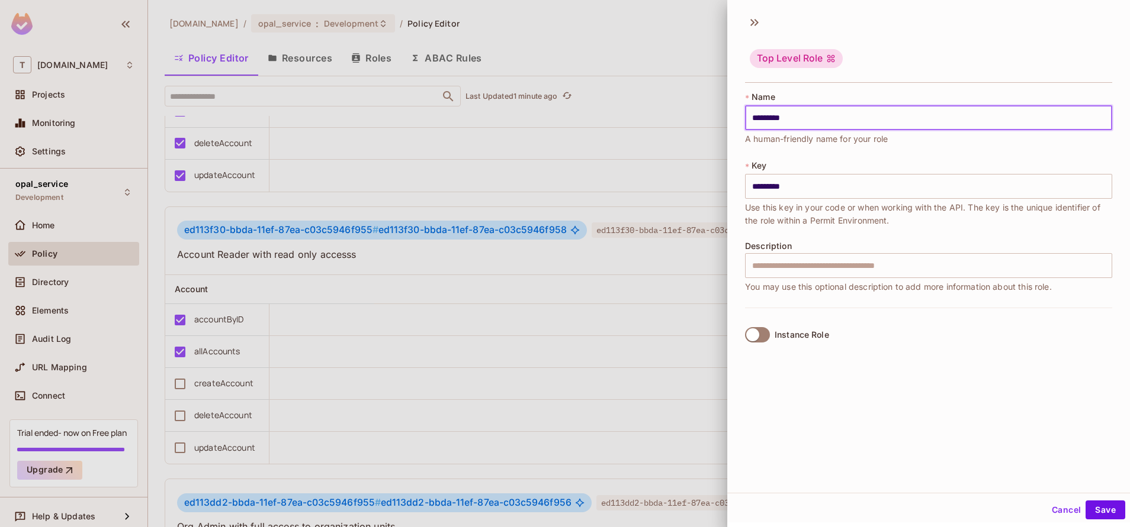
type input "**********"
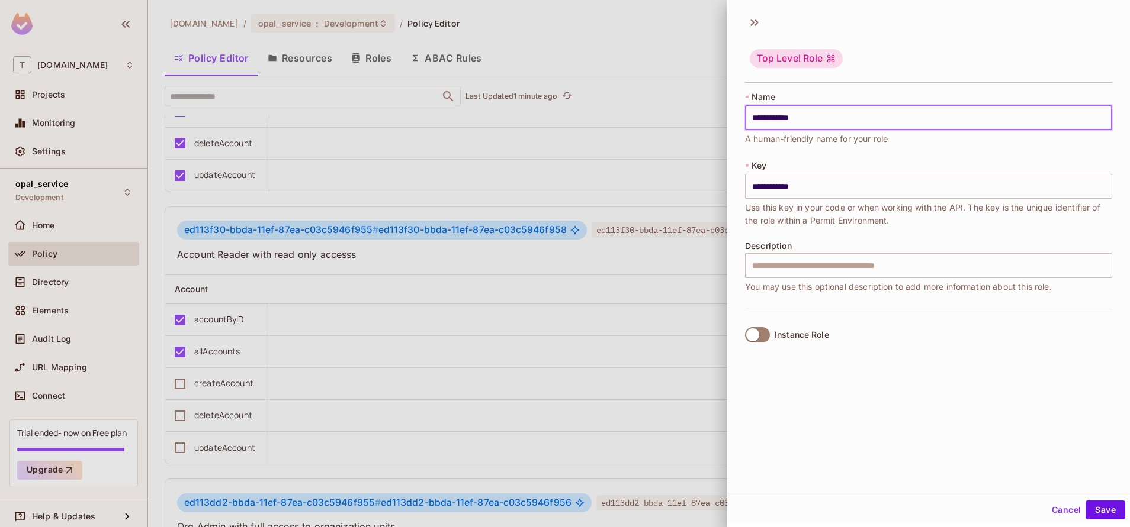
type input "**********"
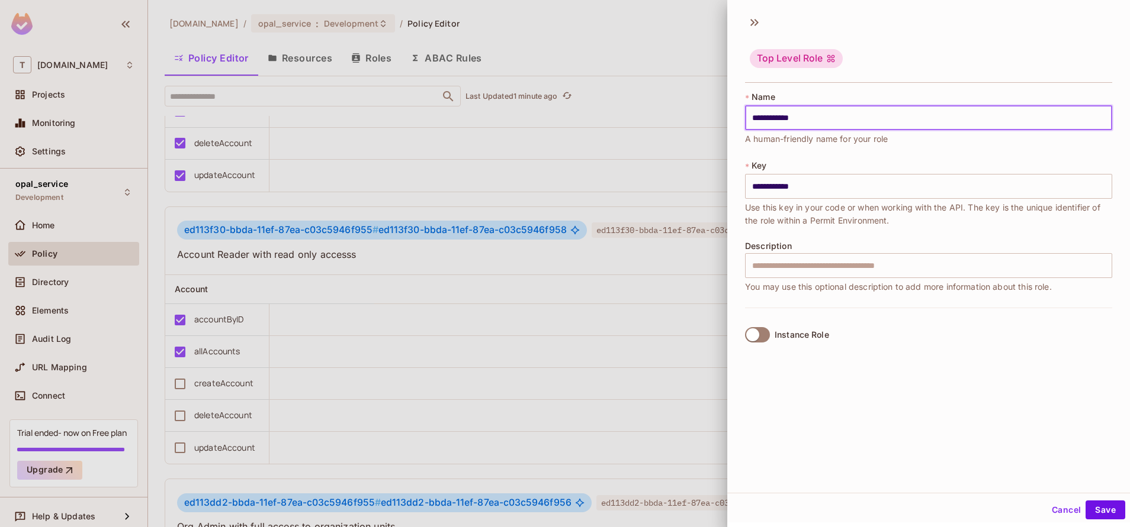
type input "**********"
type input "*********"
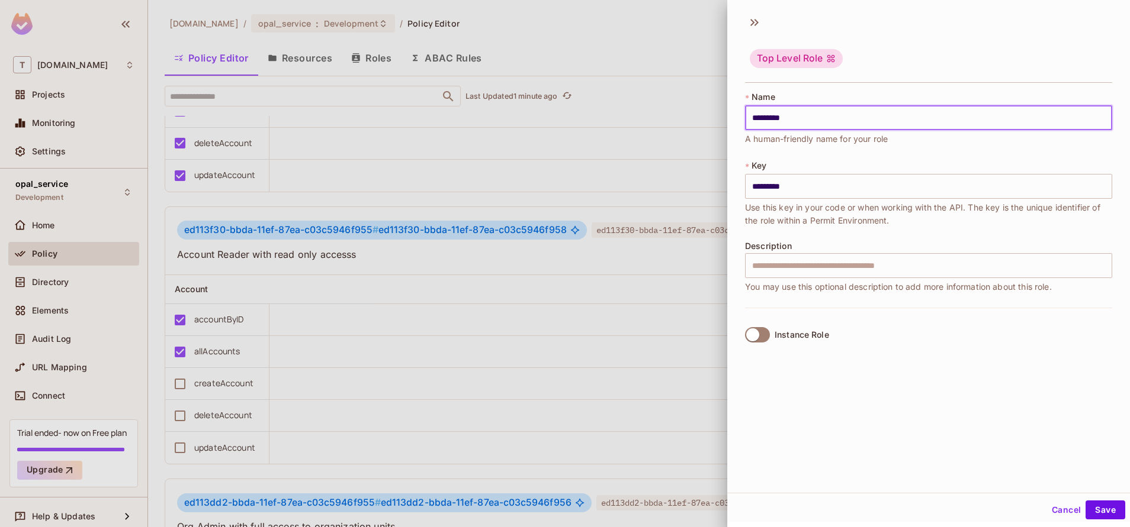
type input "********"
type input "*********"
type input "**********"
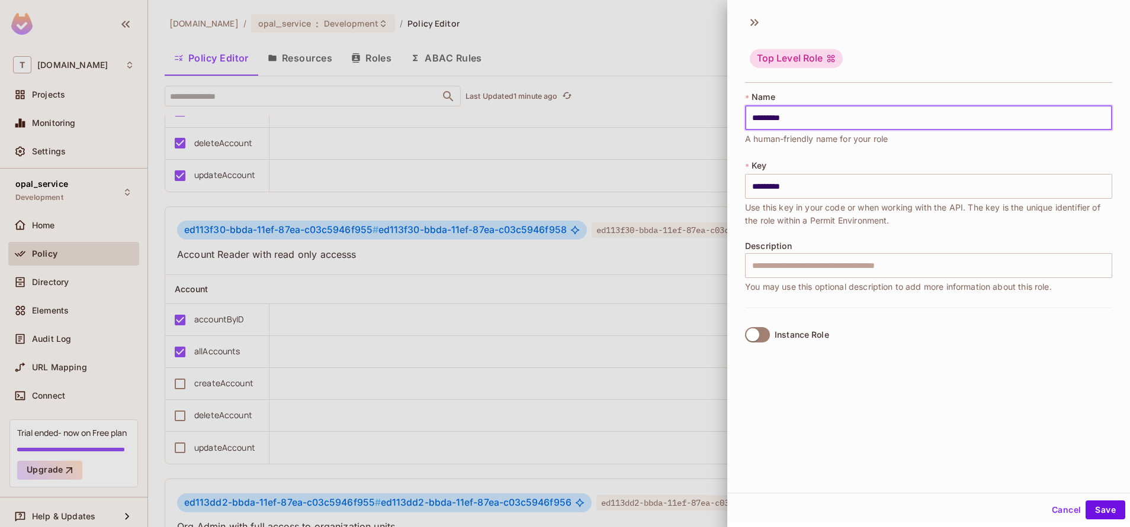
type input "**********"
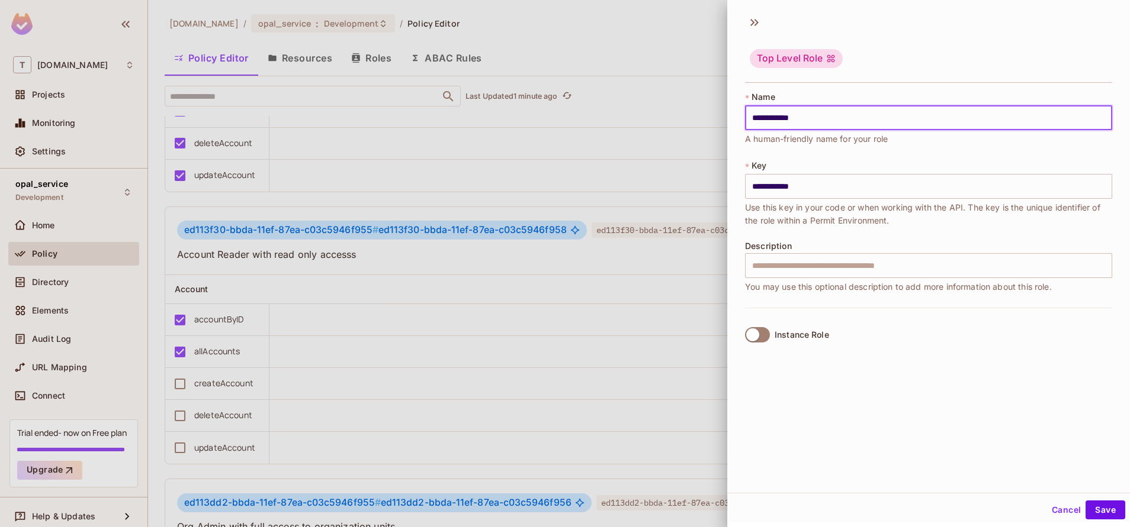
type input "**********"
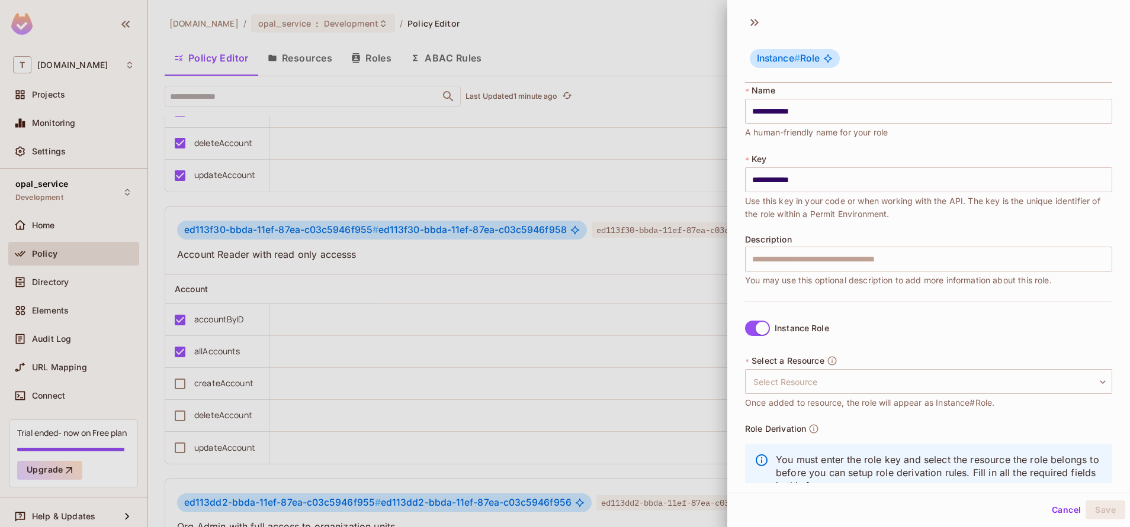
scroll to position [46, 0]
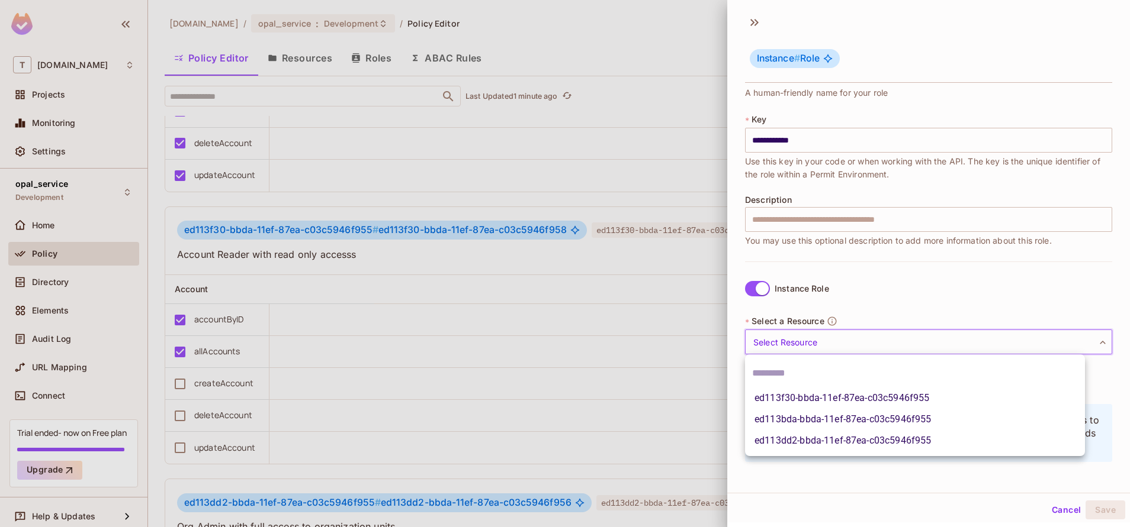
click at [832, 340] on body "T [DOMAIN_NAME] Projects Monitoring Settings opal_service Development Home Poli…" at bounding box center [565, 263] width 1130 height 527
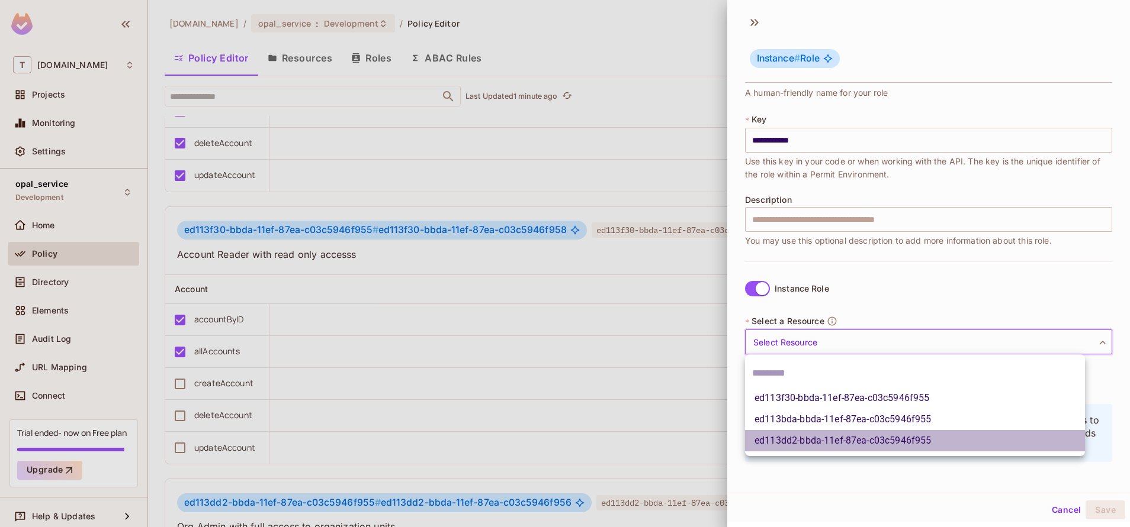
click at [809, 447] on li "ed113dd2-bbda-11ef-87ea-c03c5946f955" at bounding box center [915, 440] width 340 height 21
type input "**********"
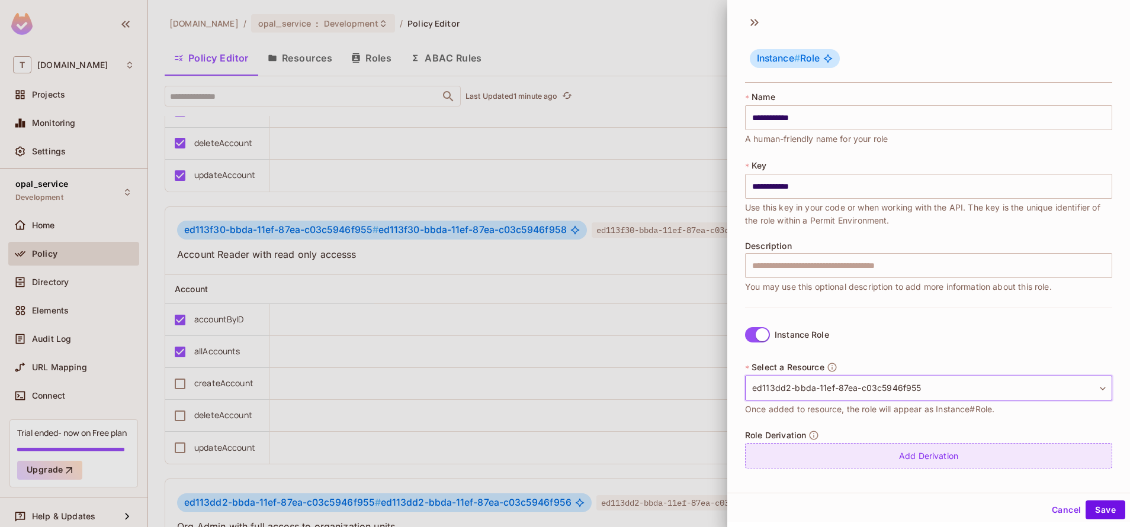
scroll to position [2, 0]
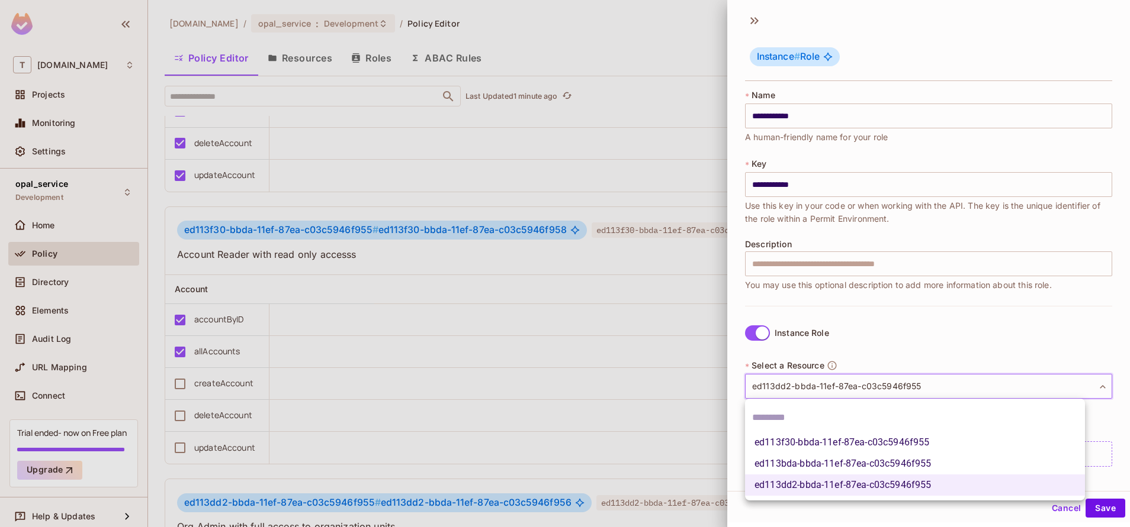
click at [835, 380] on body "T [DOMAIN_NAME] Projects Monitoring Settings opal_service Development Home Poli…" at bounding box center [565, 263] width 1130 height 527
click at [835, 380] on div at bounding box center [565, 263] width 1130 height 527
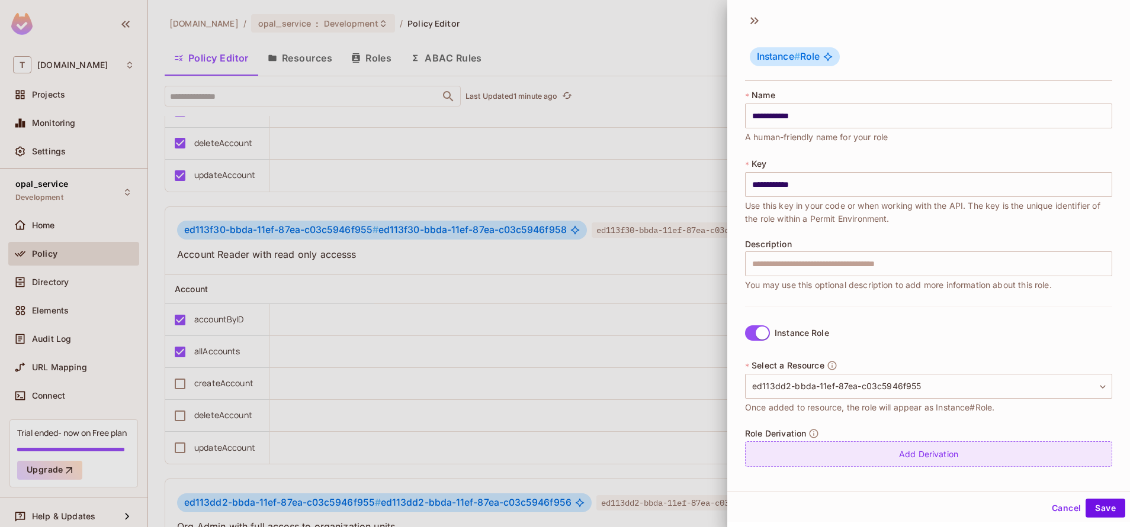
click at [835, 456] on div "Add Derivation" at bounding box center [928, 454] width 367 height 25
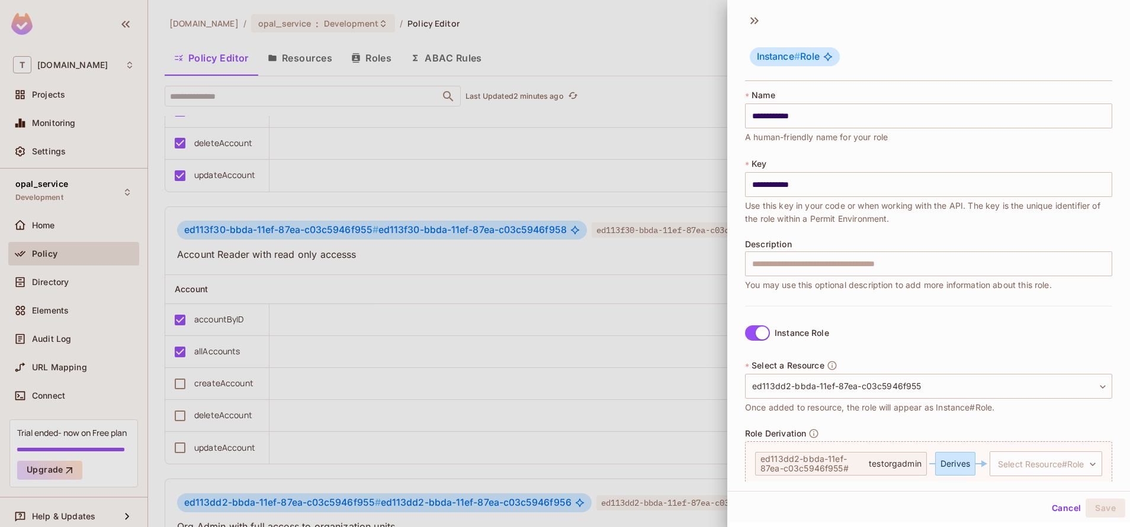
scroll to position [1, 0]
click at [1056, 506] on button "Cancel" at bounding box center [1066, 508] width 38 height 19
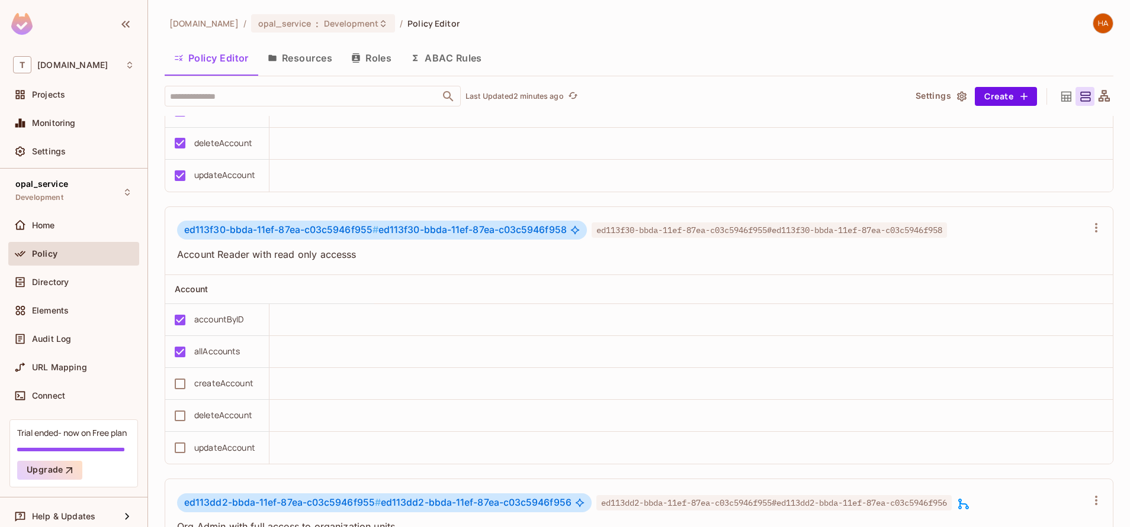
click at [292, 57] on button "Resources" at bounding box center [299, 58] width 83 height 30
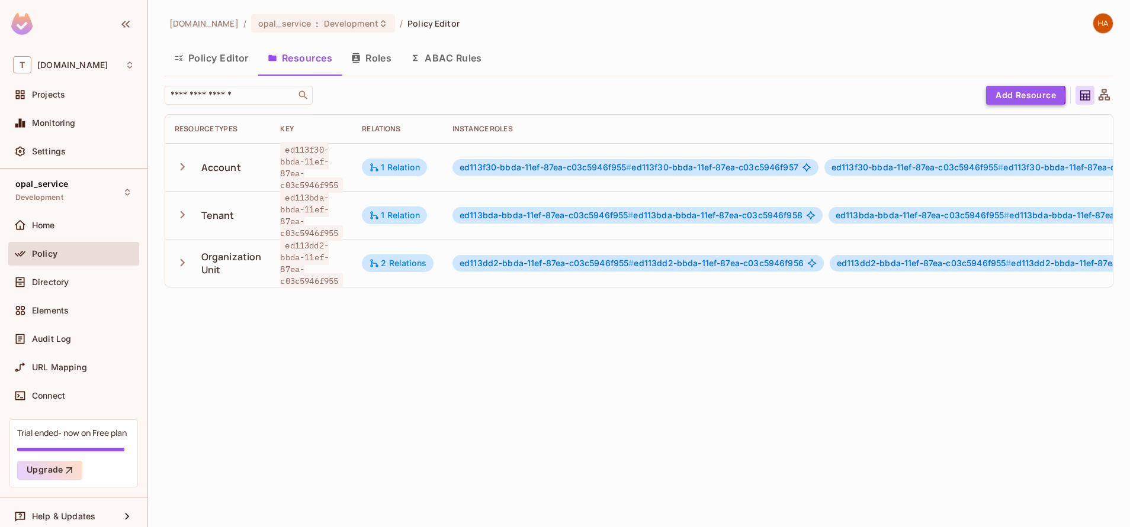
click at [999, 95] on button "Add Resource" at bounding box center [1025, 95] width 79 height 19
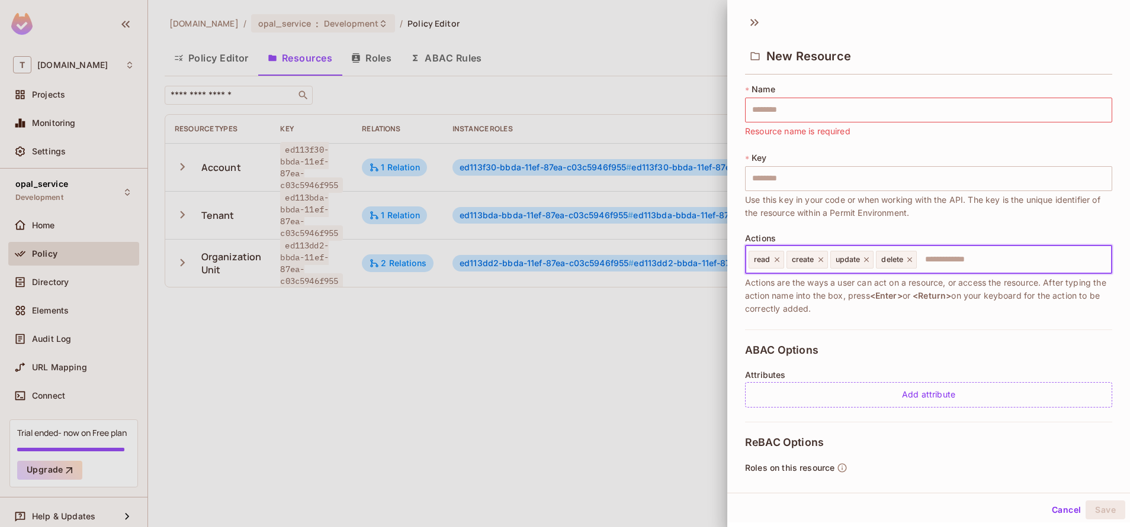
click at [951, 252] on input "text" at bounding box center [1012, 260] width 189 height 24
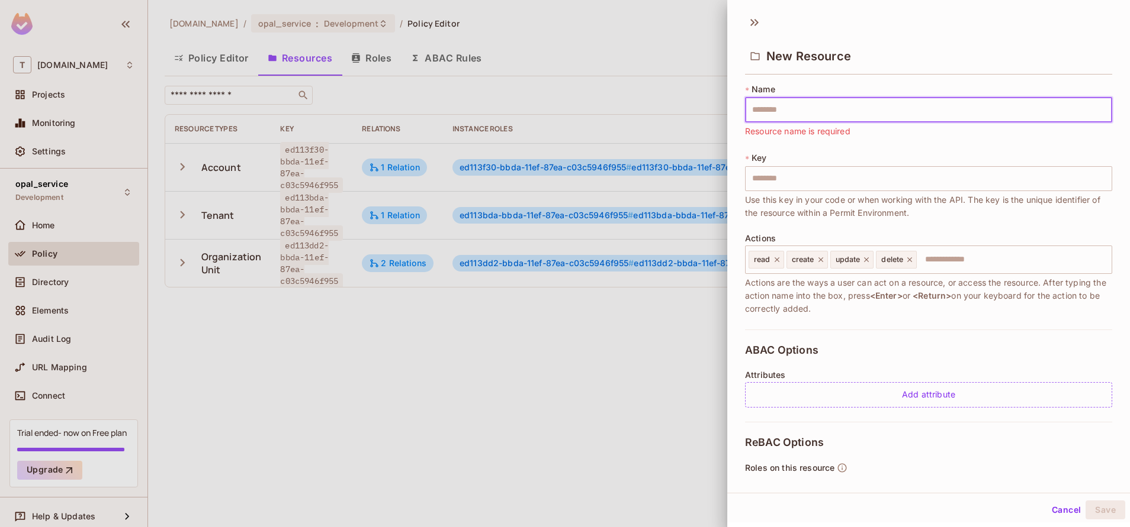
click at [807, 108] on input "text" at bounding box center [928, 110] width 367 height 25
click at [439, 461] on div at bounding box center [565, 263] width 1130 height 527
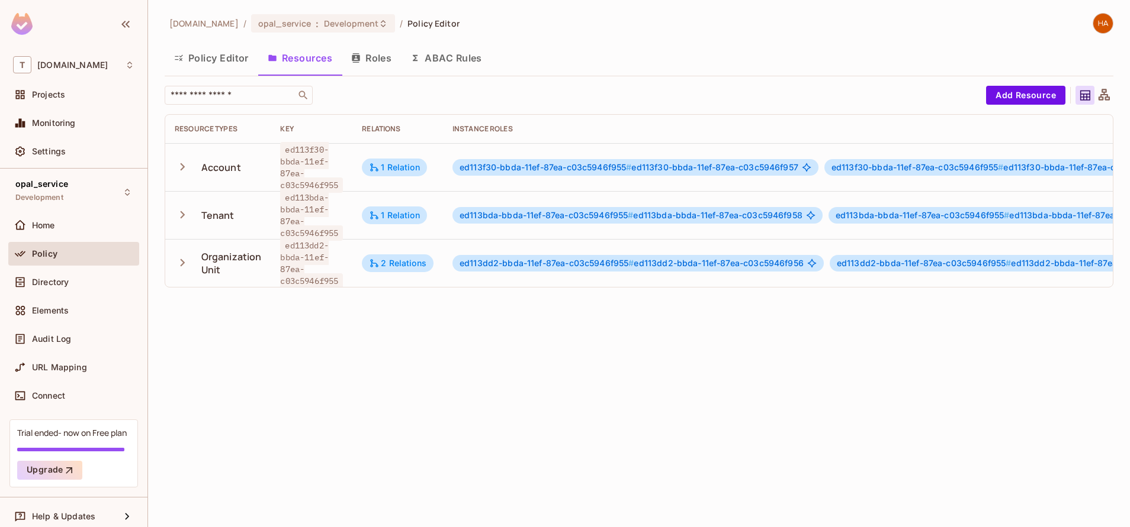
click at [186, 168] on icon "button" at bounding box center [183, 167] width 16 height 16
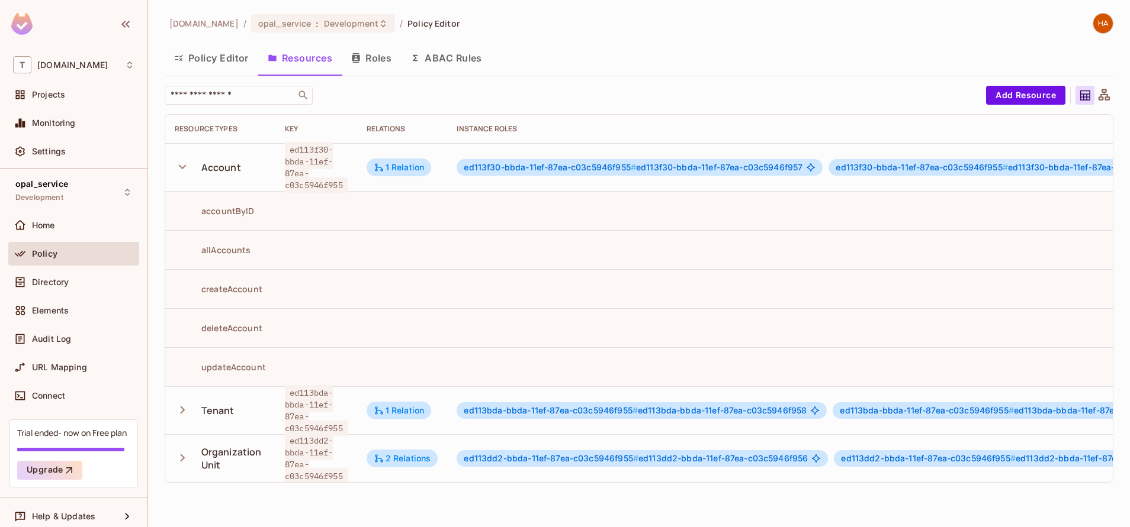
scroll to position [0, 303]
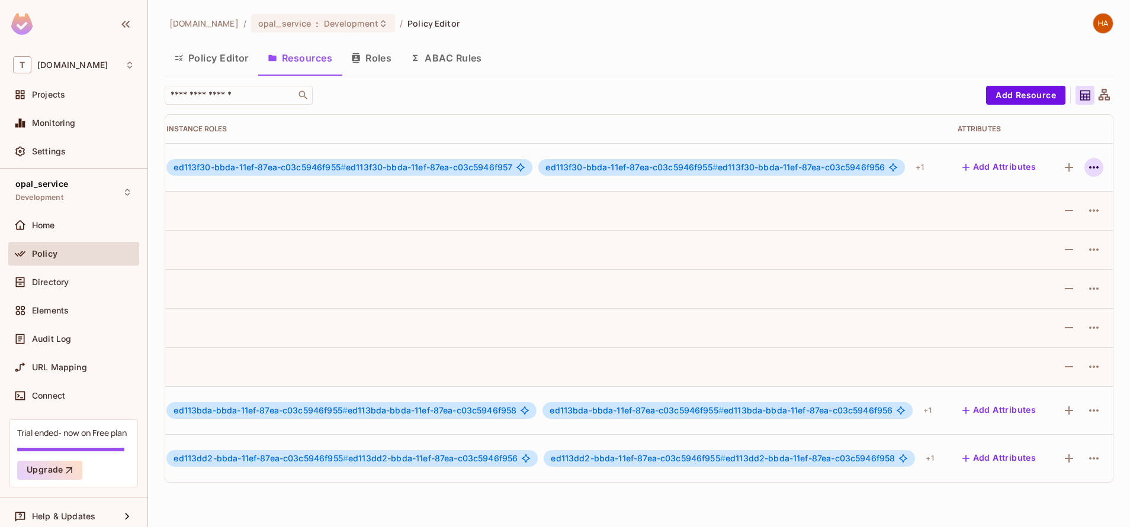
click at [1086, 166] on icon "button" at bounding box center [1093, 167] width 14 height 14
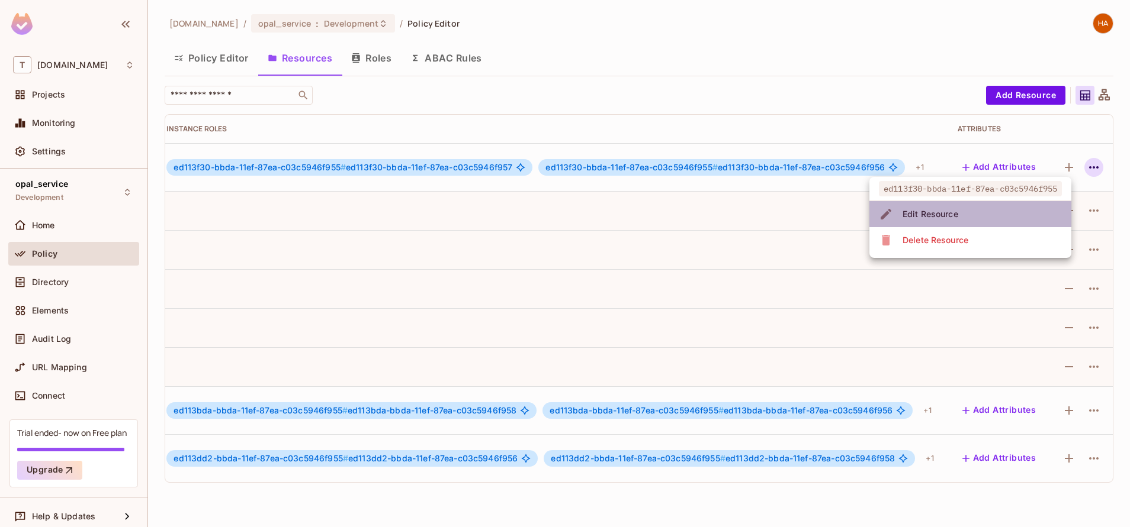
click at [931, 218] on div "Edit Resource" at bounding box center [930, 214] width 56 height 12
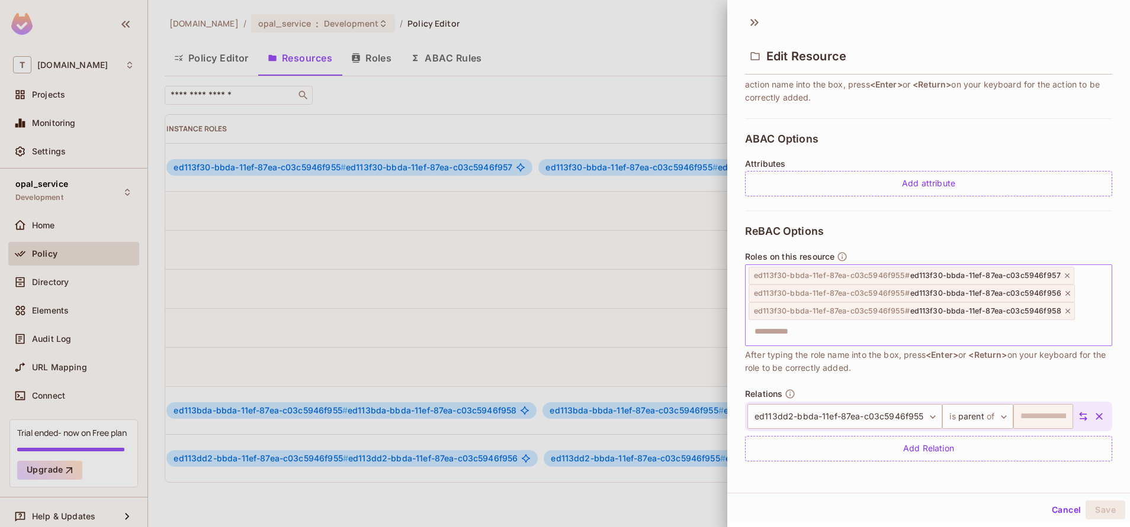
scroll to position [2, 0]
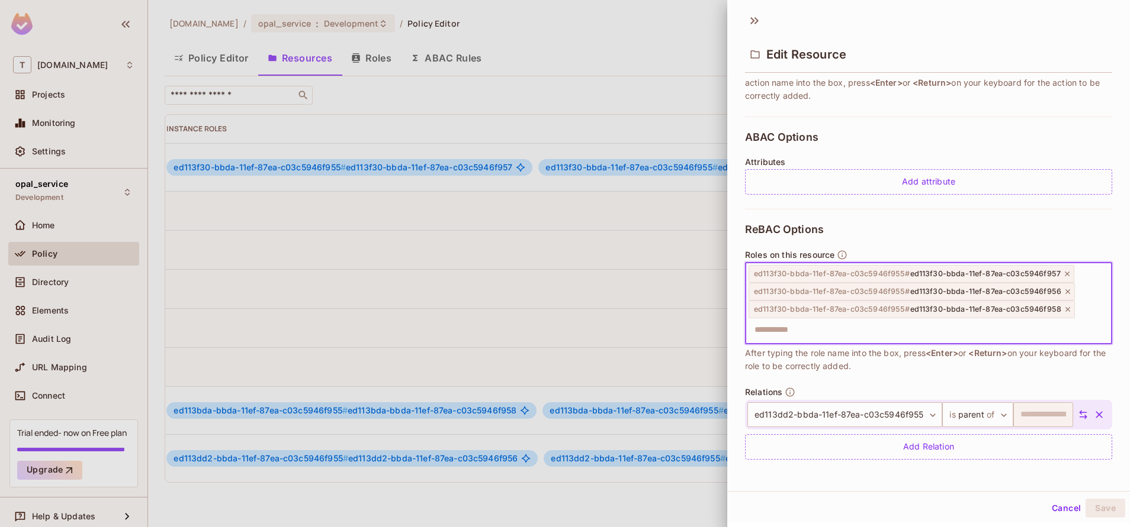
click at [772, 333] on input "text" at bounding box center [926, 330] width 359 height 24
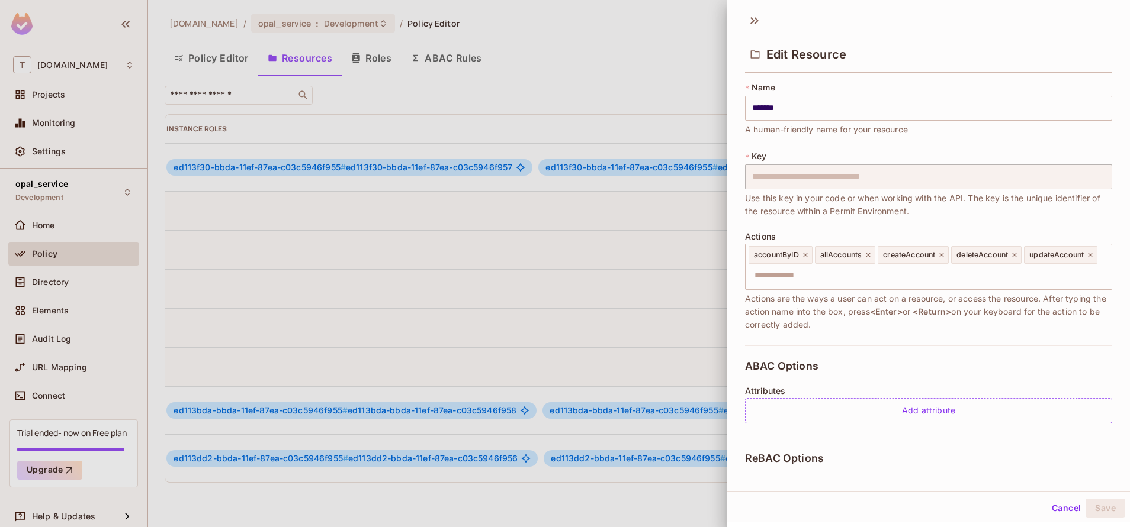
scroll to position [0, 0]
click at [567, 298] on div at bounding box center [565, 263] width 1130 height 527
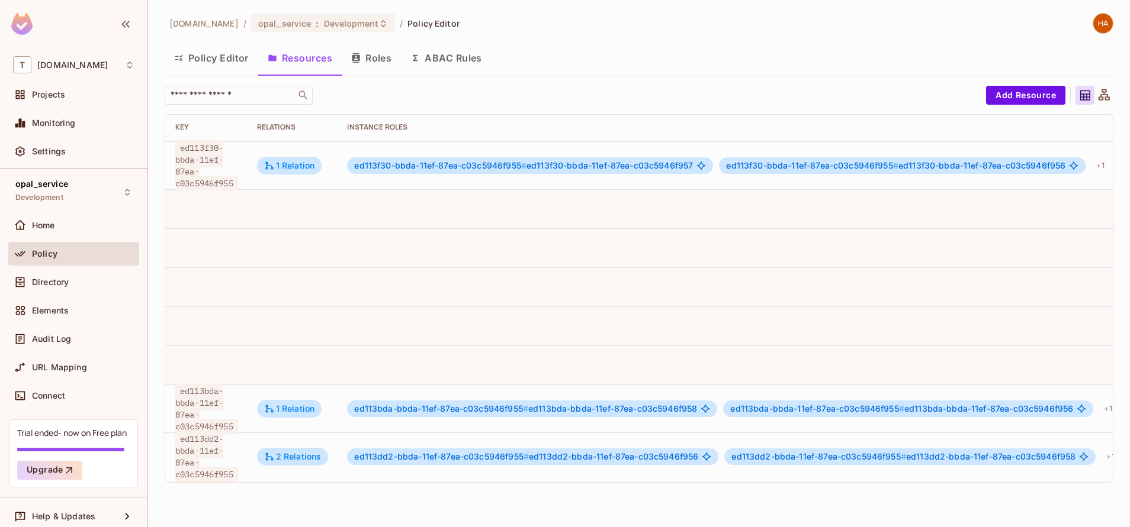
scroll to position [2, 0]
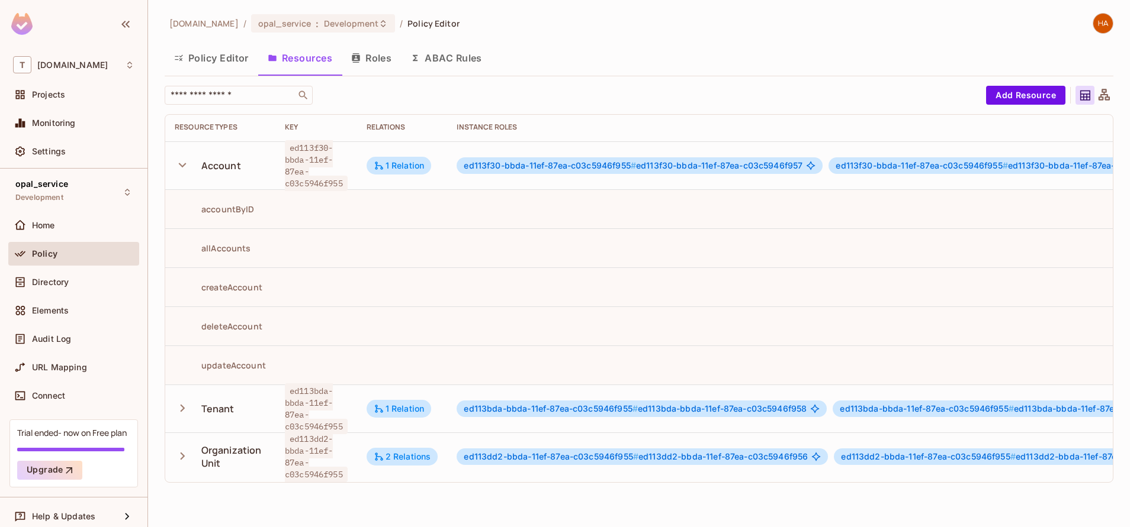
click at [221, 165] on div "Account" at bounding box center [221, 165] width 40 height 13
click at [220, 409] on div "Tenant" at bounding box center [217, 409] width 33 height 13
drag, startPoint x: 220, startPoint y: 409, endPoint x: 175, endPoint y: 407, distance: 45.1
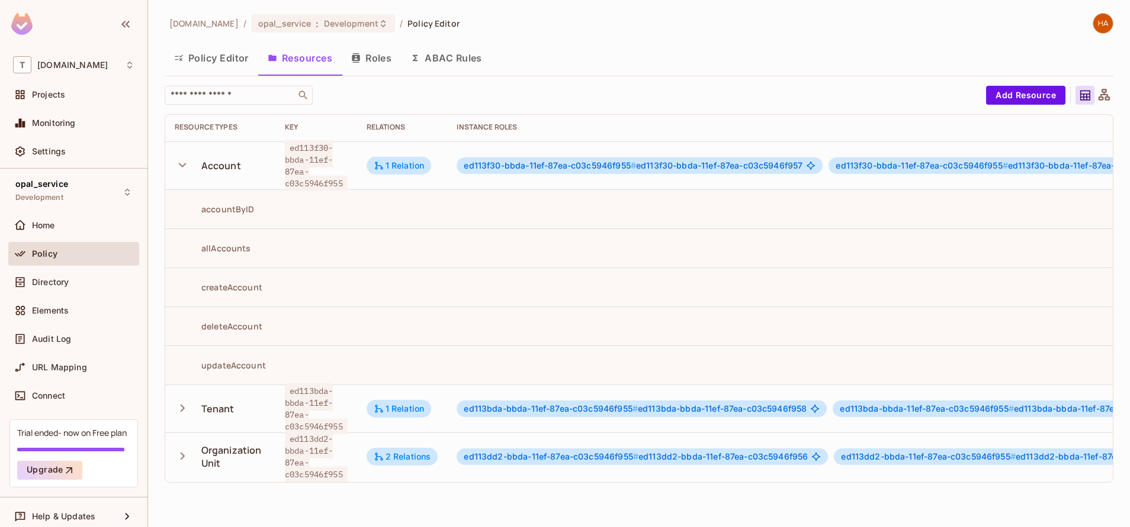
click at [175, 407] on td "Tenant" at bounding box center [220, 409] width 110 height 48
click at [182, 410] on icon "button" at bounding box center [183, 409] width 16 height 16
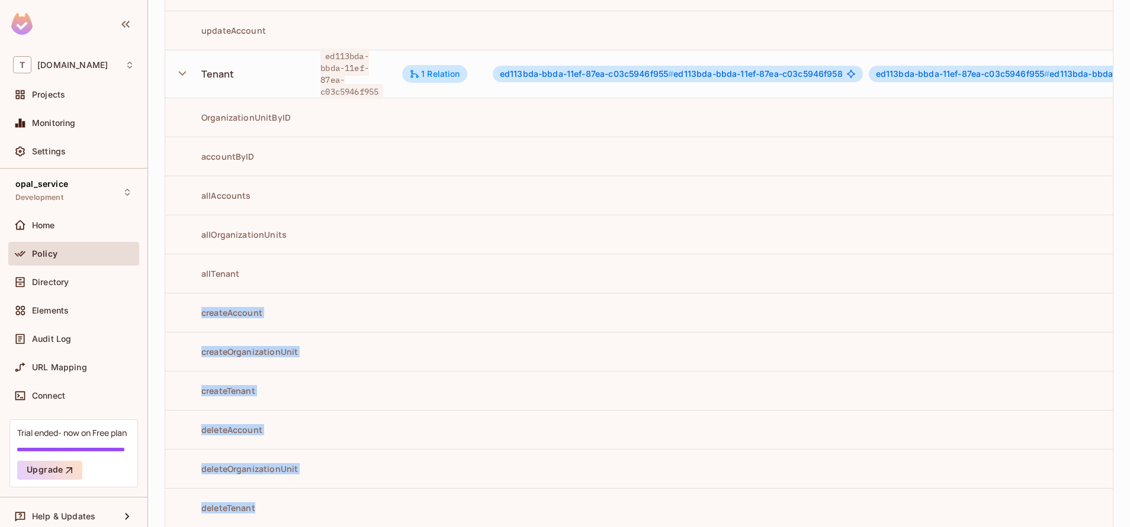
drag, startPoint x: 201, startPoint y: 316, endPoint x: 276, endPoint y: 500, distance: 199.1
click at [276, 500] on tbody "Account ed113f30-bbda-11ef-87ea-c03c5946f955 1 Relation ed113f30-bbda-11ef-87ea…" at bounding box center [801, 268] width 1273 height 925
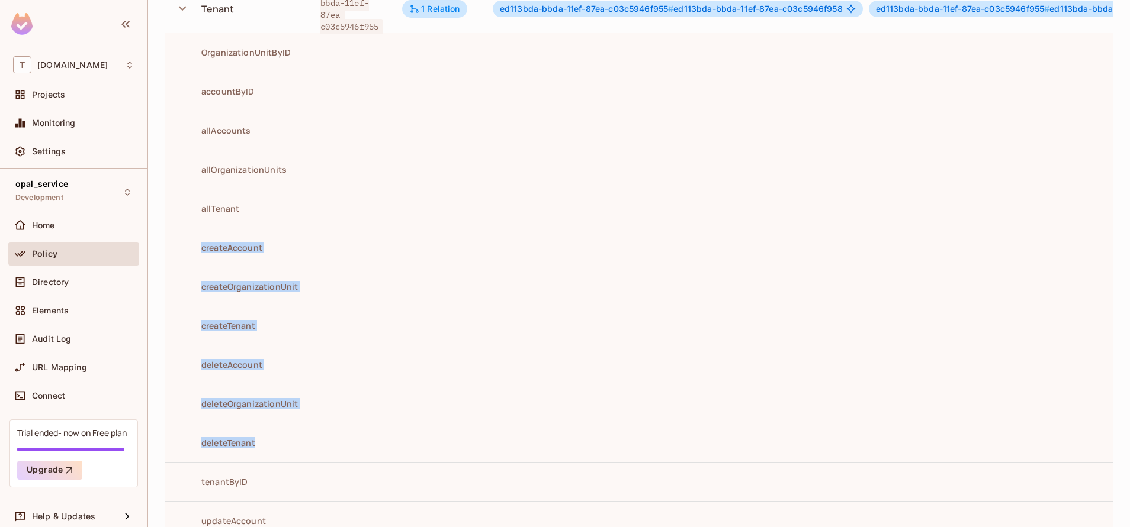
scroll to position [0, 0]
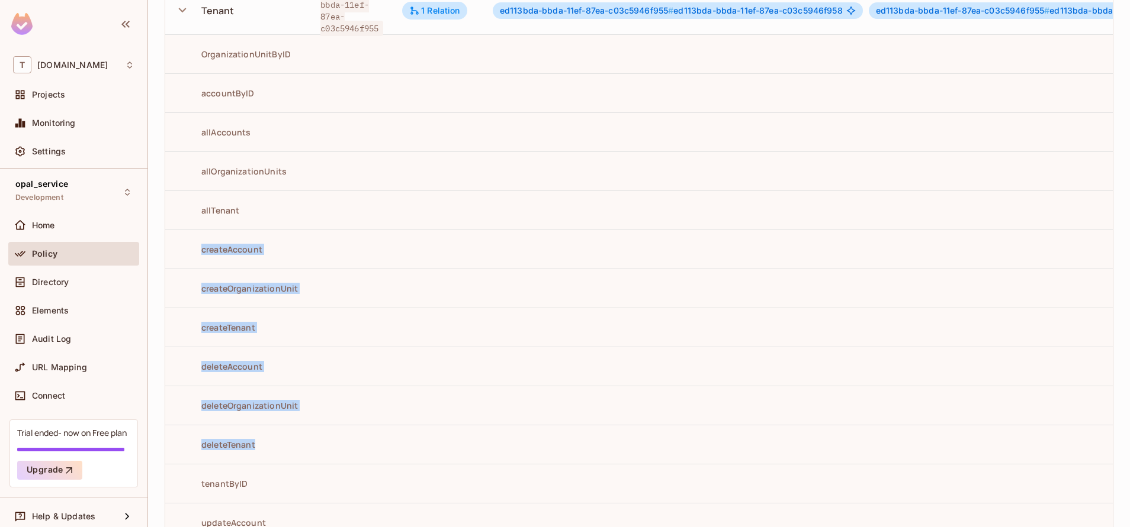
click at [471, 394] on td at bounding box center [437, 405] width 91 height 39
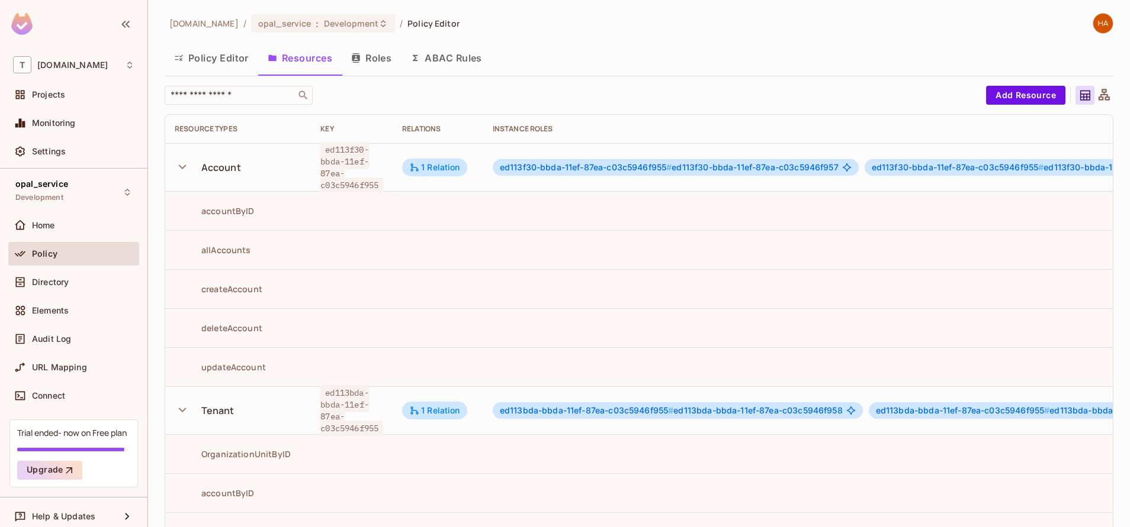
click at [205, 63] on button "Policy Editor" at bounding box center [212, 58] width 94 height 30
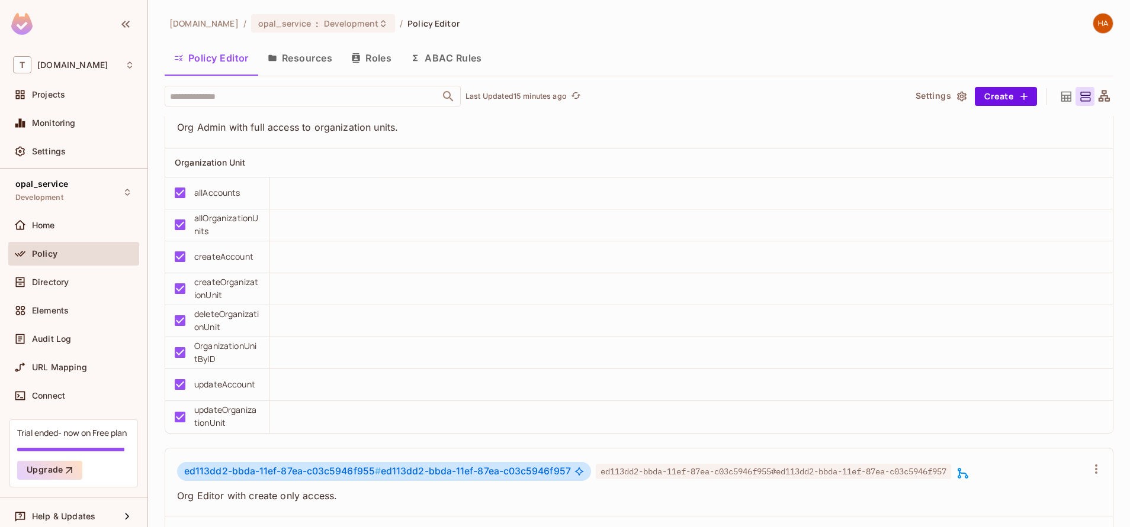
scroll to position [3469, 0]
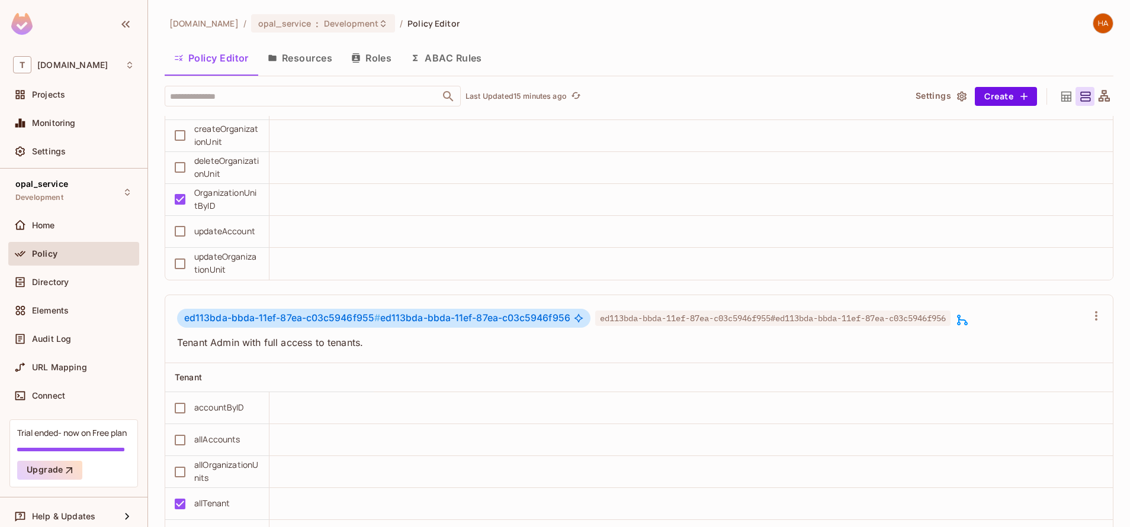
click at [325, 50] on button "Resources" at bounding box center [299, 58] width 83 height 30
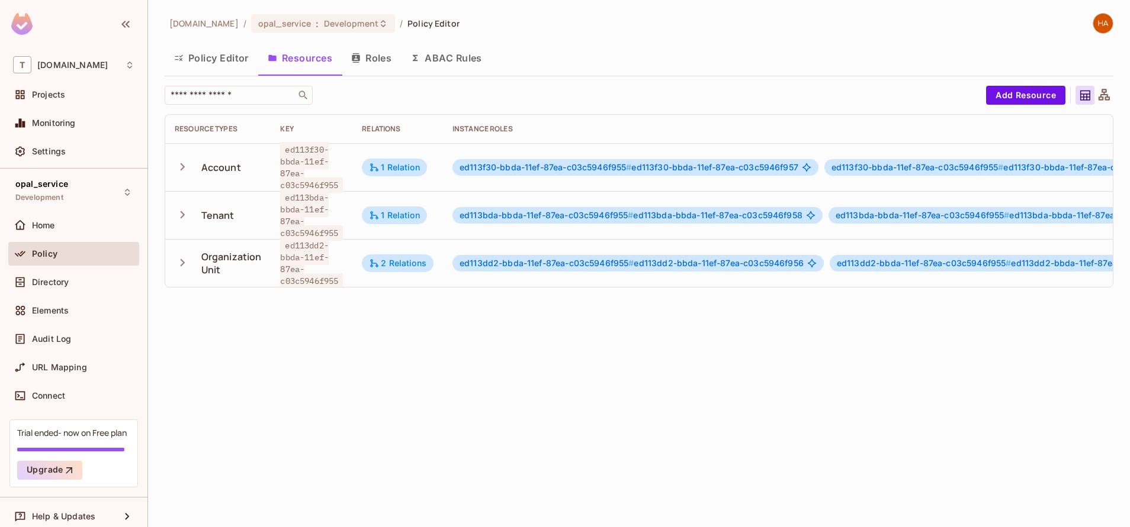
click at [177, 168] on icon "button" at bounding box center [183, 167] width 16 height 16
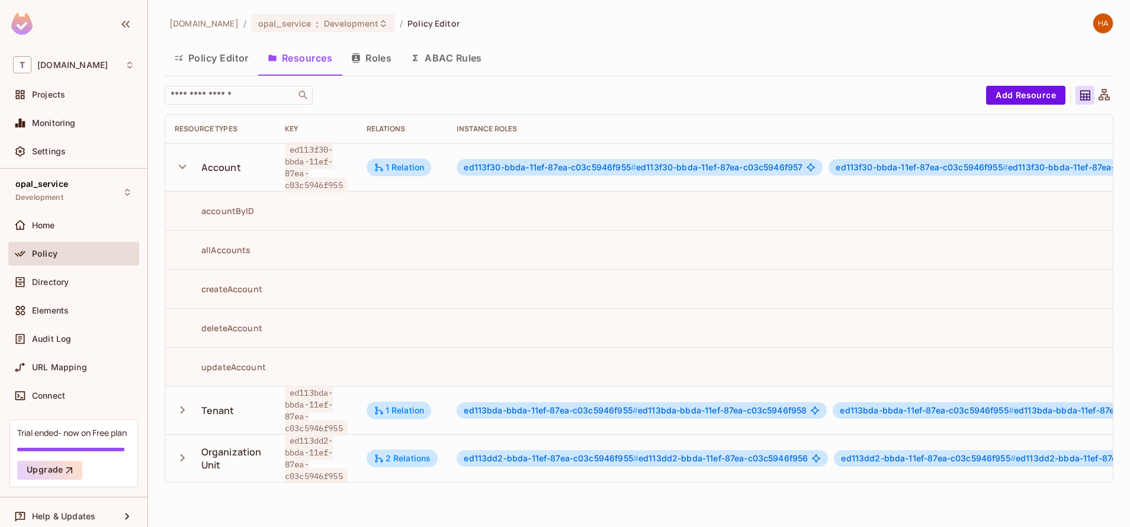
scroll to position [0, 303]
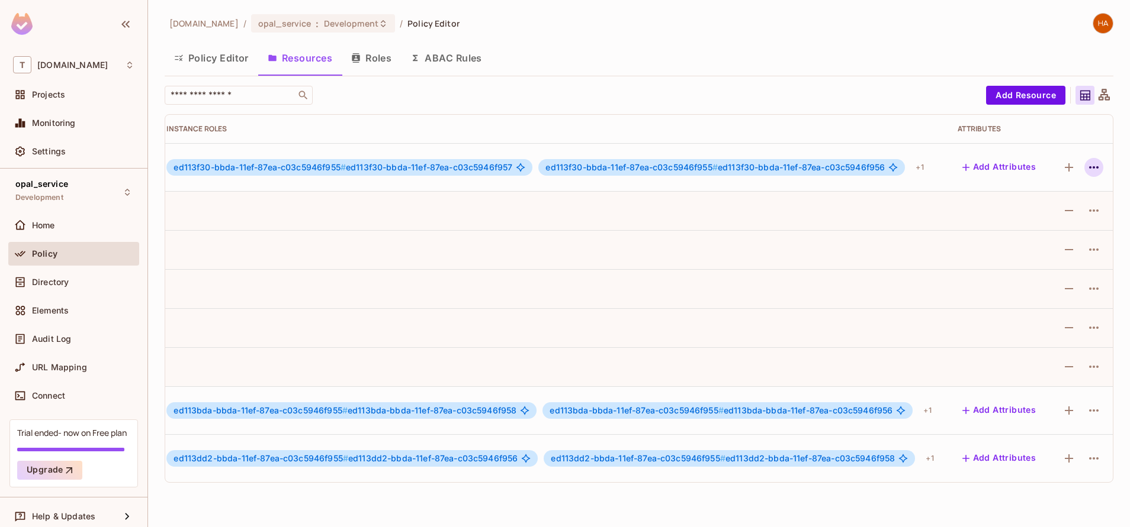
click at [1086, 173] on icon "button" at bounding box center [1093, 167] width 14 height 14
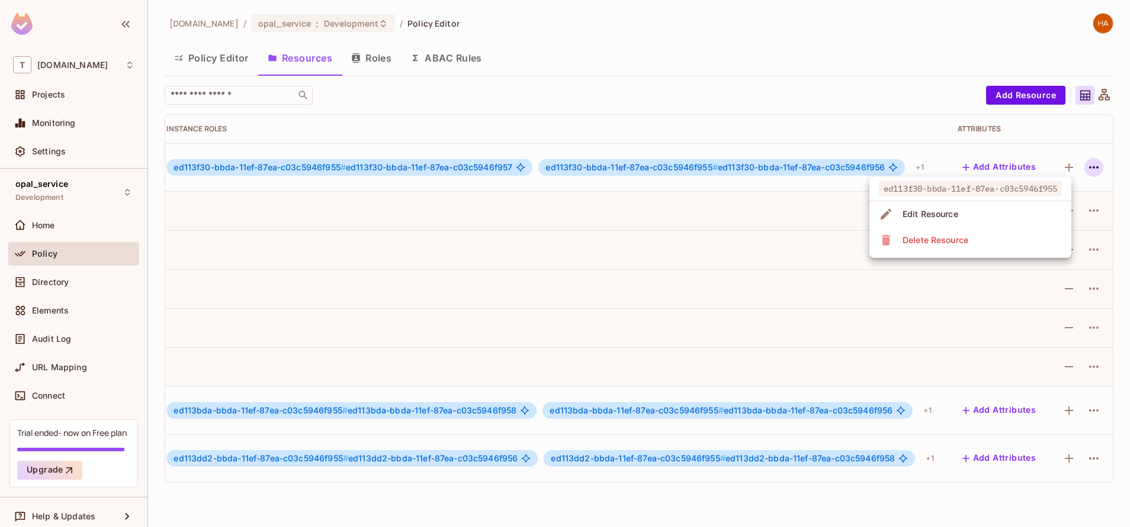
click at [987, 208] on li "Edit Resource" at bounding box center [970, 214] width 202 height 26
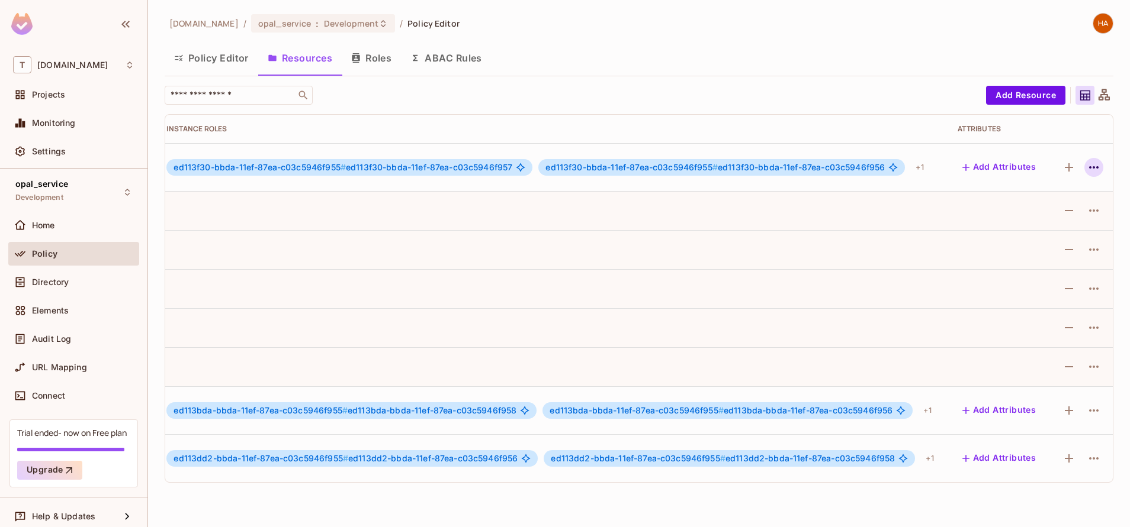
click at [1089, 168] on icon "button" at bounding box center [1093, 167] width 9 height 2
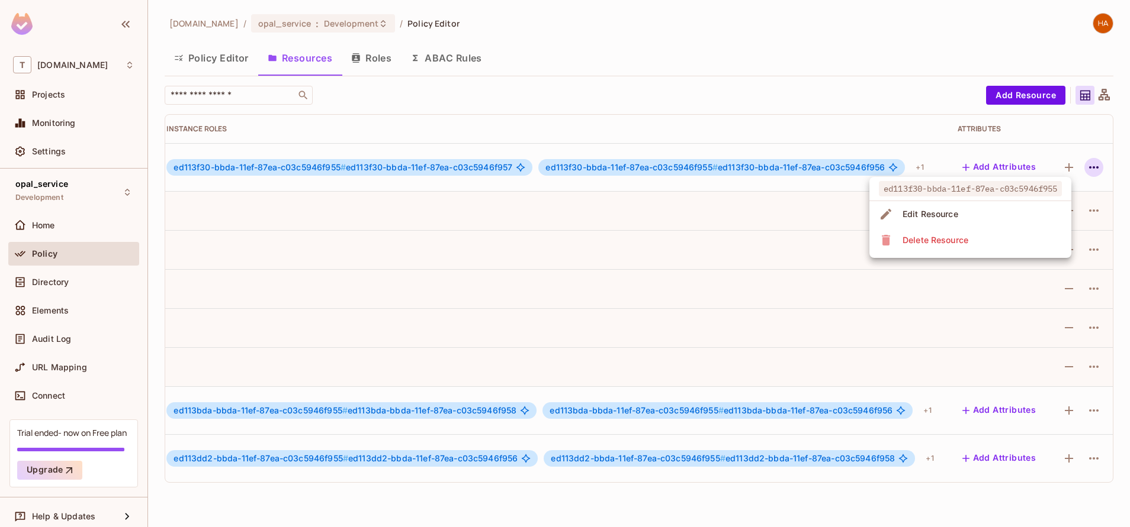
click at [1001, 211] on li "Edit Resource" at bounding box center [970, 214] width 202 height 26
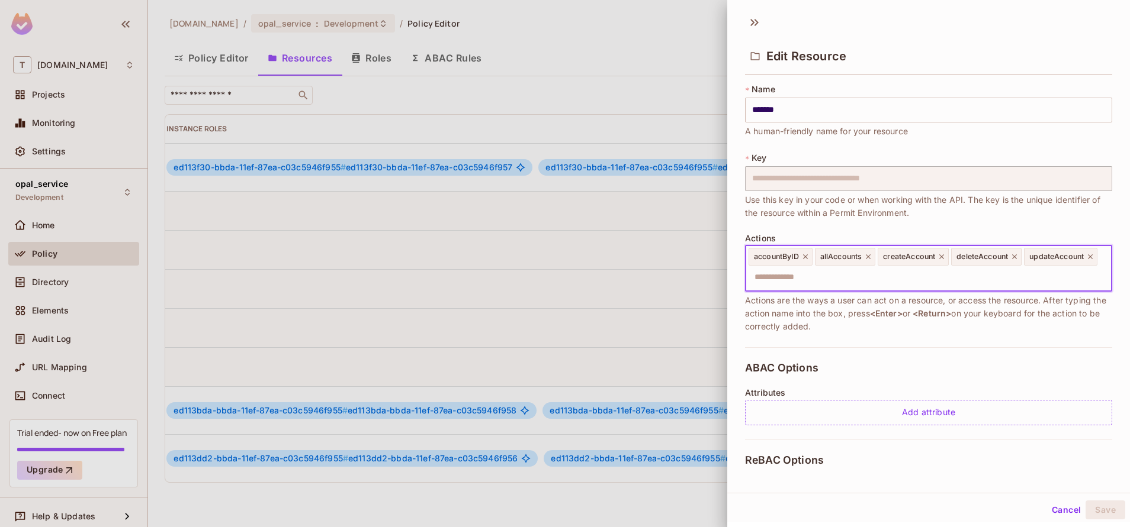
click at [883, 276] on input "text" at bounding box center [926, 278] width 359 height 24
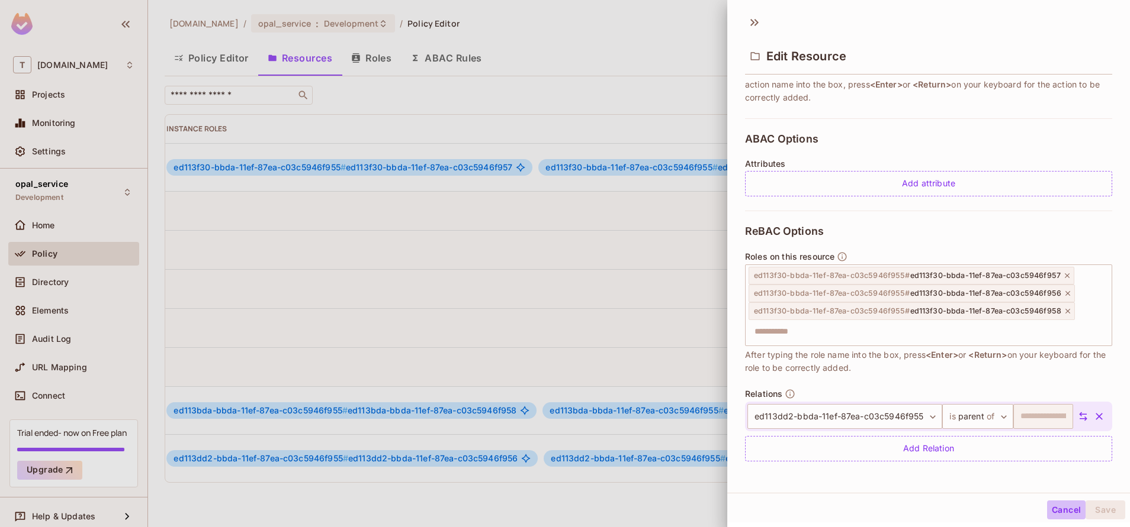
click at [1057, 514] on button "Cancel" at bounding box center [1066, 510] width 38 height 19
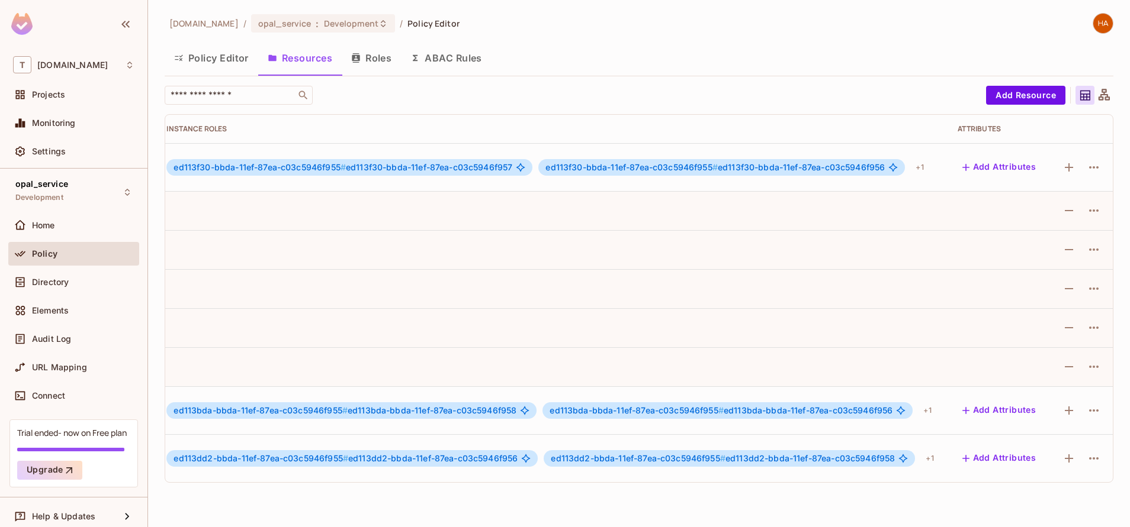
scroll to position [0, 0]
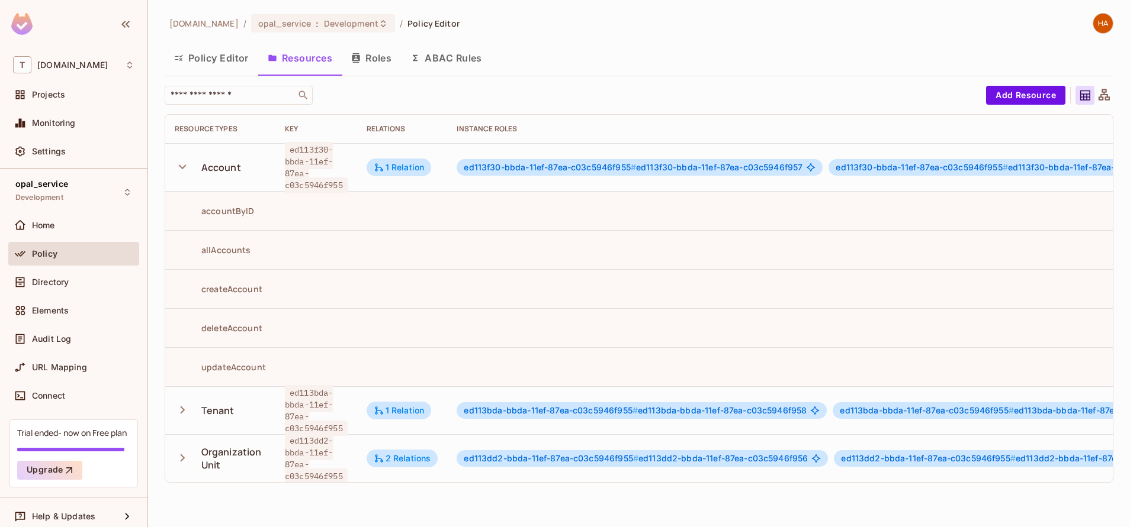
click at [229, 67] on button "Policy Editor" at bounding box center [212, 58] width 94 height 30
